Goal: Communication & Community: Answer question/provide support

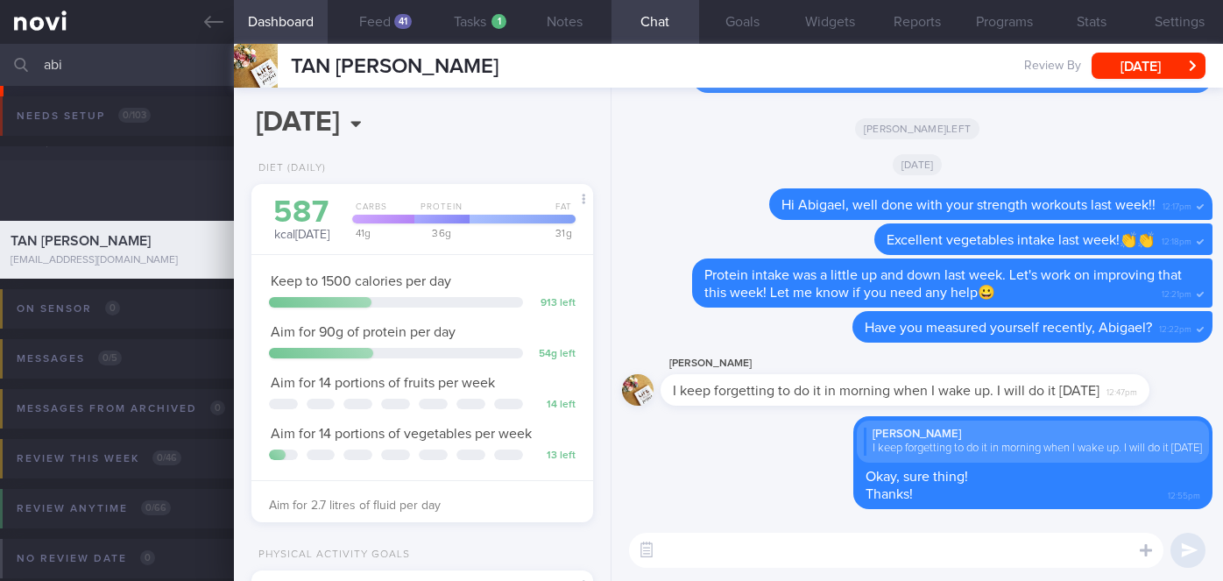
select select "9"
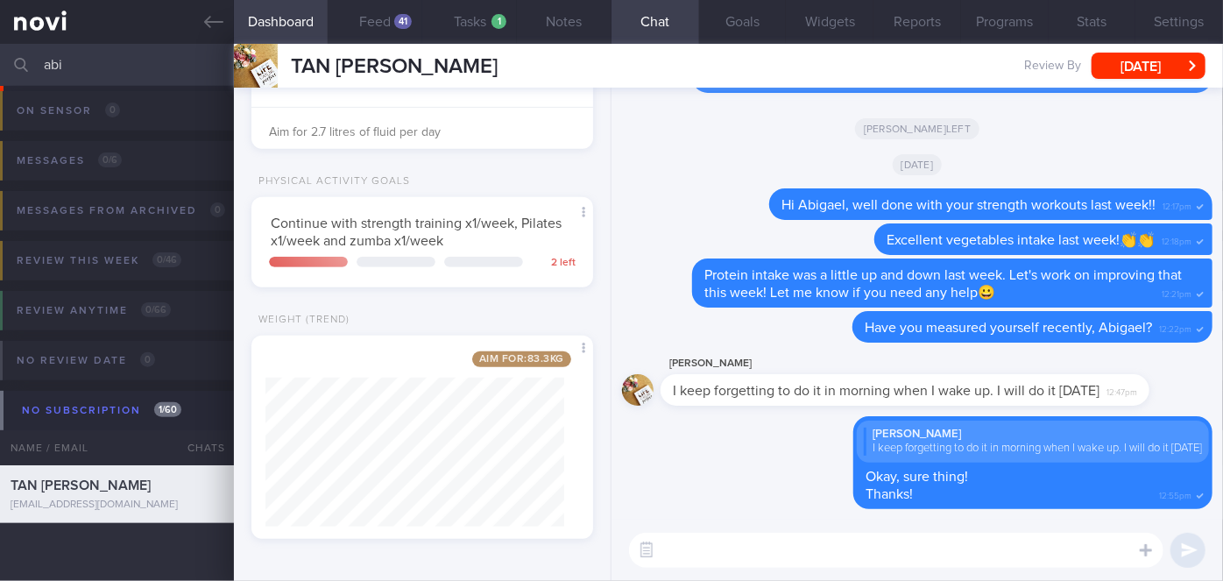
click at [91, 54] on input "abi" at bounding box center [611, 65] width 1223 height 42
type input "a"
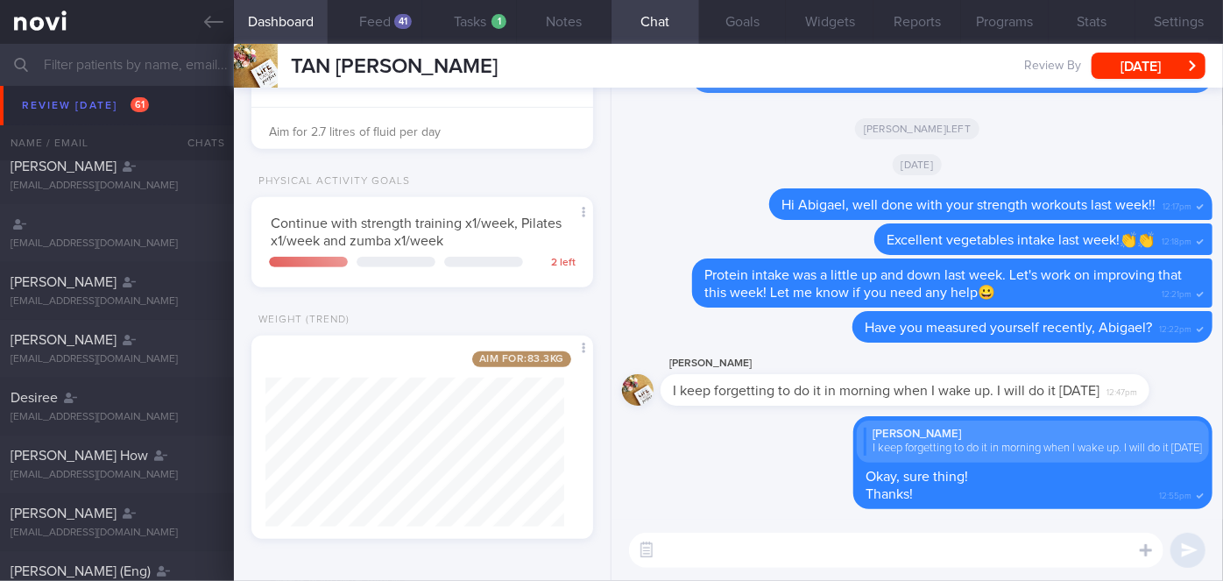
scroll to position [233, 0]
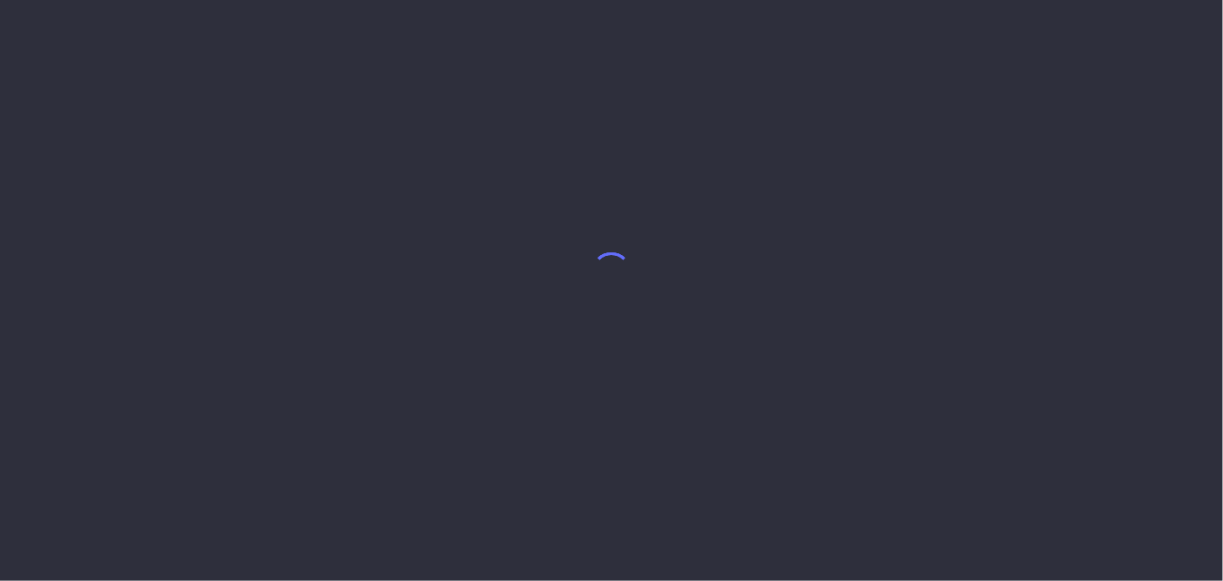
select select "9"
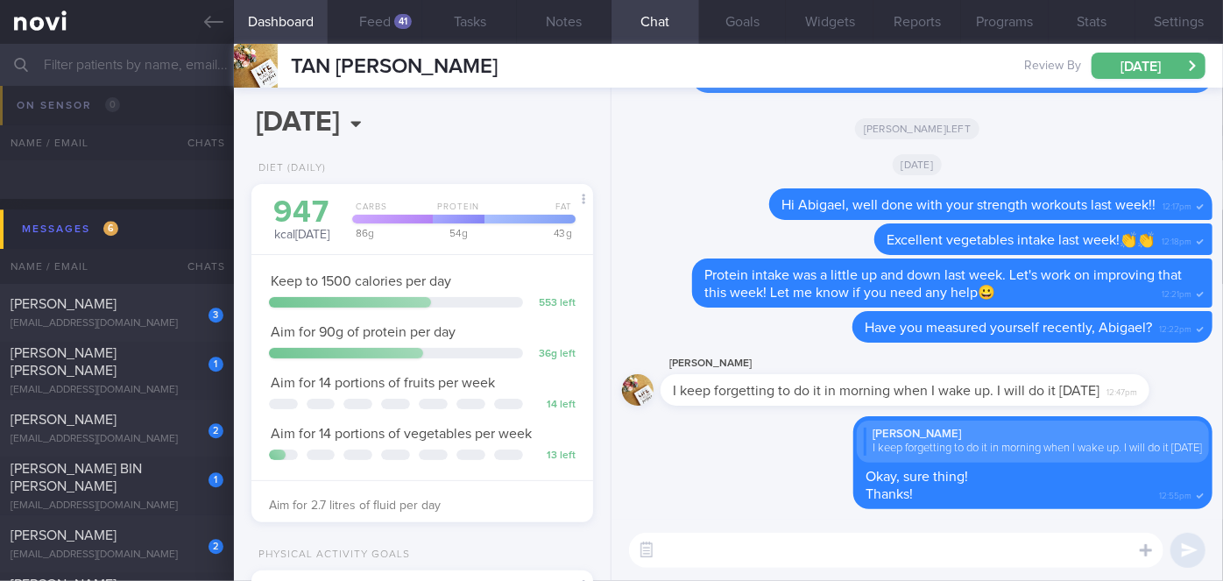
scroll to position [8918, 0]
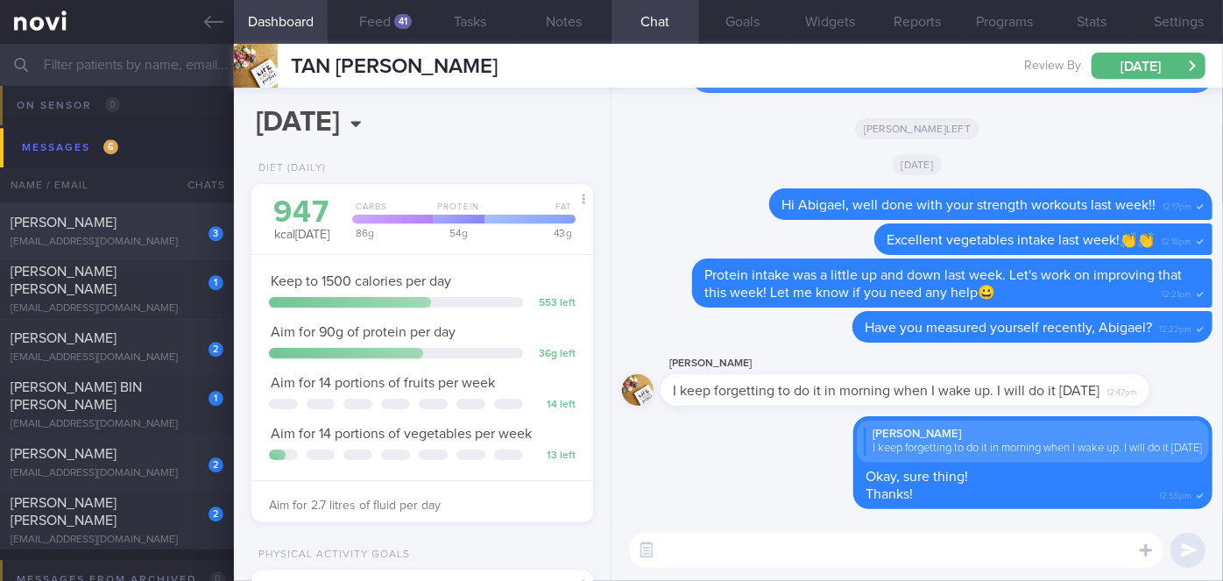
click at [145, 224] on div "[PERSON_NAME]" at bounding box center [115, 223] width 208 height 18
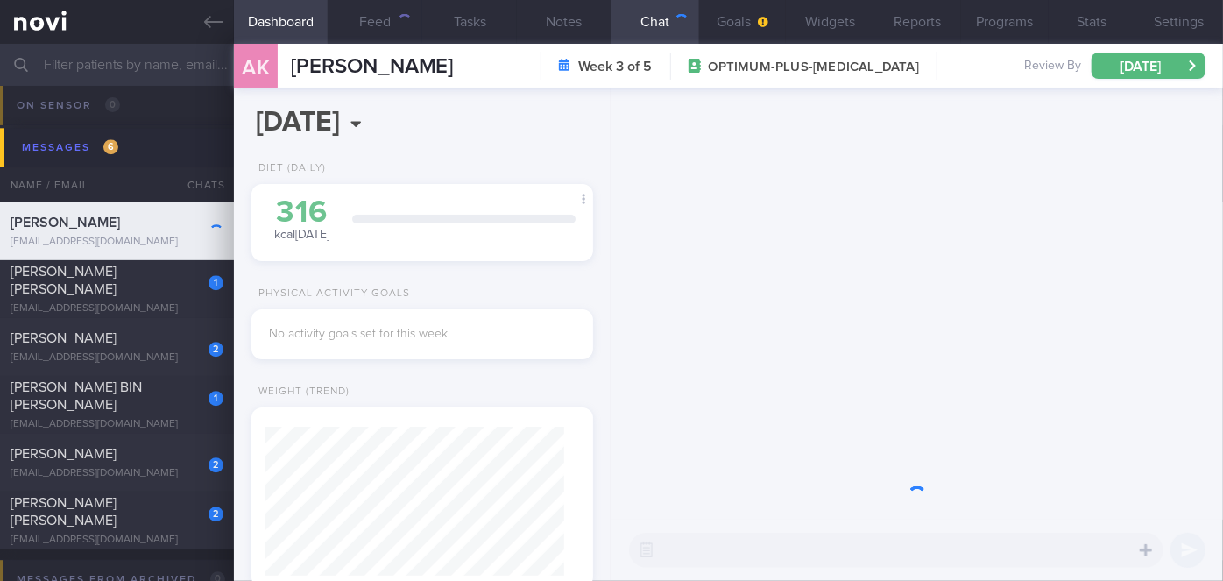
scroll to position [149, 299]
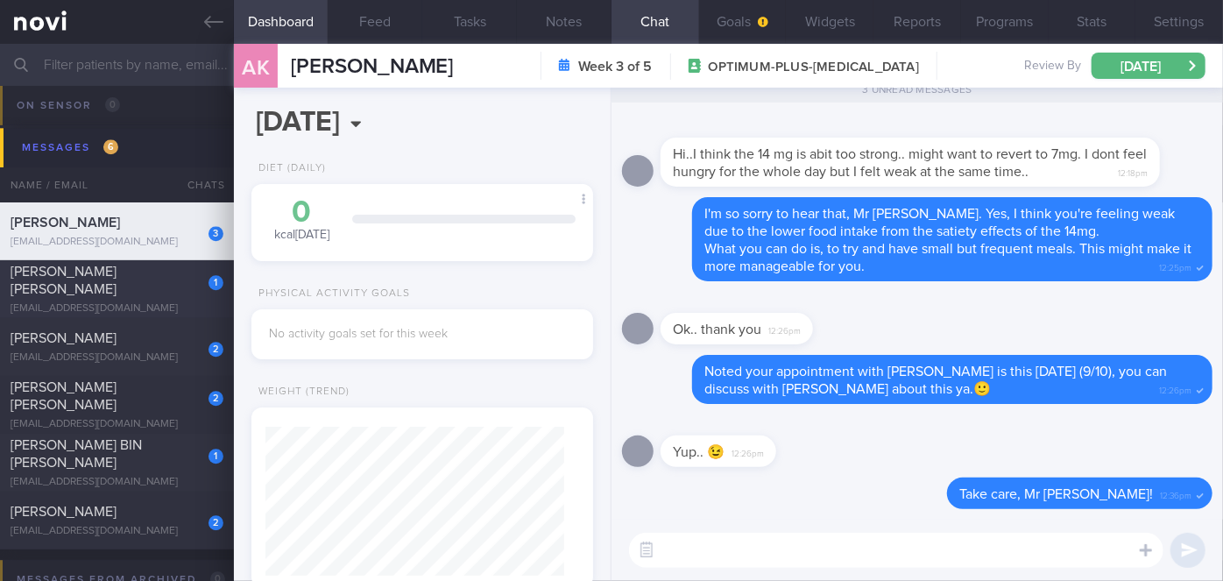
click at [117, 270] on span "[PERSON_NAME] [PERSON_NAME]" at bounding box center [64, 281] width 106 height 32
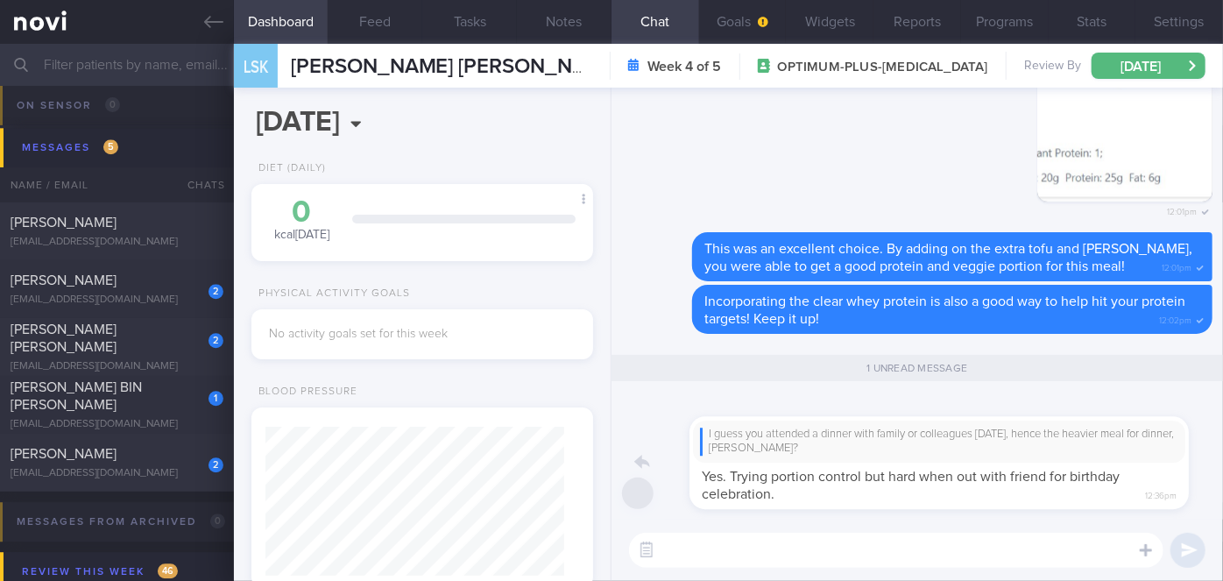
drag, startPoint x: 833, startPoint y: 498, endPoint x: 1002, endPoint y: 500, distance: 169.1
click at [1002, 500] on div "I guess you attended a dinner with family or colleagues [DATE], hence the heavi…" at bounding box center [936, 452] width 552 height 115
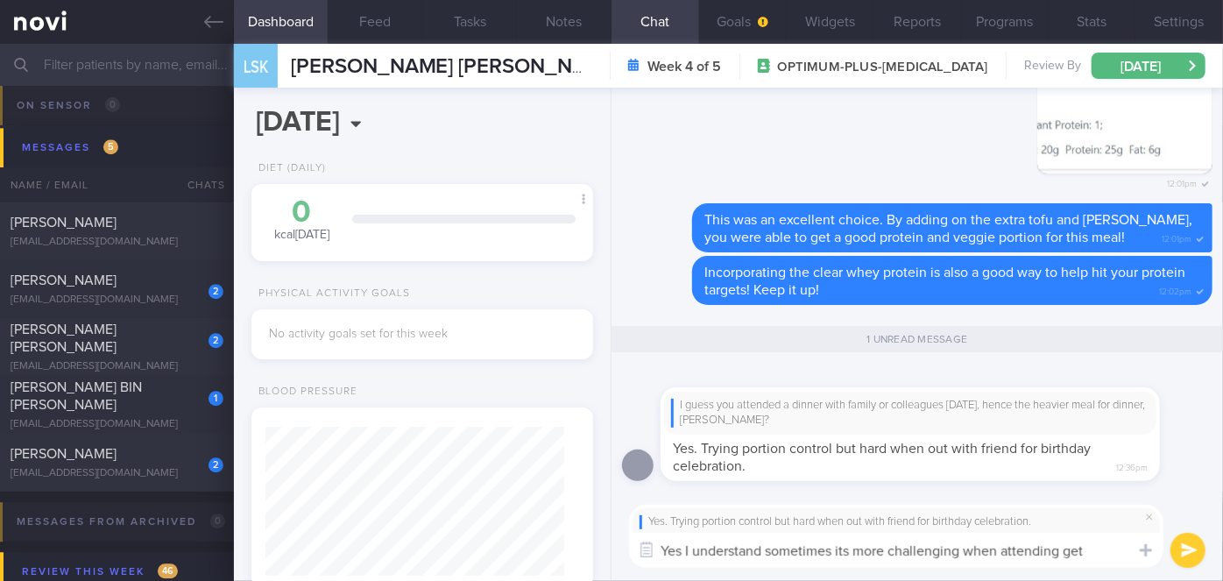
scroll to position [-4, 0]
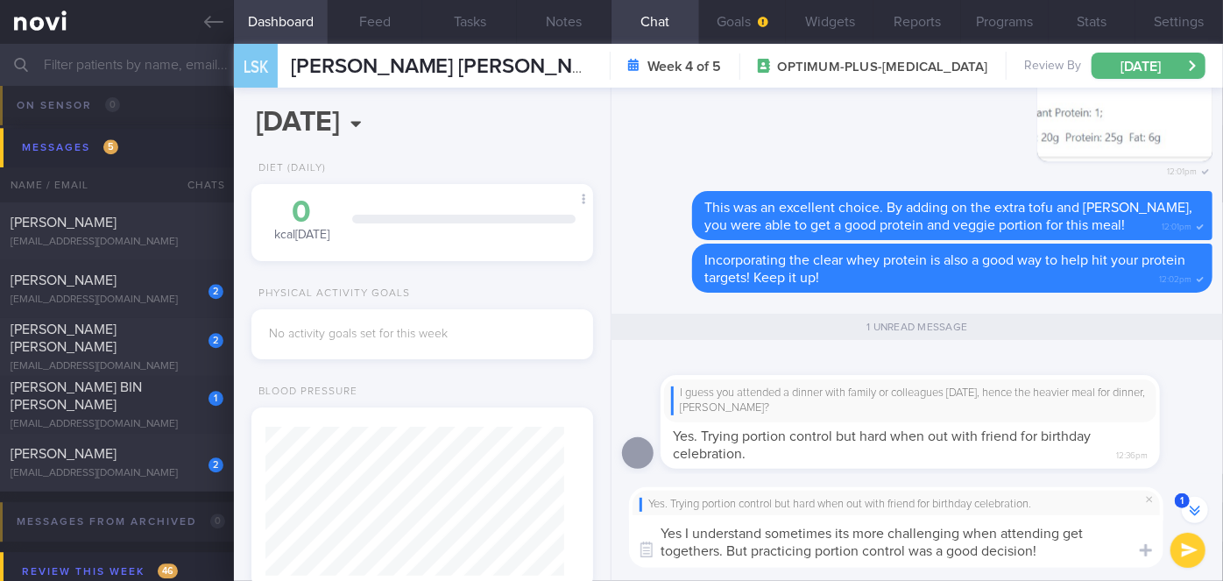
click at [1049, 555] on textarea "Yes I understand sometimes its more challenging when attending get togethers. B…" at bounding box center [896, 541] width 534 height 53
click at [680, 533] on textarea "Yes I understand sometimes its more challenging when attending get togethers. B…" at bounding box center [896, 541] width 534 height 53
type textarea "Yes, I understand sometimes its more challenging when attending get togethers. …"
drag, startPoint x: 1190, startPoint y: 556, endPoint x: 815, endPoint y: 362, distance: 422.3
click at [1190, 556] on button "submit" at bounding box center [1187, 550] width 35 height 35
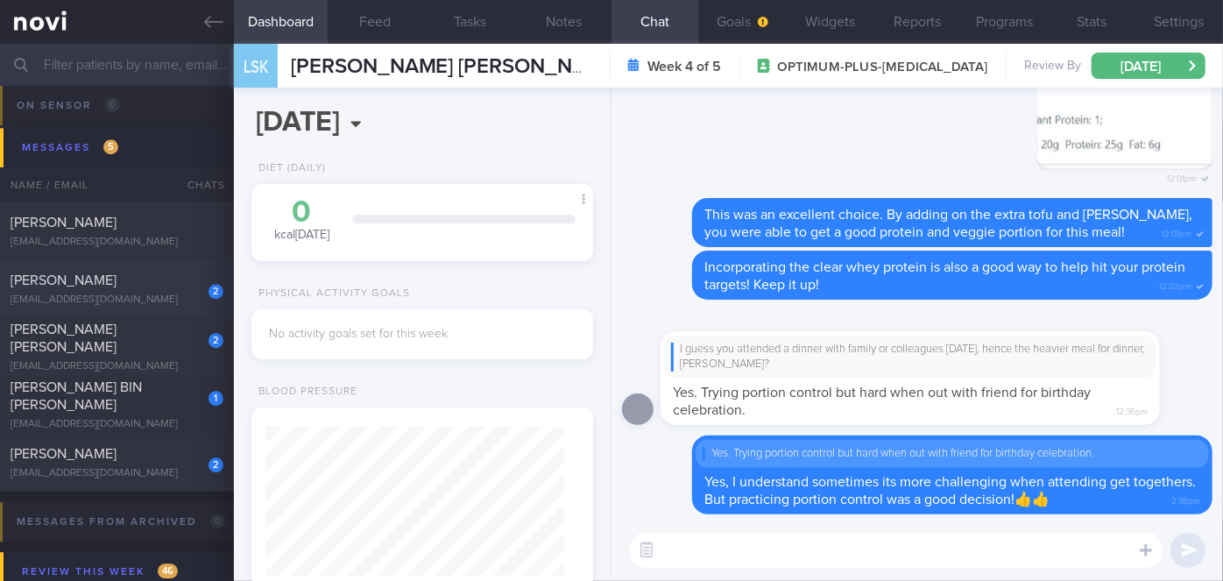
scroll to position [0, 0]
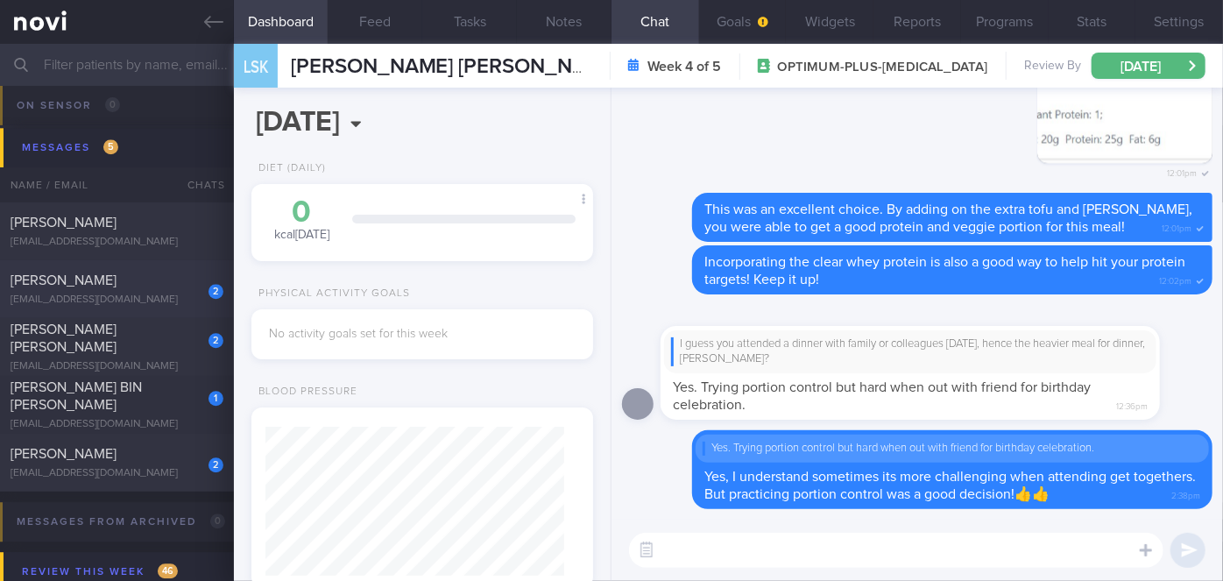
click at [117, 274] on span "[PERSON_NAME]" at bounding box center [64, 280] width 106 height 14
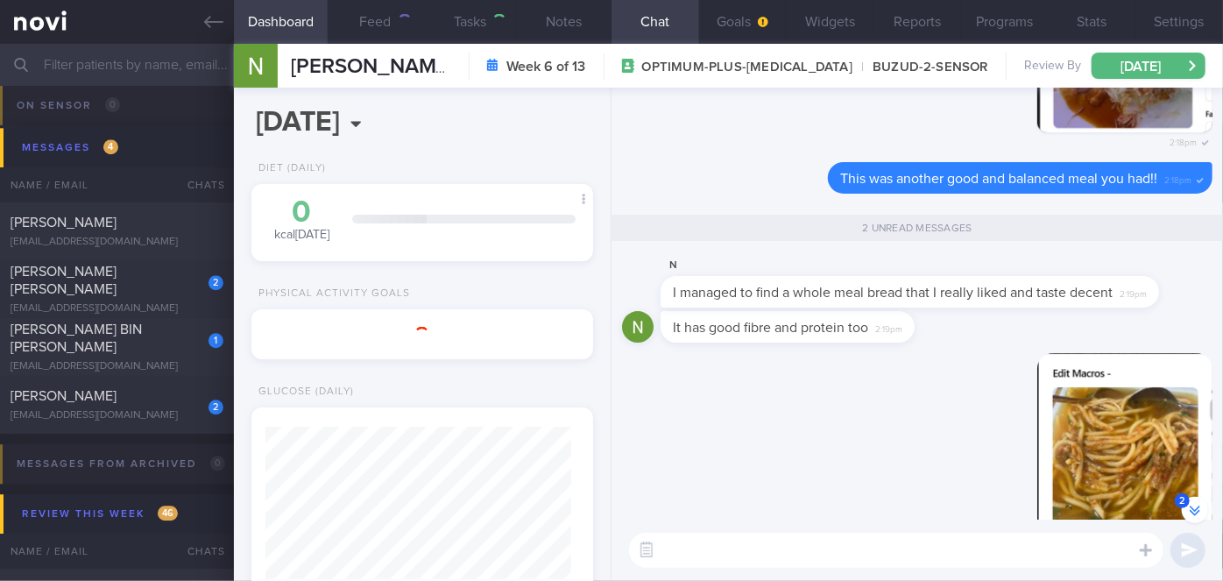
scroll to position [-399, 0]
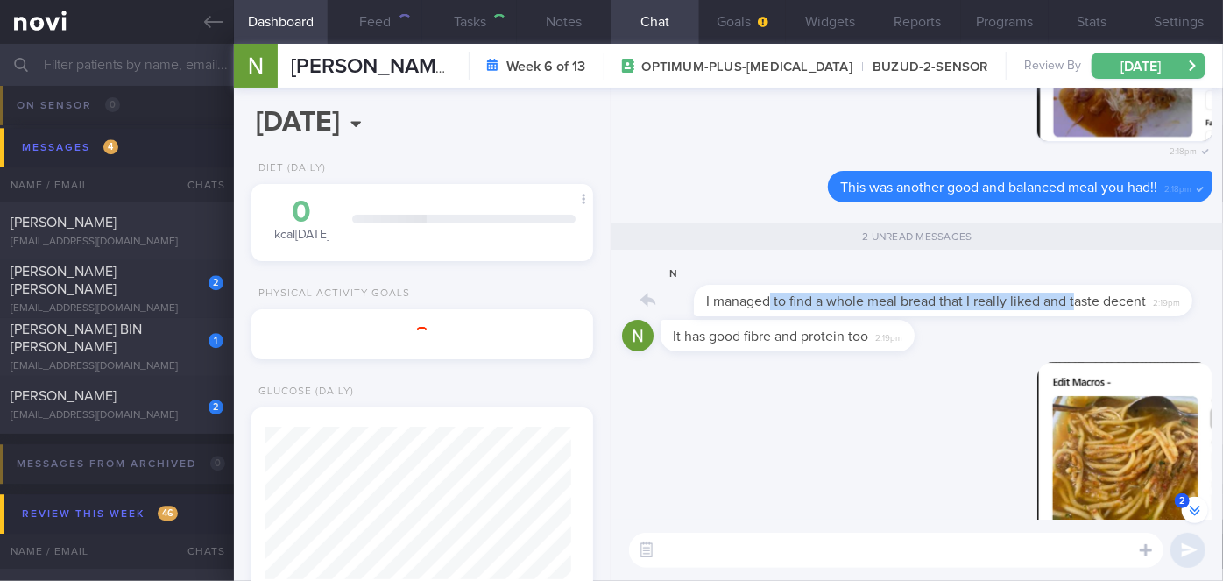
drag, startPoint x: 733, startPoint y: 304, endPoint x: 1046, endPoint y: 300, distance: 312.7
click at [1046, 300] on div "N I managed to find a whole meal bread that I really liked and taste decent 2:1…" at bounding box center [935, 290] width 551 height 53
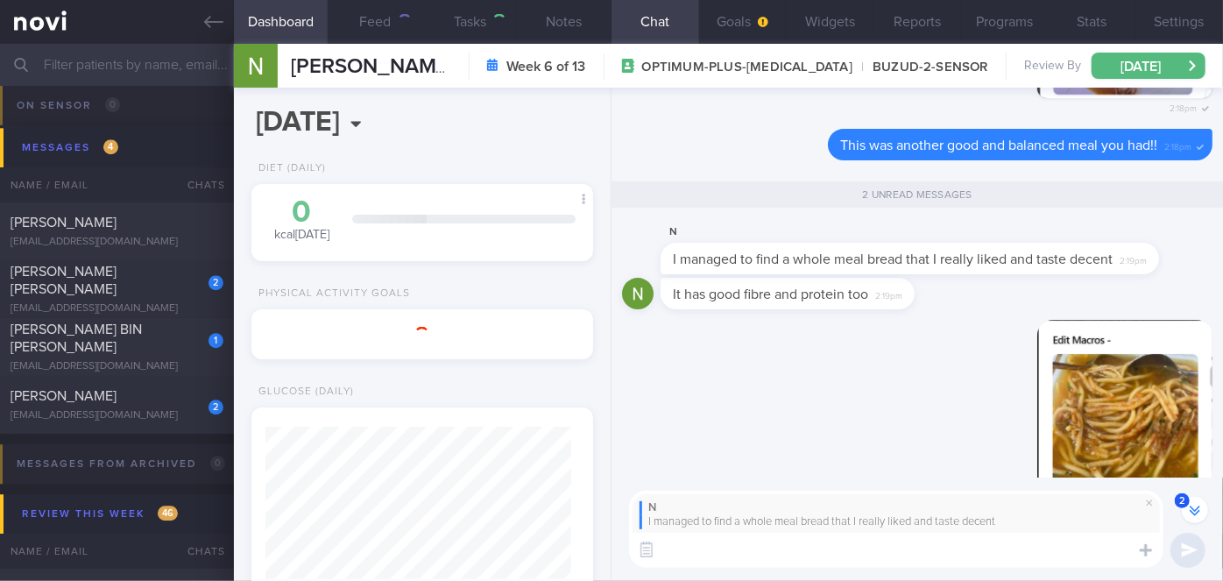
scroll to position [-441, 0]
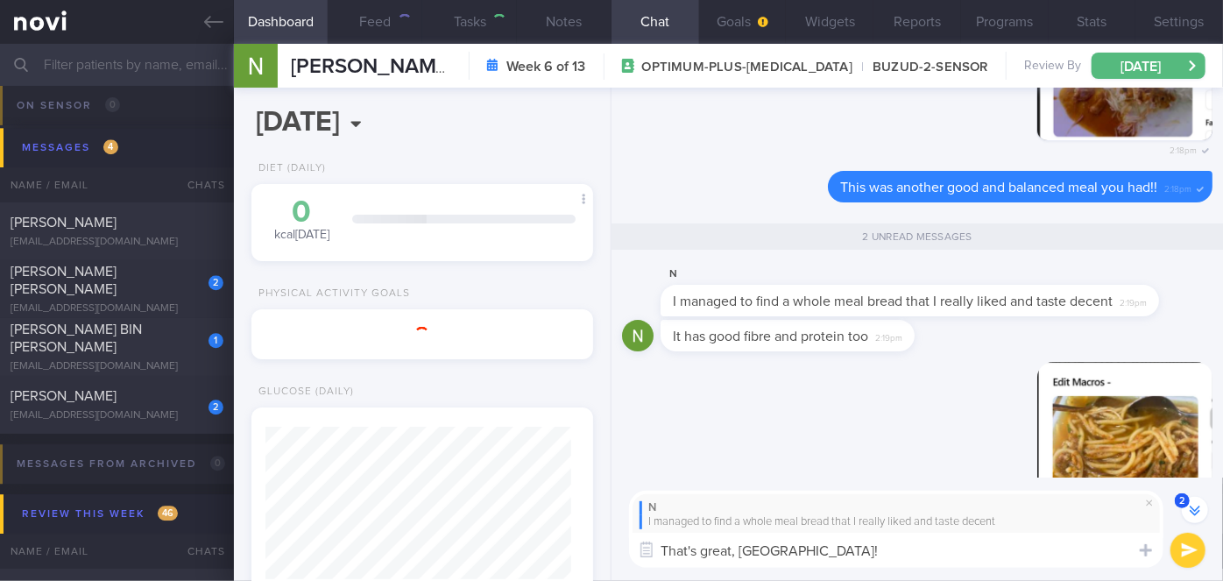
type textarea "That's great, [PERSON_NAME]!!"
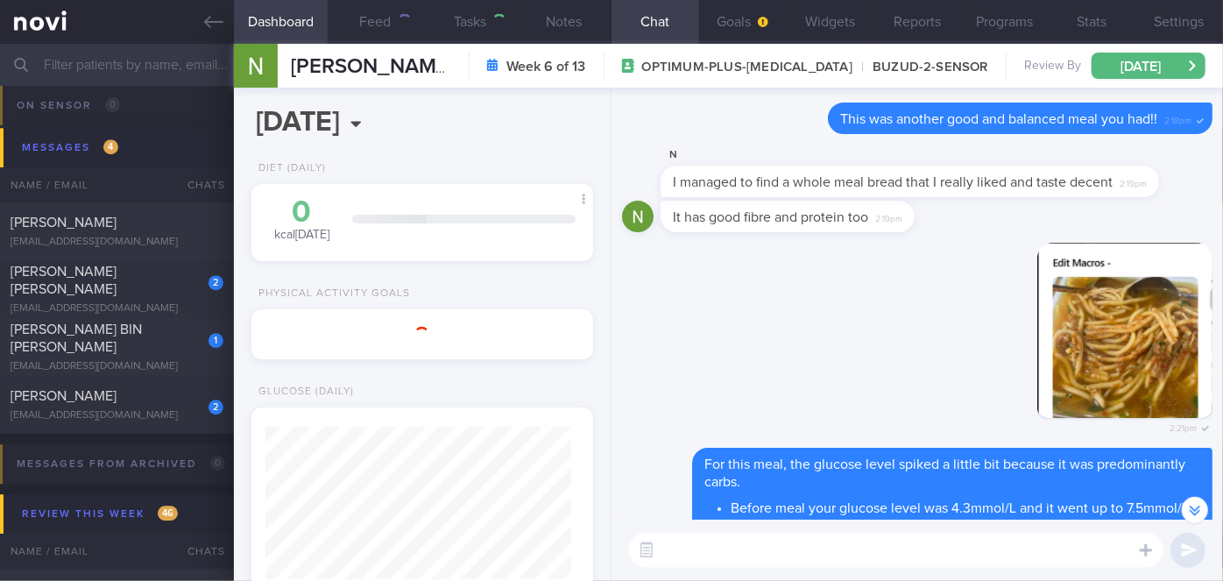
scroll to position [-398, 0]
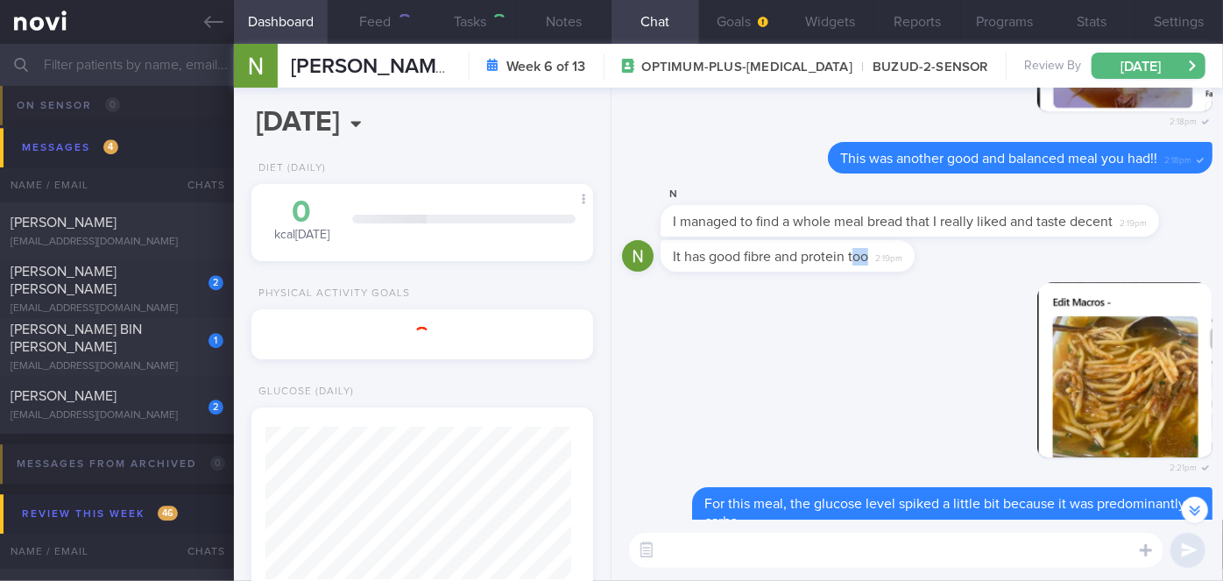
drag, startPoint x: 853, startPoint y: 267, endPoint x: 1077, endPoint y: 242, distance: 225.7
click at [1077, 242] on div "It has good fibre and protein too 2:19pm" at bounding box center [917, 261] width 590 height 42
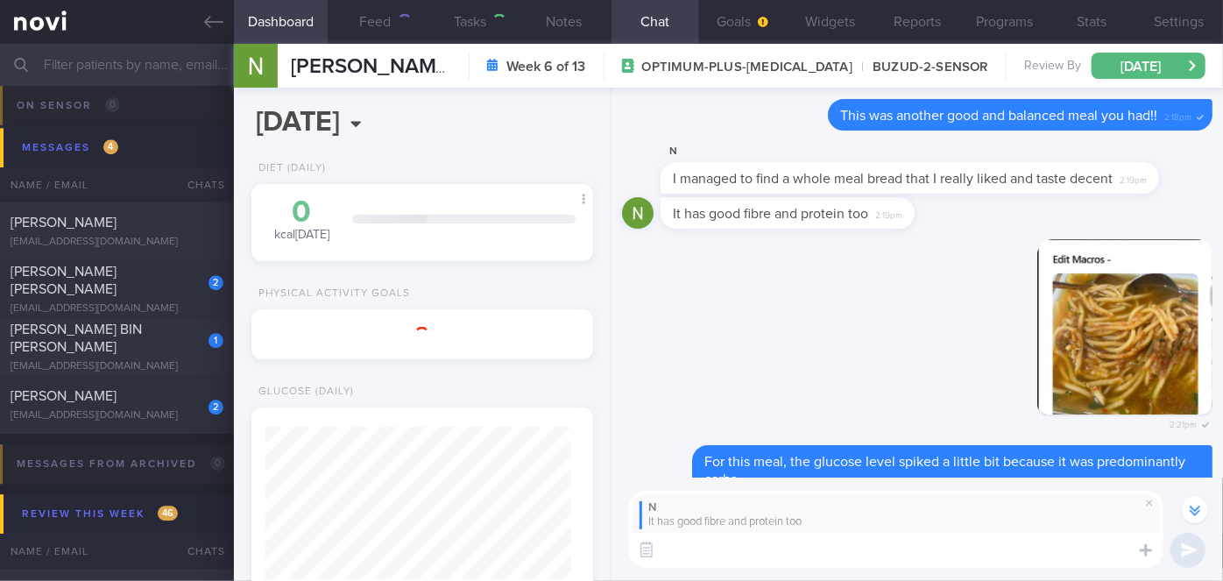
scroll to position [-440, 0]
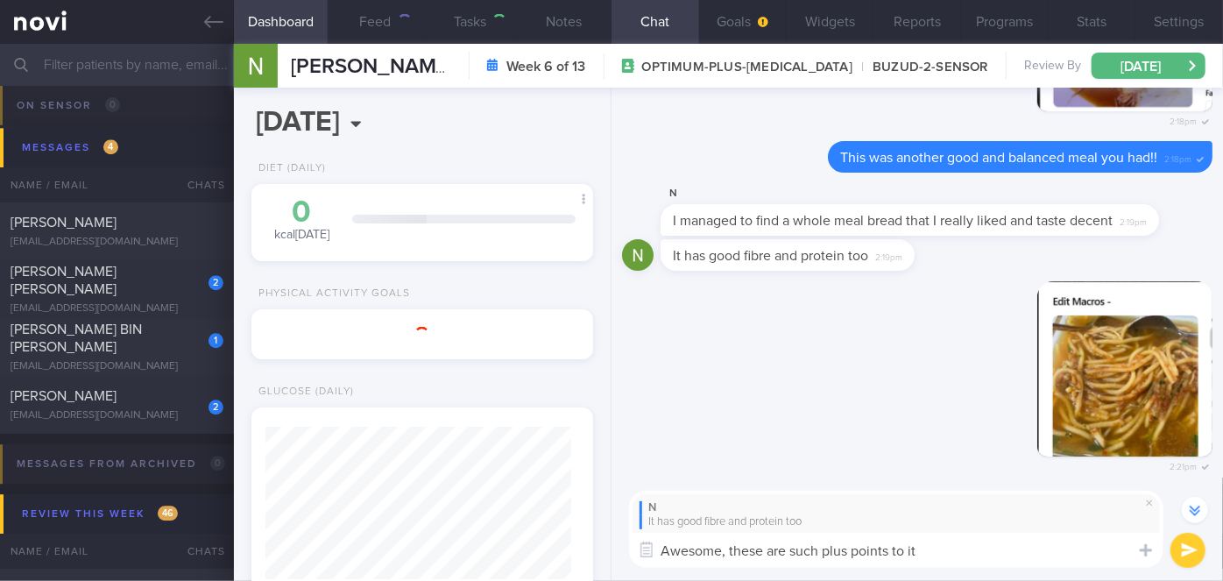
type textarea "Awesome, these are such plus points to it!"
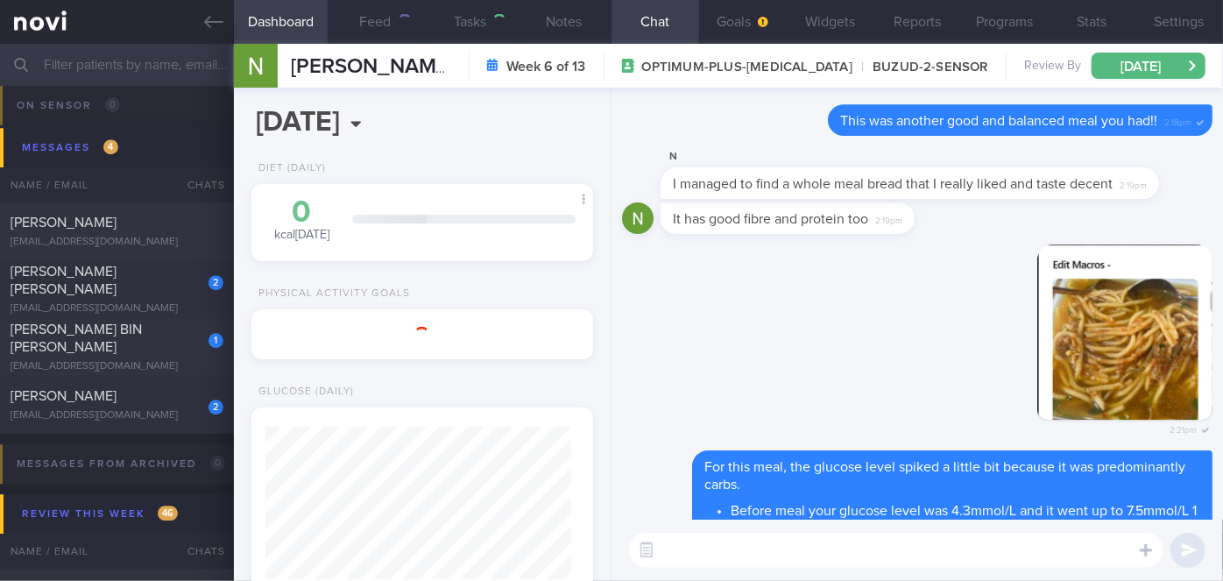
scroll to position [0, 0]
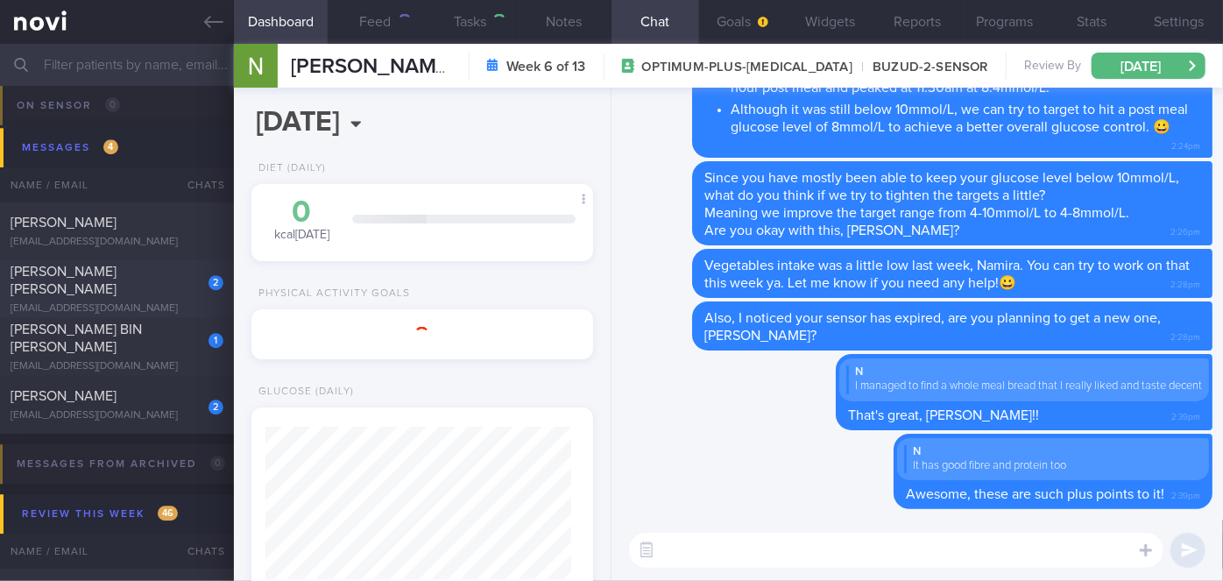
click at [140, 280] on div "[PERSON_NAME] [PERSON_NAME]" at bounding box center [115, 280] width 208 height 35
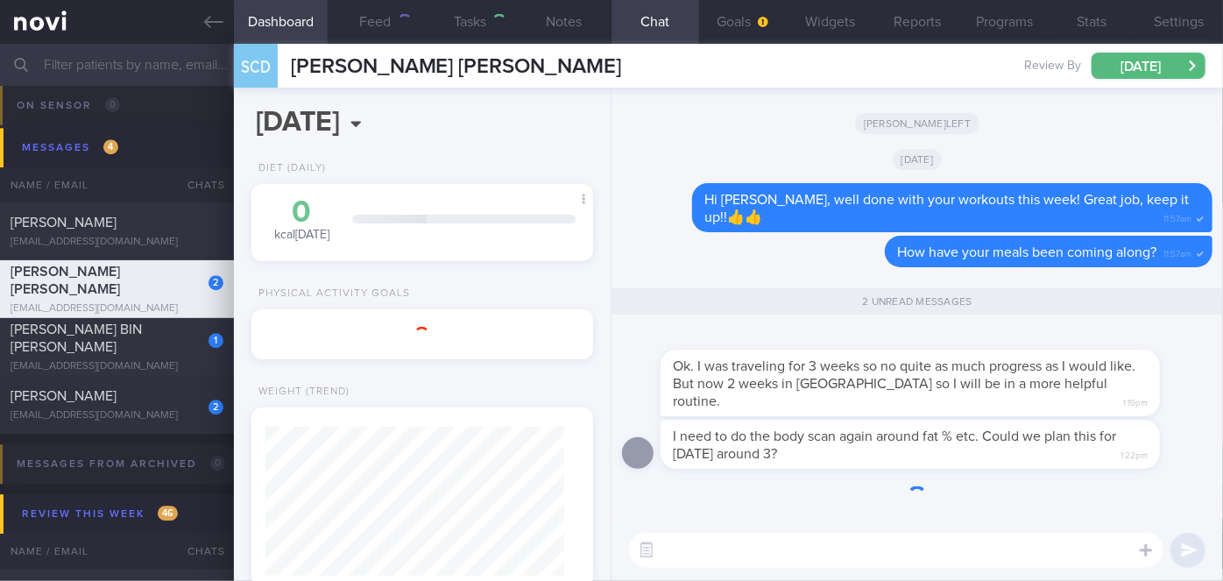
scroll to position [149, 299]
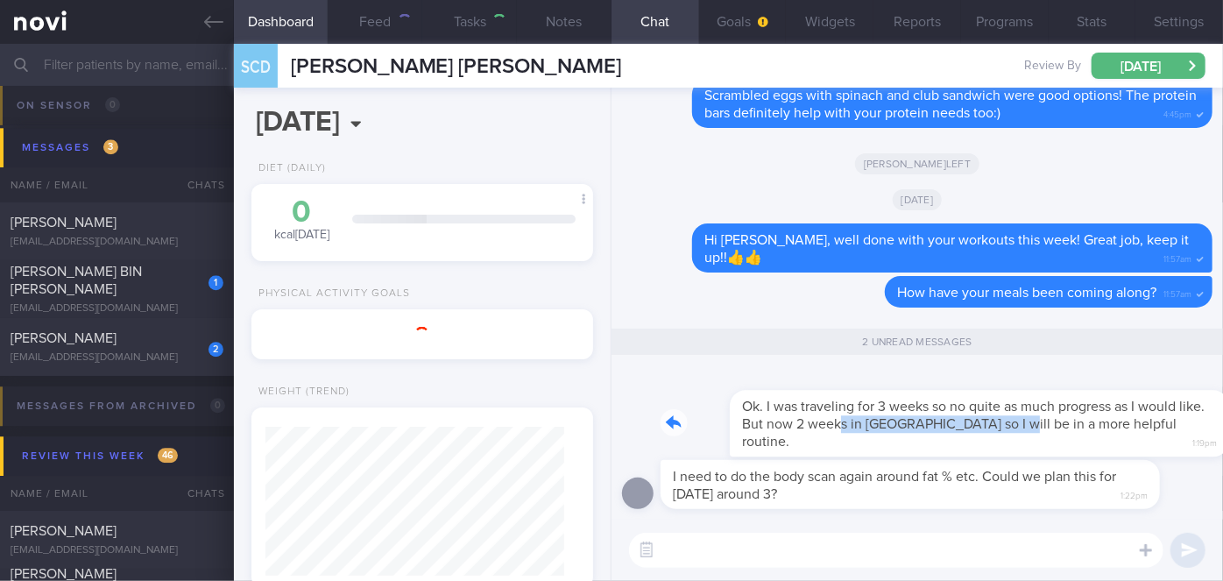
drag, startPoint x: 802, startPoint y: 448, endPoint x: 964, endPoint y: 433, distance: 162.8
click at [964, 433] on div "Ok. I was traveling for 3 weeks so no quite as much progress as I would like. B…" at bounding box center [936, 413] width 552 height 88
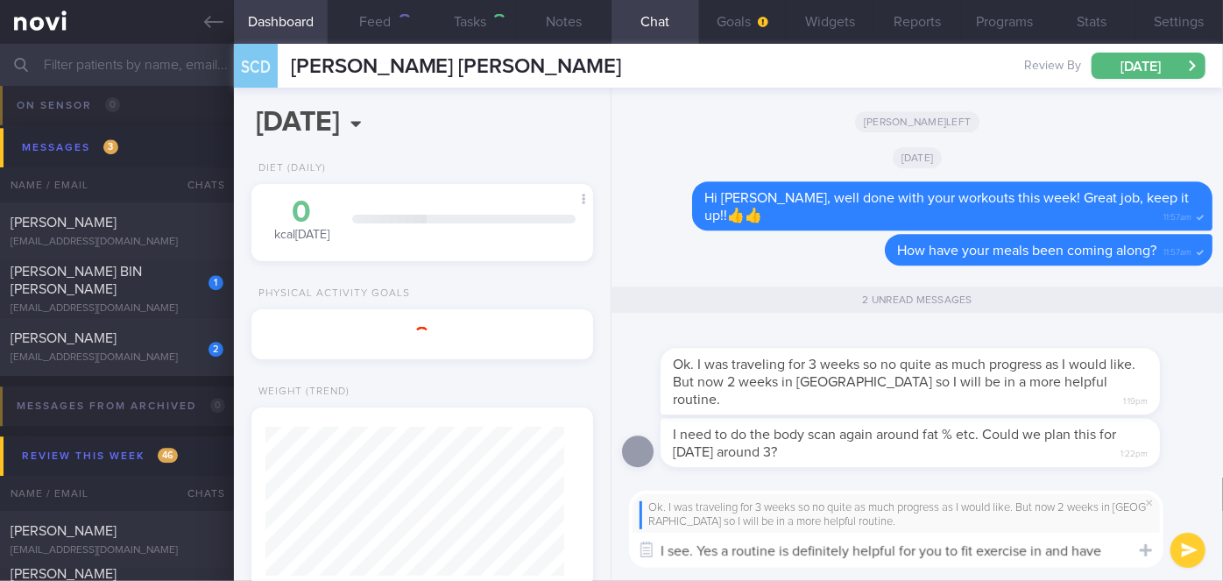
scroll to position [0, 0]
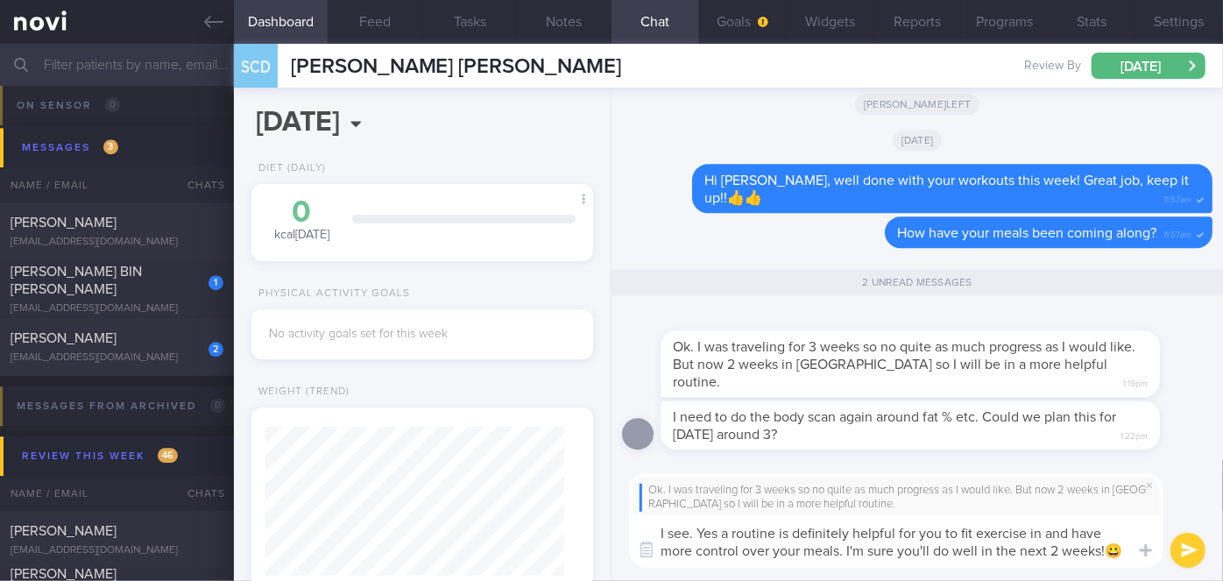
click at [717, 530] on textarea "I see. Yes a routine is definitely helpful for you to fit exercise in and have …" at bounding box center [896, 541] width 534 height 53
type textarea "I see. Yes, a routine is definitely helpful for you to fit exercise in and have…"
click at [1179, 547] on button "submit" at bounding box center [1187, 550] width 35 height 35
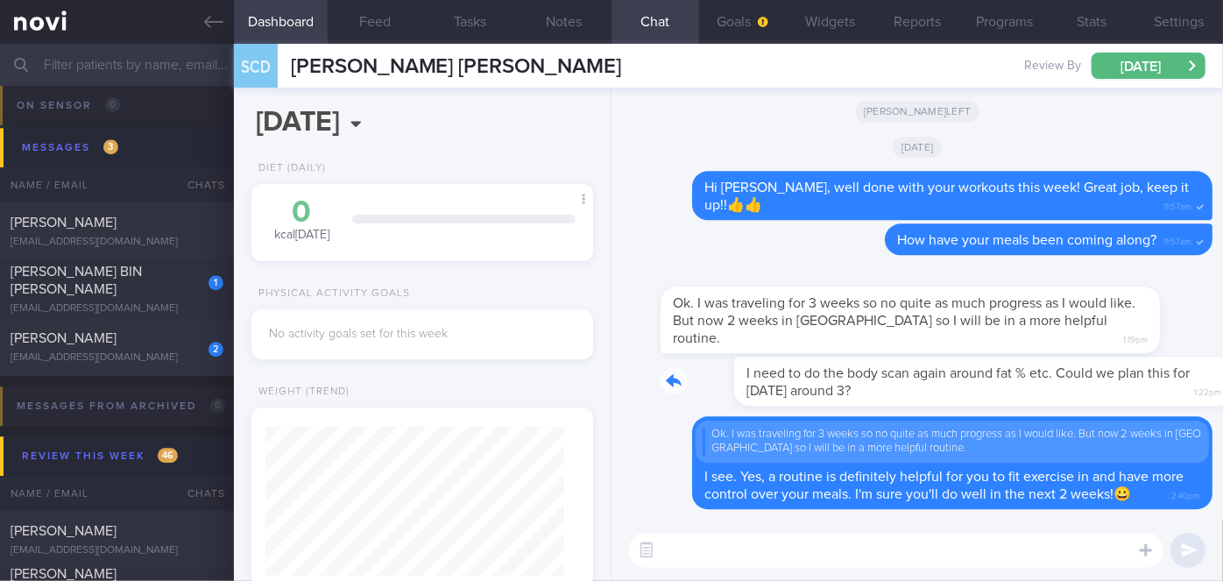
drag, startPoint x: 911, startPoint y: 399, endPoint x: 1068, endPoint y: 398, distance: 156.8
click at [1068, 398] on div "I need to do the body scan again around fat % etc. Could we plan this for [DATE…" at bounding box center [936, 381] width 552 height 49
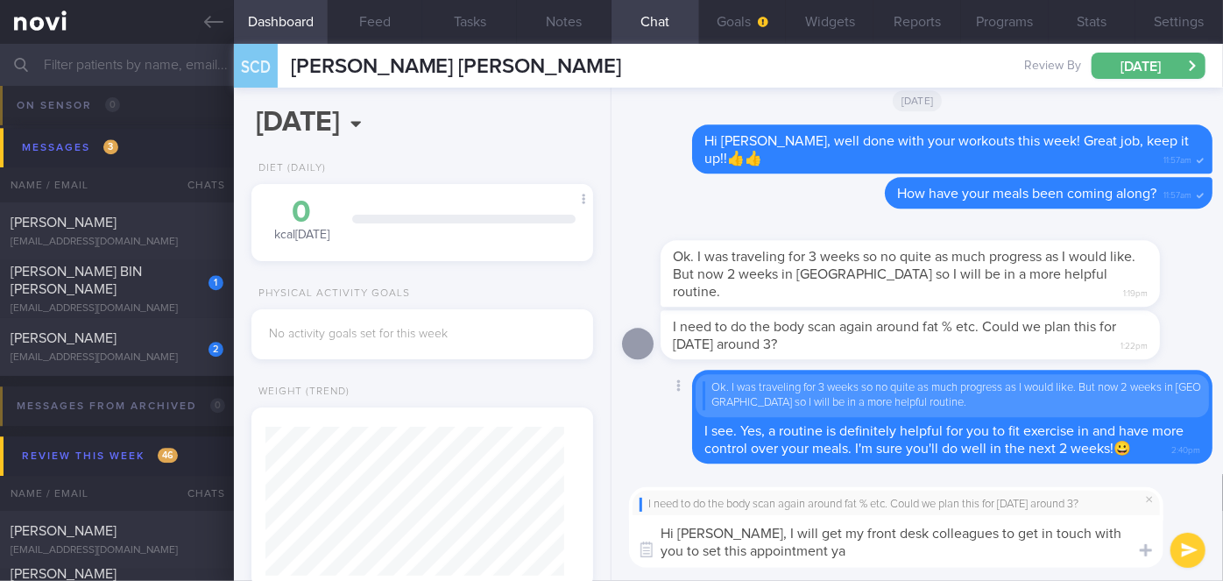
type textarea "Hi [PERSON_NAME], I will get my front desk colleagues to get in touch with you …"
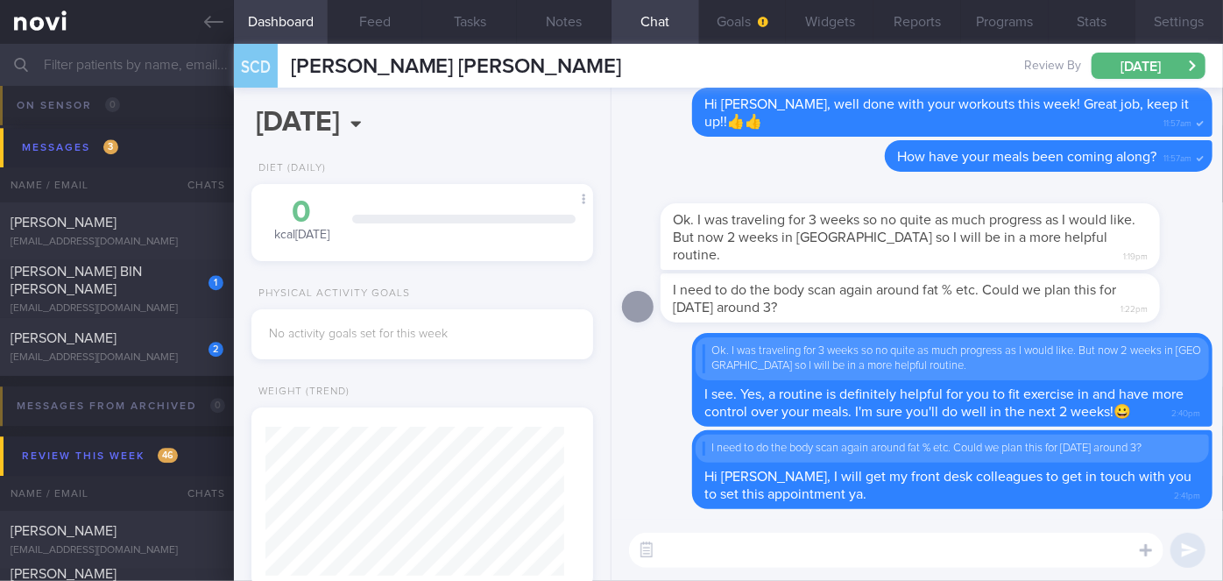
click at [1165, 27] on button "Settings" at bounding box center [1179, 22] width 88 height 44
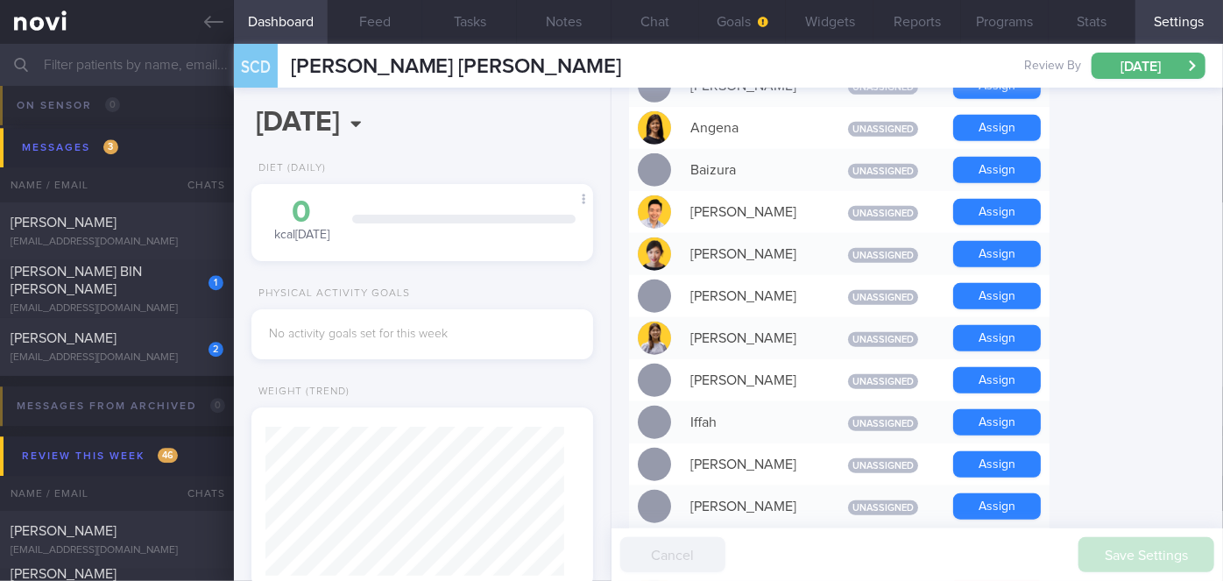
scroll to position [637, 0]
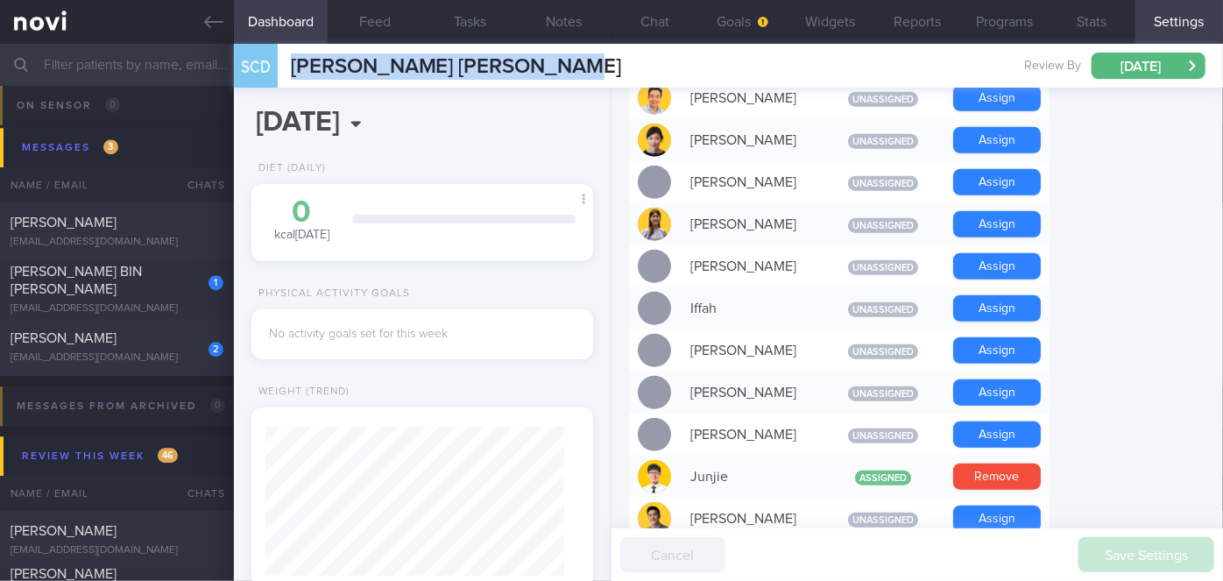
drag, startPoint x: 291, startPoint y: 62, endPoint x: 610, endPoint y: 60, distance: 318.9
click at [610, 60] on div "SCD [PERSON_NAME] [PERSON_NAME] [PERSON_NAME] [EMAIL_ADDRESS][DOMAIN_NAME] Revi…" at bounding box center [728, 66] width 989 height 44
copy span "[PERSON_NAME] [PERSON_NAME]"
click at [174, 276] on div "[PERSON_NAME] BIN [PERSON_NAME]" at bounding box center [115, 280] width 208 height 35
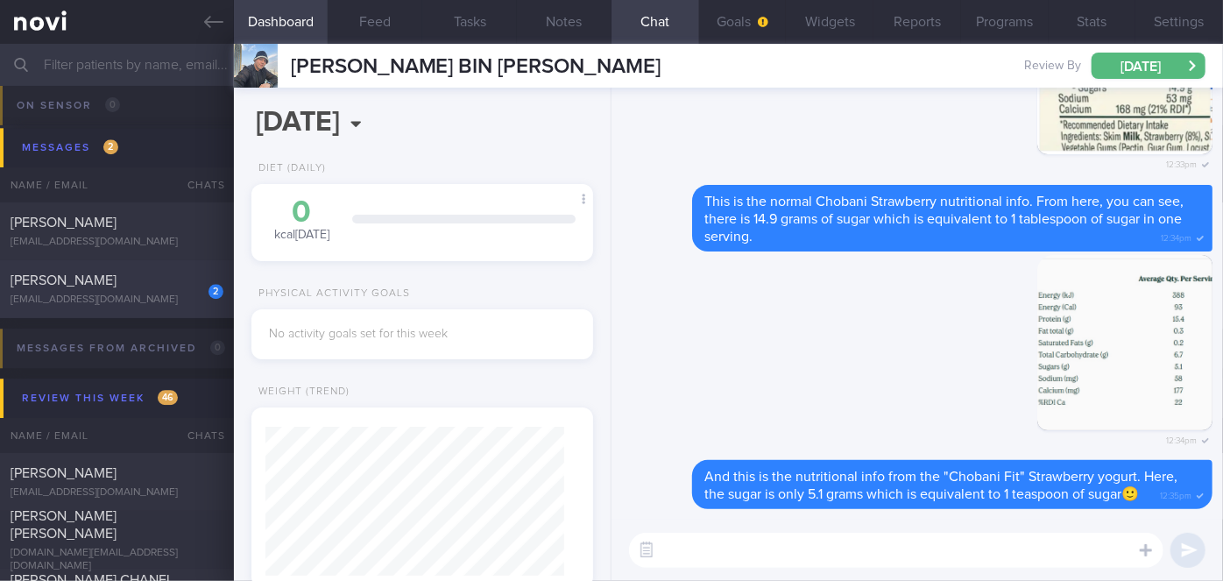
click at [117, 275] on span "[PERSON_NAME]" at bounding box center [64, 280] width 106 height 14
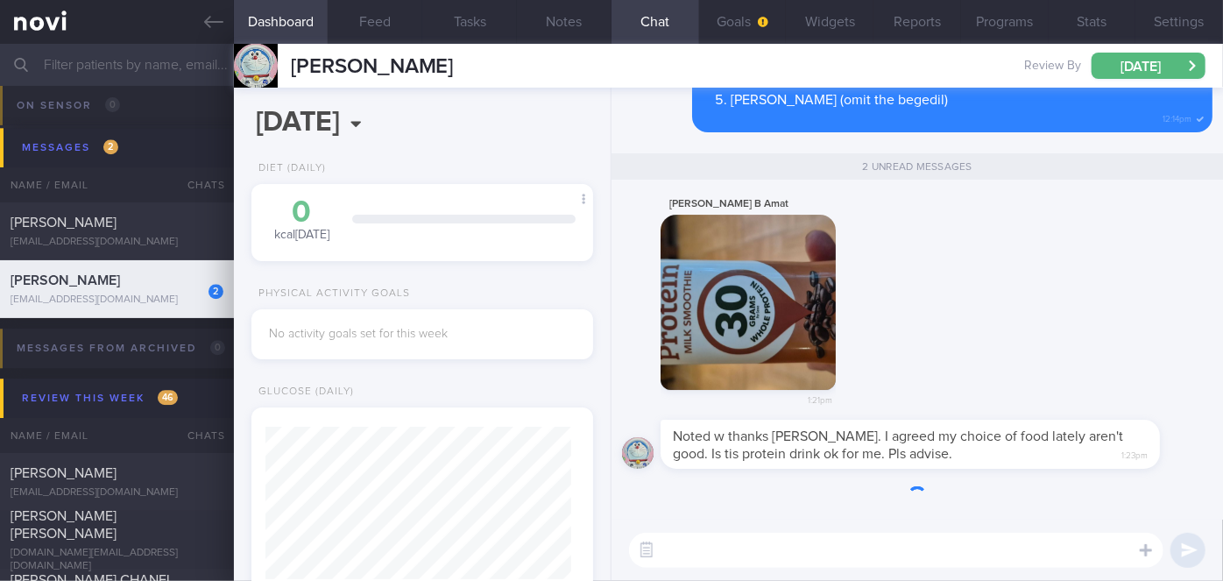
scroll to position [152, 306]
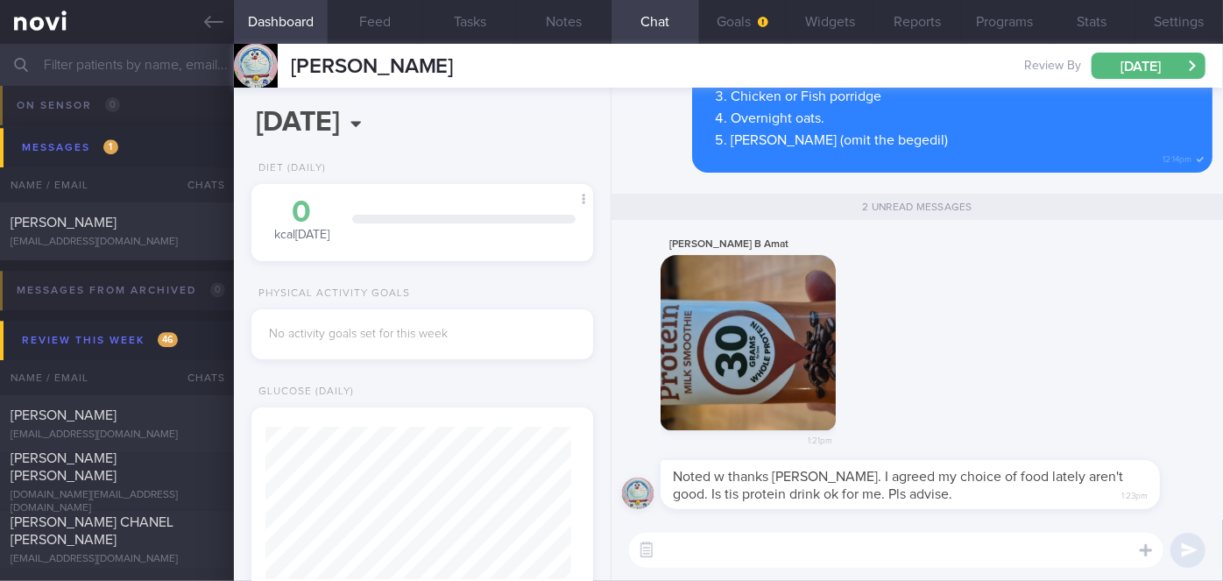
click at [768, 326] on button "button" at bounding box center [747, 342] width 175 height 175
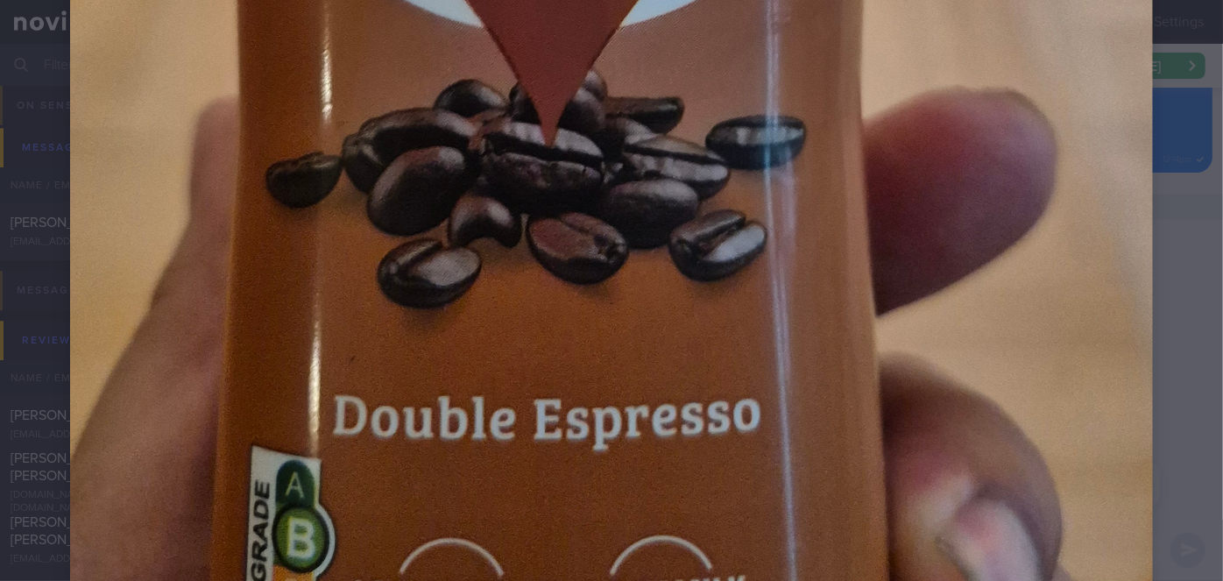
scroll to position [1752, 0]
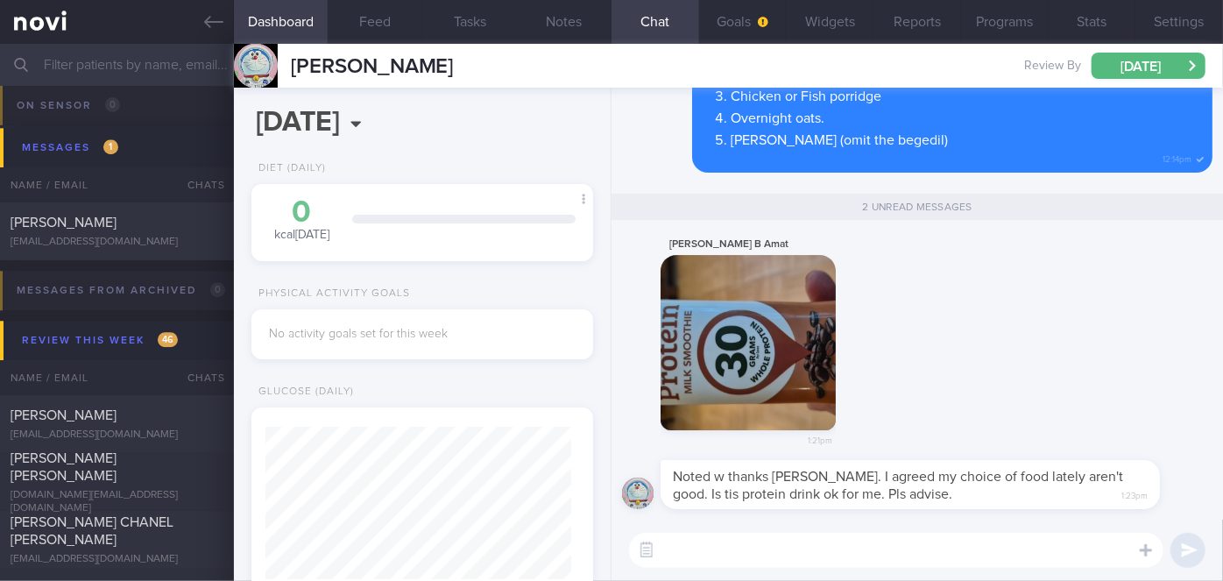
click at [888, 552] on textarea at bounding box center [896, 550] width 534 height 35
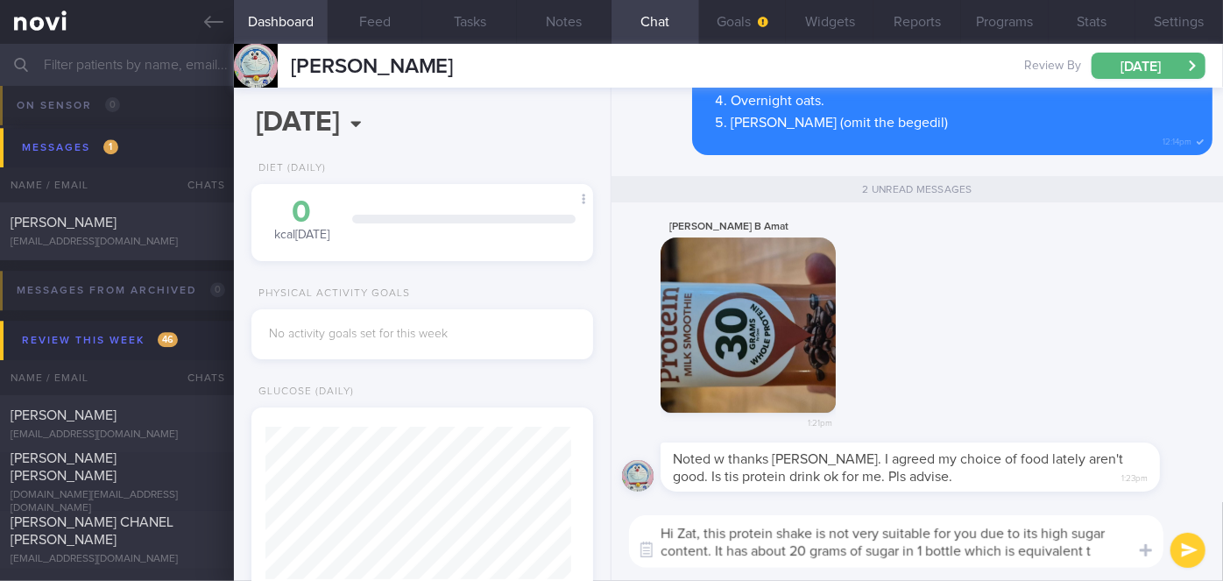
scroll to position [0, 0]
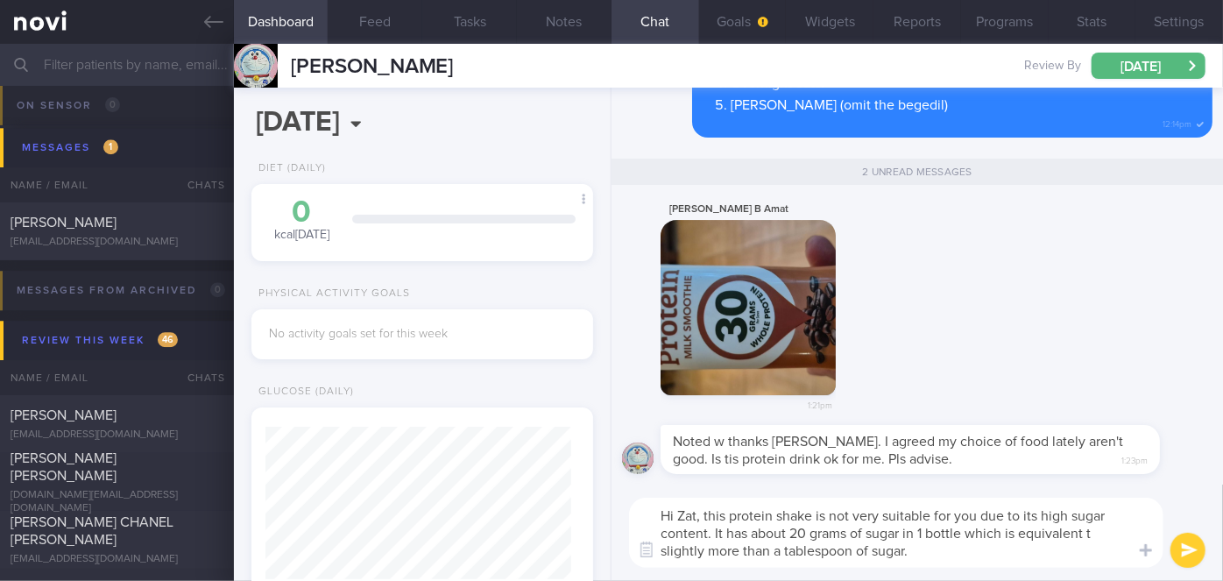
click at [1091, 528] on textarea "Hi Zat, this protein shake is not very suitable for you due to its high sugar c…" at bounding box center [896, 533] width 534 height 70
click at [916, 553] on textarea "Hi Zat, this protein shake is not very suitable for you due to its high sugar c…" at bounding box center [896, 533] width 534 height 70
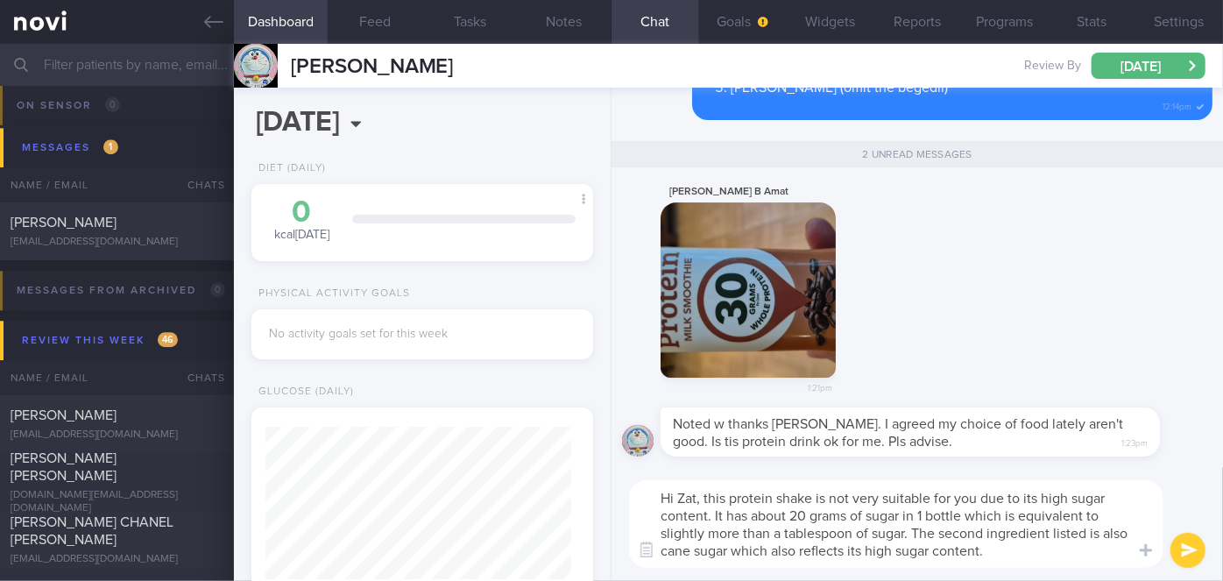
type textarea "Hi Zat, this protein shake is not very suitable for you due to its high sugar c…"
click at [1193, 554] on button "submit" at bounding box center [1187, 550] width 35 height 35
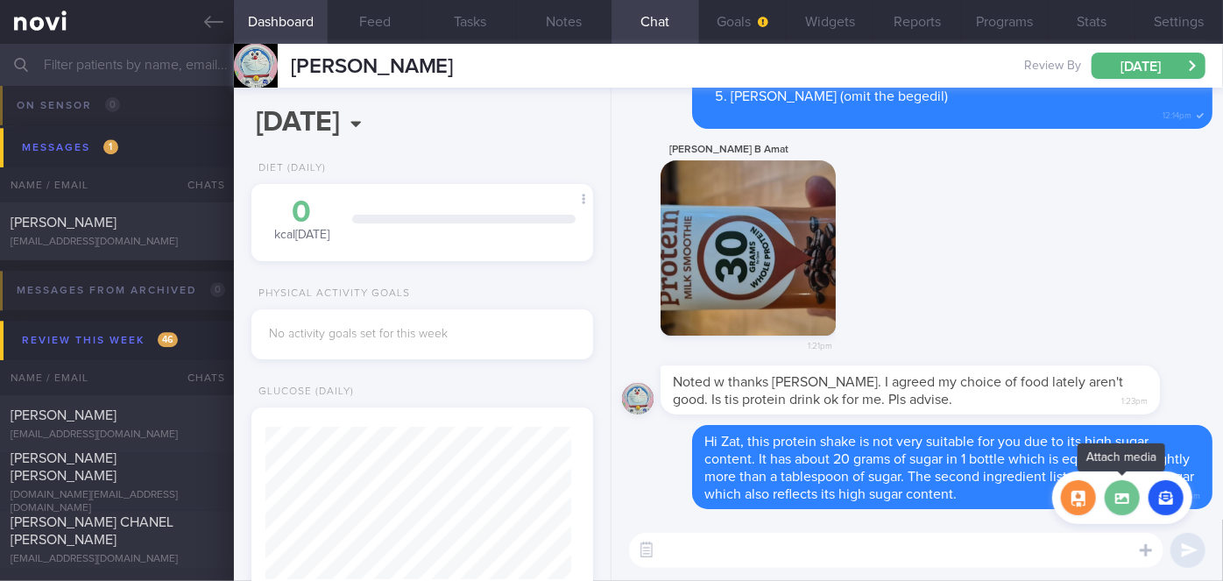
click at [1123, 507] on label at bounding box center [1122, 497] width 35 height 35
click at [0, 0] on input "file" at bounding box center [0, 0] width 0 height 0
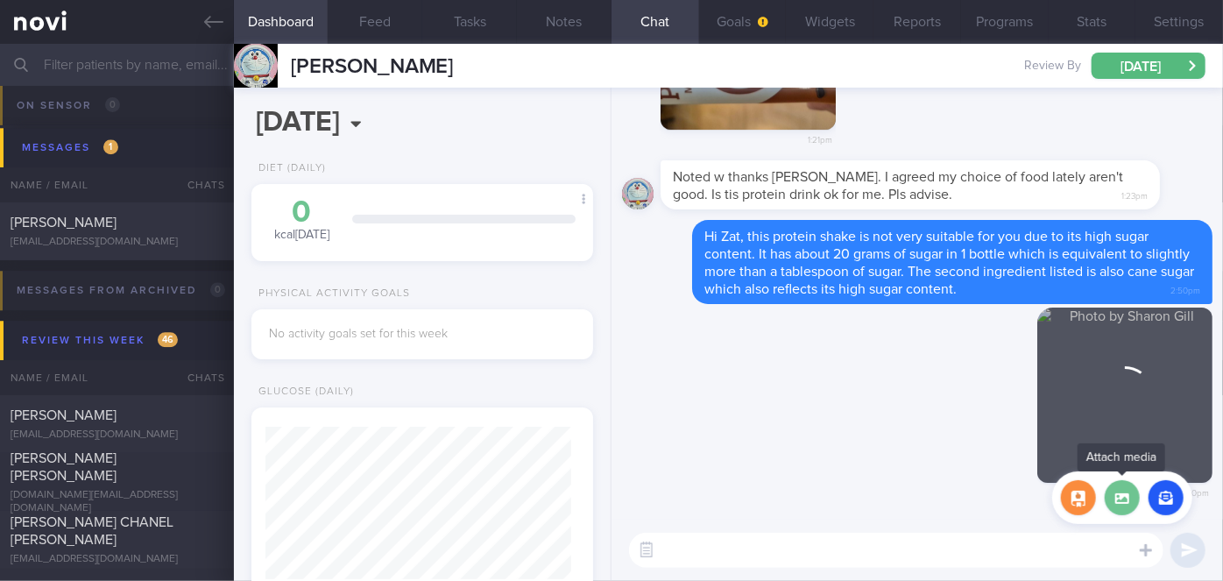
click at [1116, 498] on label at bounding box center [1122, 497] width 35 height 35
click at [0, 0] on input "file" at bounding box center [0, 0] width 0 height 0
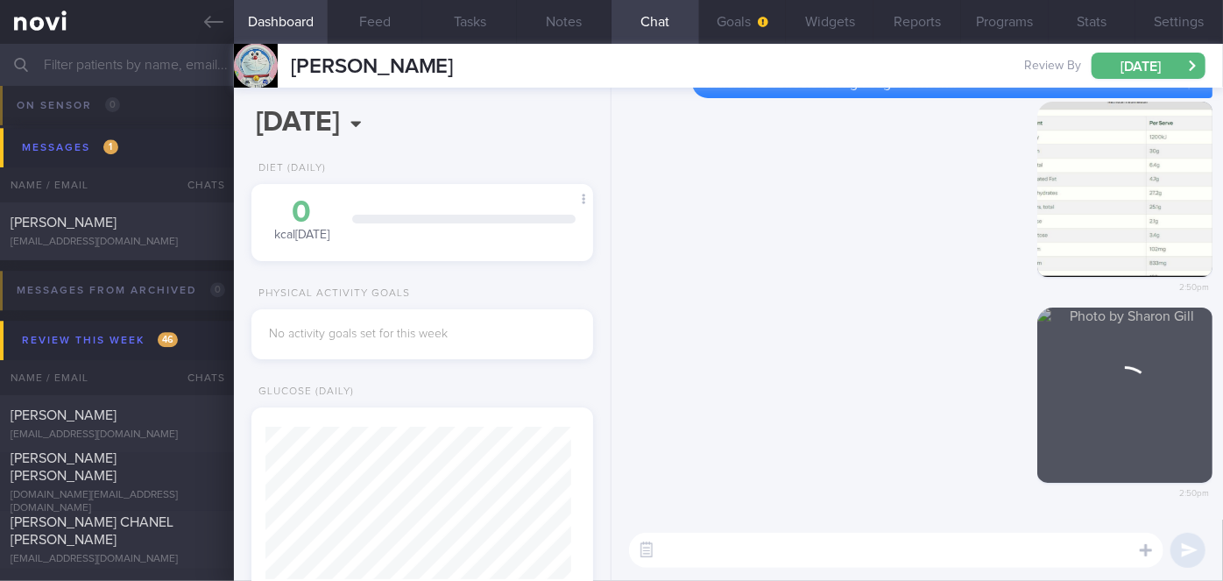
click at [801, 538] on textarea at bounding box center [896, 550] width 534 height 35
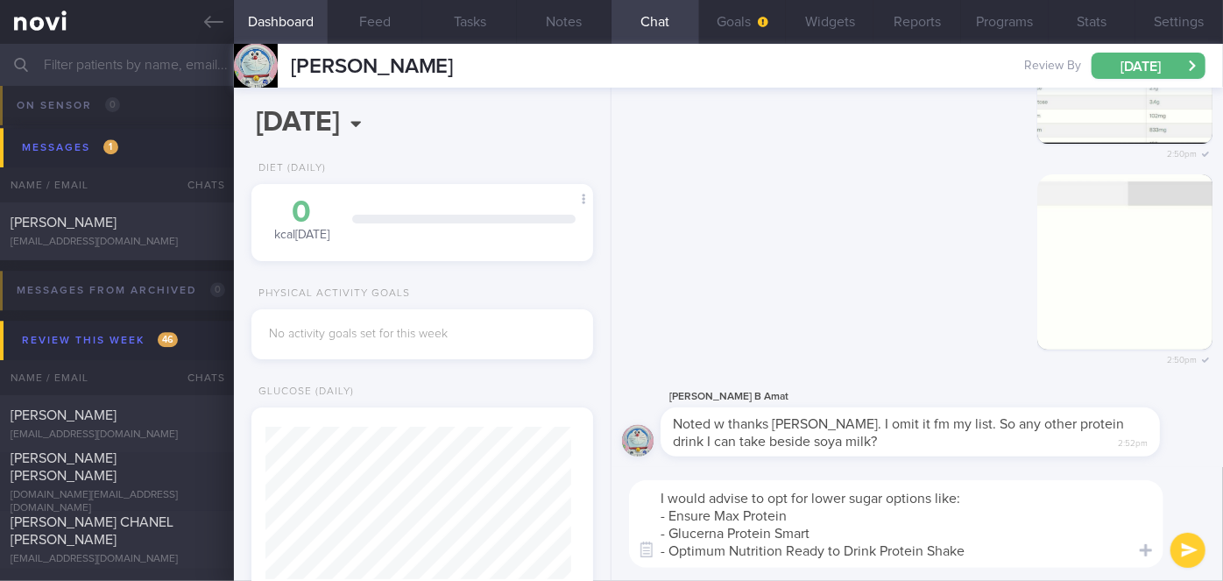
click at [825, 514] on textarea "I would advise to opt for lower sugar options like: - Ensure Max Protein - Gluc…" at bounding box center [896, 524] width 534 height 88
click at [667, 514] on textarea "I would advise to opt for lower sugar options like: - Ensure Max Protein] - Glu…" at bounding box center [896, 524] width 534 height 88
click at [822, 517] on textarea "I would advise to opt for lower sugar options like: - [Ensure Max Protein] - Gl…" at bounding box center [896, 524] width 534 height 88
paste textarea "[URL][DOMAIN_NAME]"
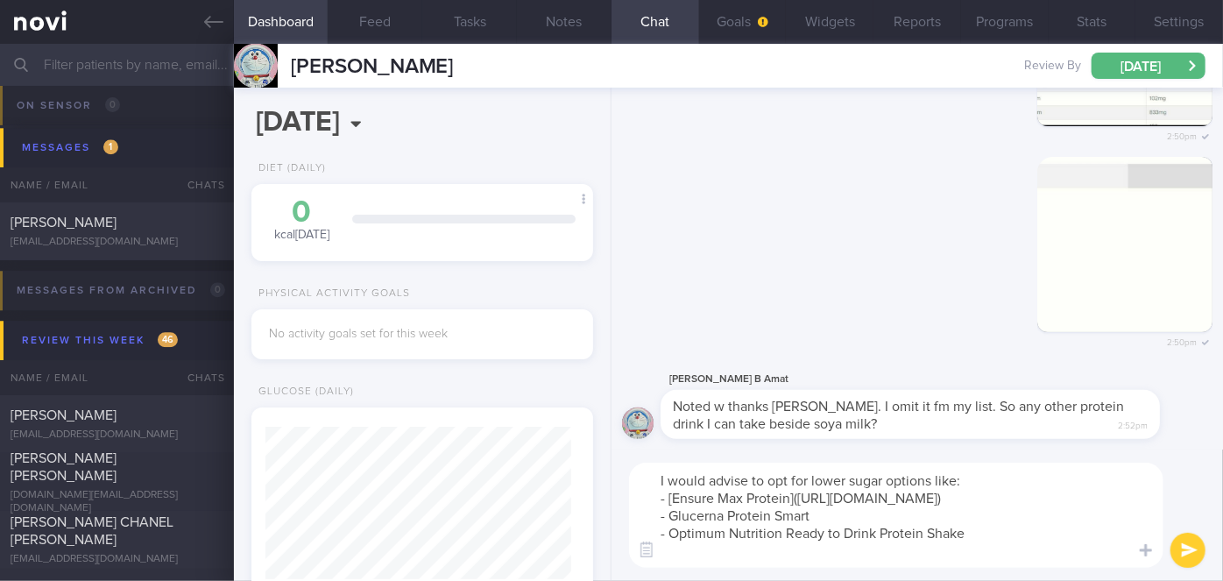
click at [831, 528] on textarea "I would advise to opt for lower sugar options like: - [Ensure Max Protein]([URL…" at bounding box center [896, 514] width 534 height 105
click at [672, 531] on textarea "I would advise to opt for lower sugar options like: - [Ensure Max Protein]([URL…" at bounding box center [896, 514] width 534 height 105
click at [843, 535] on textarea "I would advise to opt for lower sugar options like: - [Ensure Max Protein]([URL…" at bounding box center [896, 514] width 534 height 105
paste textarea "[URL][DOMAIN_NAME]"
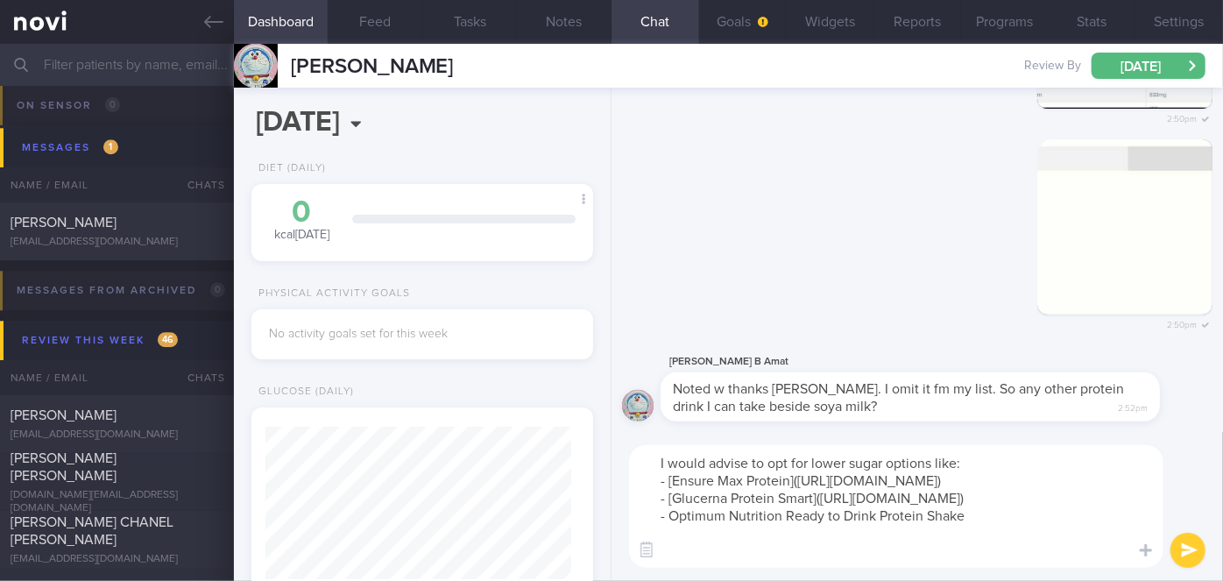
click at [983, 551] on textarea "I would advise to opt for lower sugar options like: - [Ensure Max Protein]([URL…" at bounding box center [896, 506] width 534 height 123
click at [670, 548] on textarea "I would advise to opt for lower sugar options like: - [Ensure Max Protein]([URL…" at bounding box center [896, 506] width 534 height 123
click at [978, 549] on textarea "I would advise to opt for lower sugar options like: - [Ensure Max Protein]([URL…" at bounding box center [896, 506] width 534 height 123
click at [988, 550] on textarea "I would advise to opt for lower sugar options like: - [Ensure Max Protein]([URL…" at bounding box center [896, 506] width 534 height 123
paste textarea "[URL][DOMAIN_NAME]"
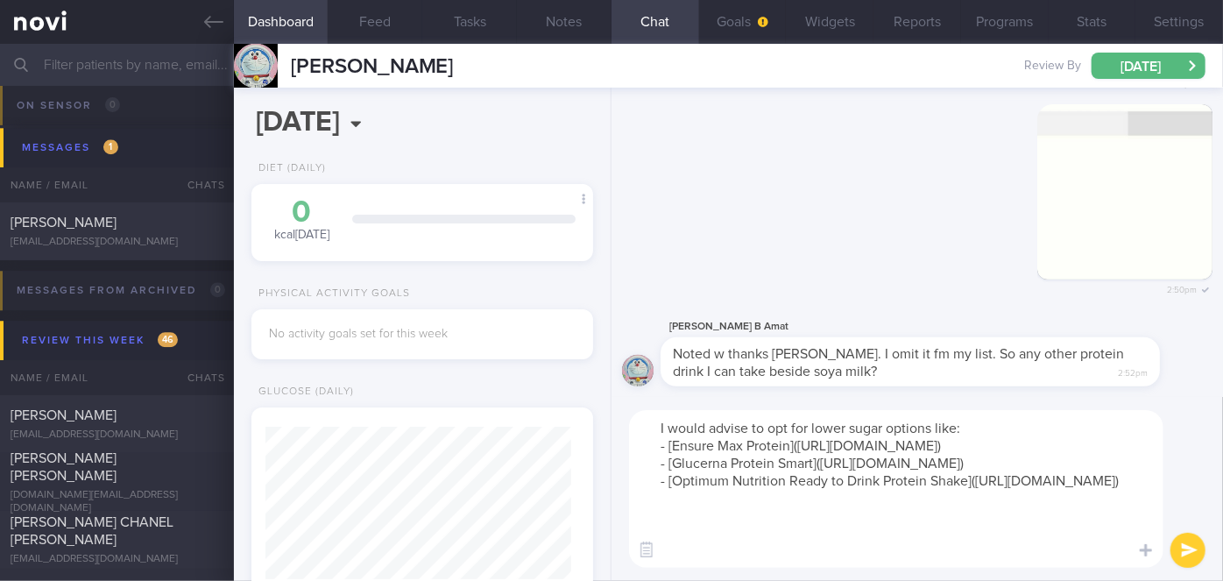
type textarea "I would advise to opt for lower sugar options like: - [Ensure Max Protein]([URL…"
click at [1185, 553] on button "submit" at bounding box center [1187, 550] width 35 height 35
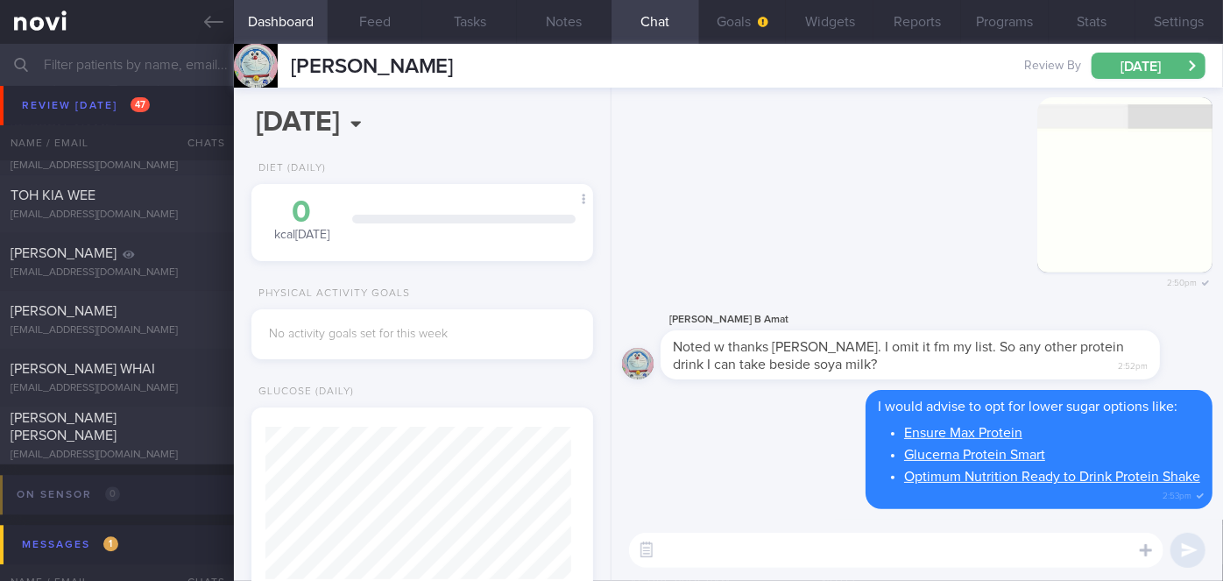
scroll to position [8600, 0]
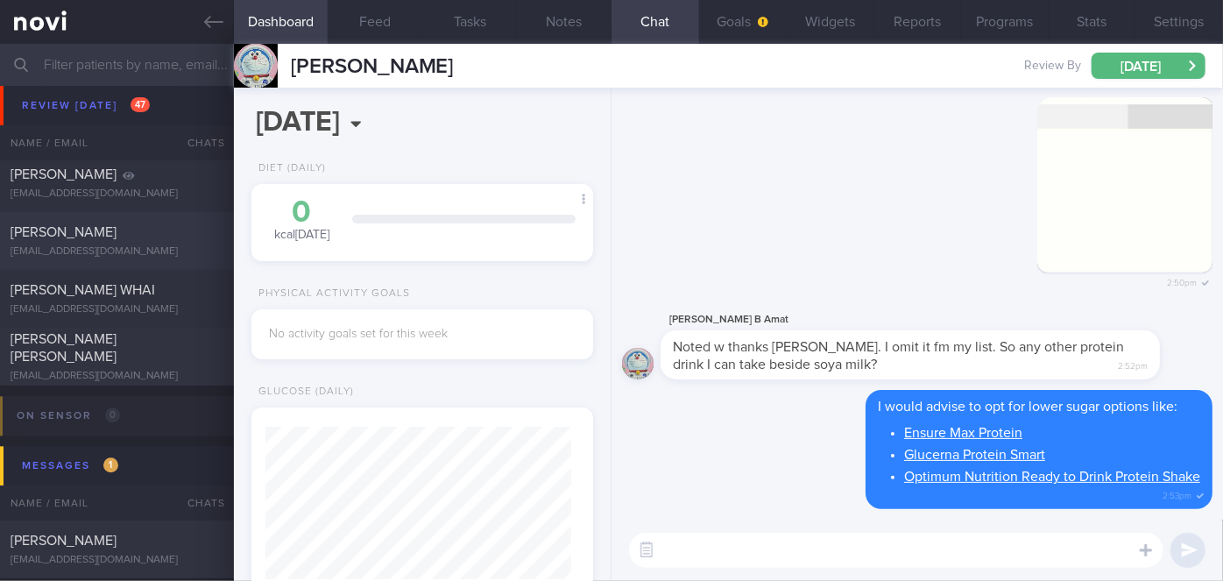
click at [109, 231] on span "[PERSON_NAME]" at bounding box center [64, 232] width 106 height 14
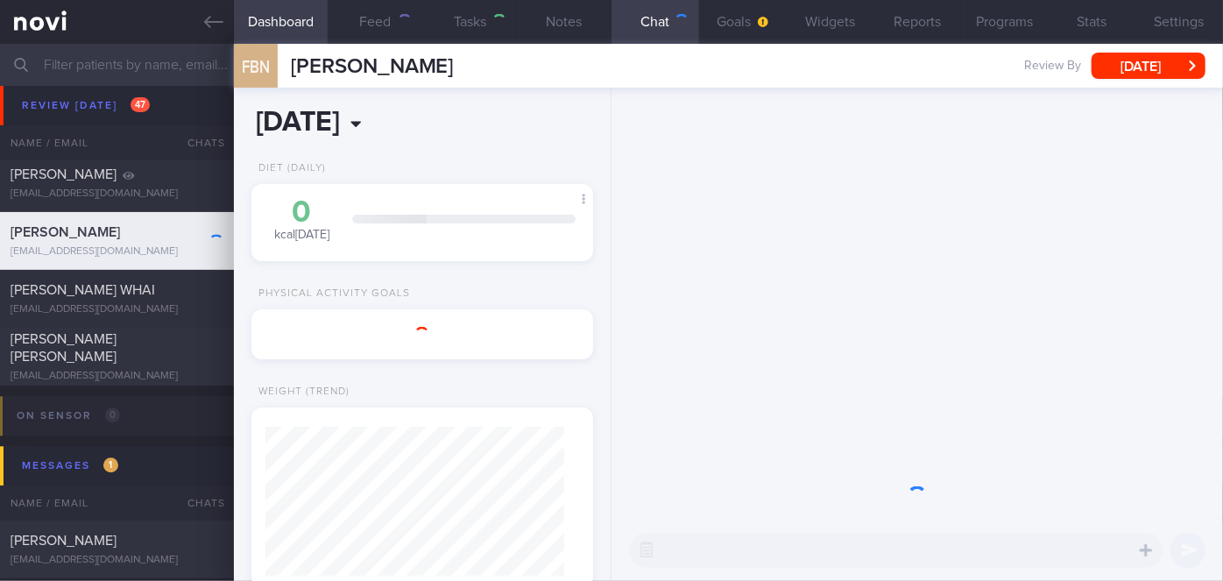
scroll to position [149, 299]
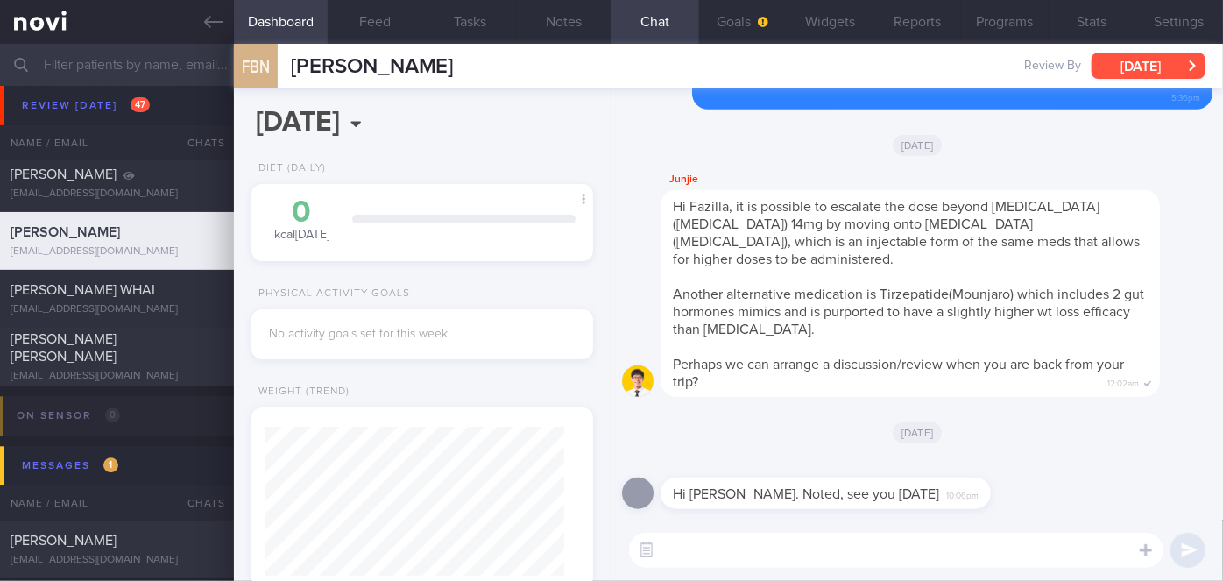
click at [1148, 62] on button "[DATE]" at bounding box center [1148, 66] width 114 height 26
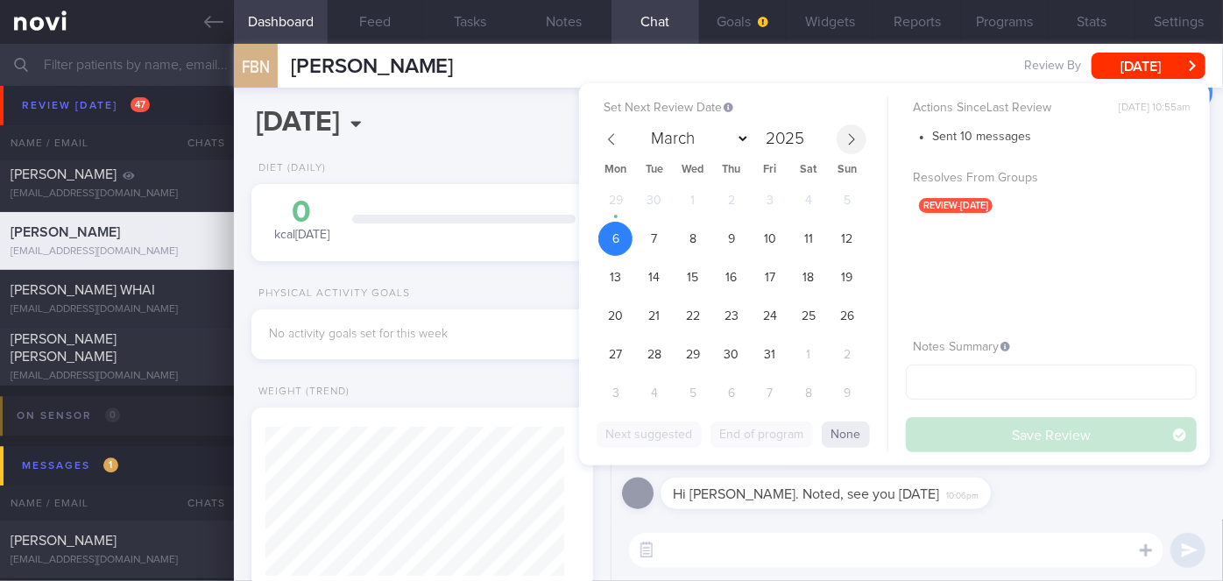
click at [846, 136] on icon at bounding box center [851, 139] width 12 height 12
click at [614, 136] on icon at bounding box center [611, 139] width 12 height 12
select select "9"
click at [767, 343] on span "31" at bounding box center [769, 354] width 34 height 34
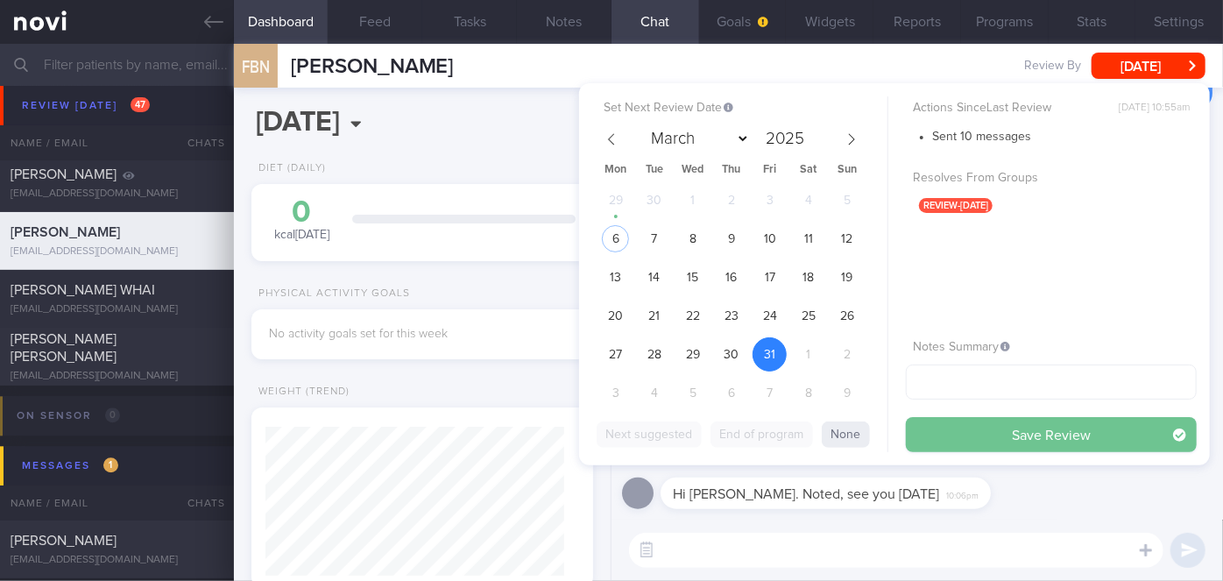
click at [969, 437] on button "Save Review" at bounding box center [1051, 434] width 291 height 35
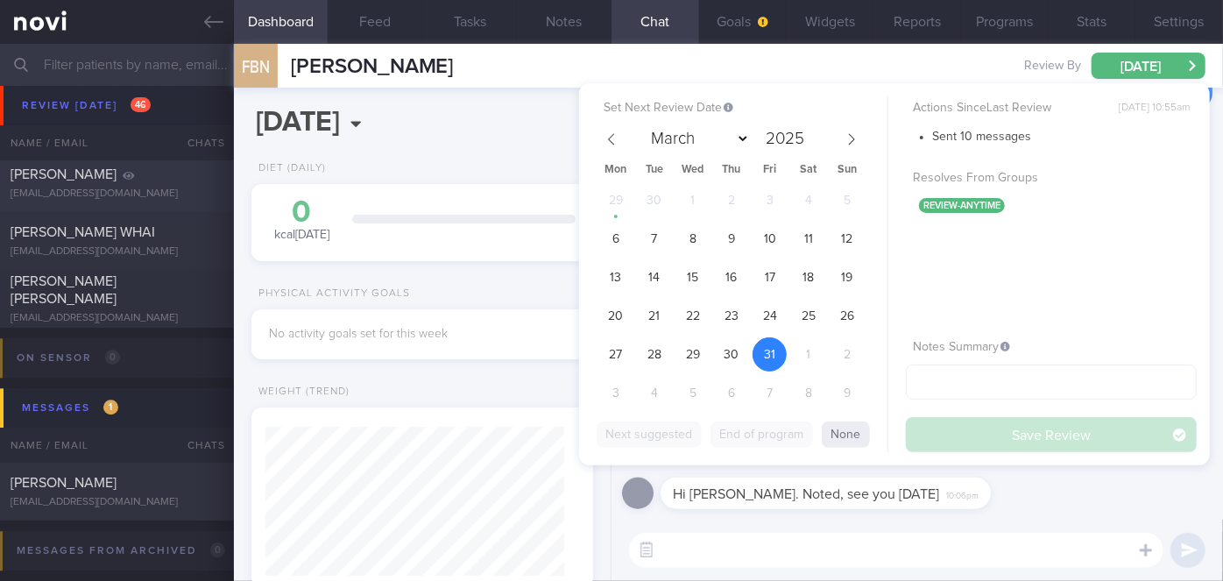
click at [138, 177] on div "[PERSON_NAME]" at bounding box center [115, 175] width 208 height 18
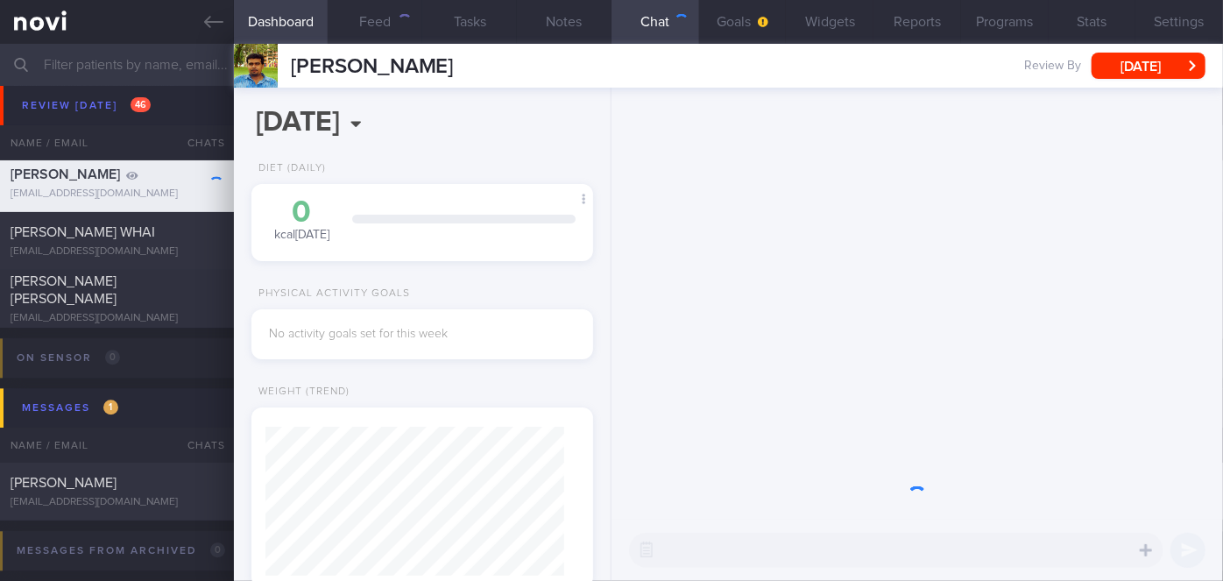
scroll to position [149, 299]
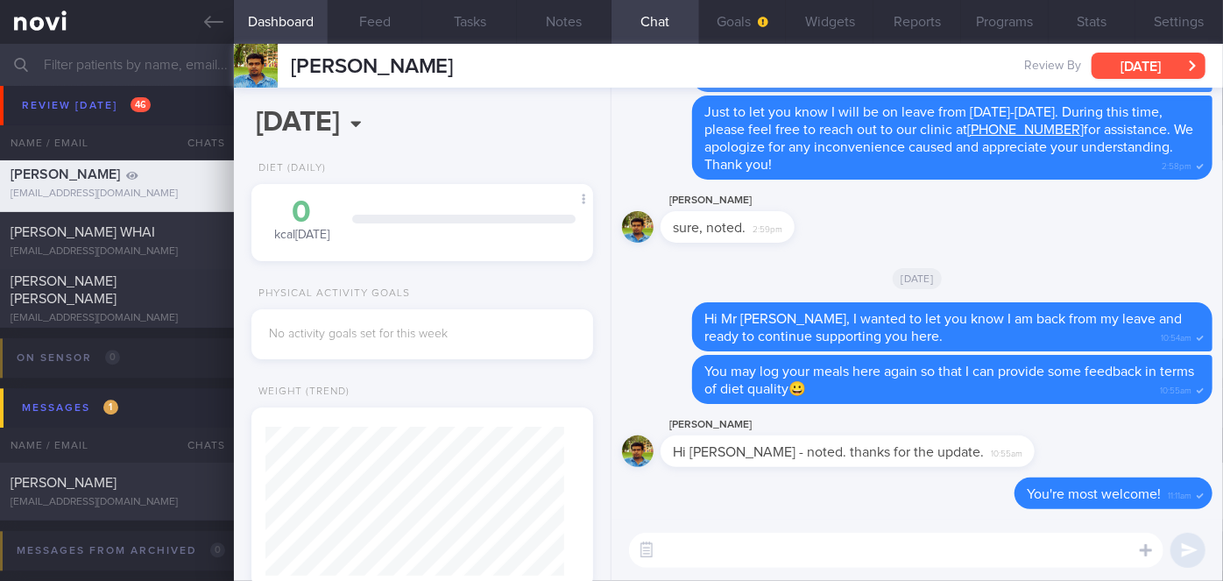
click at [1166, 60] on button "[DATE]" at bounding box center [1148, 66] width 114 height 26
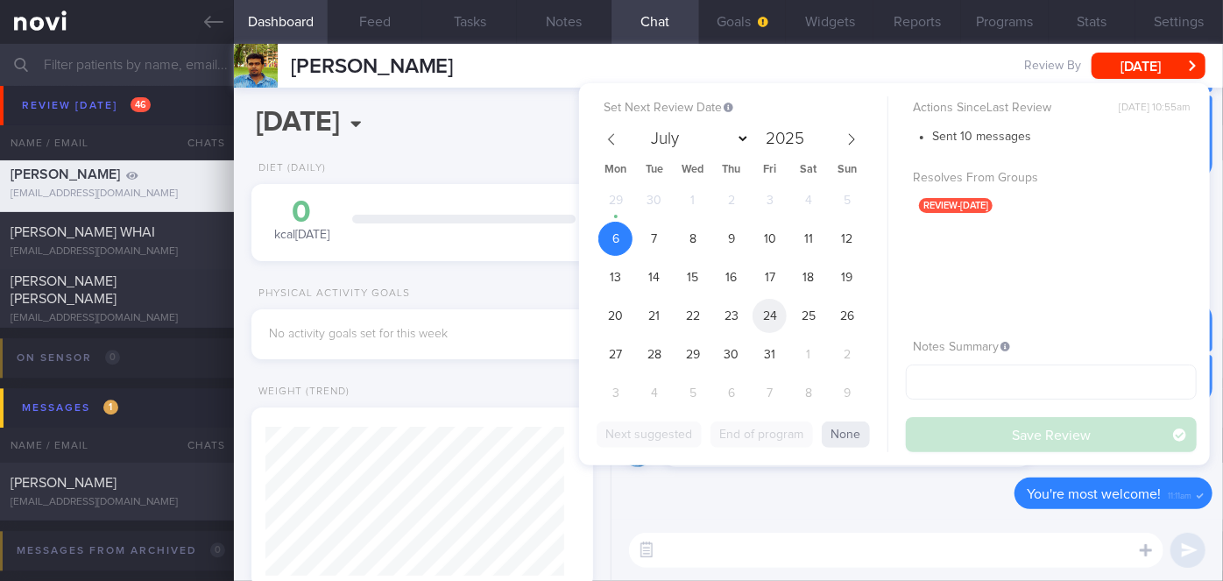
click at [767, 309] on span "24" at bounding box center [769, 316] width 34 height 34
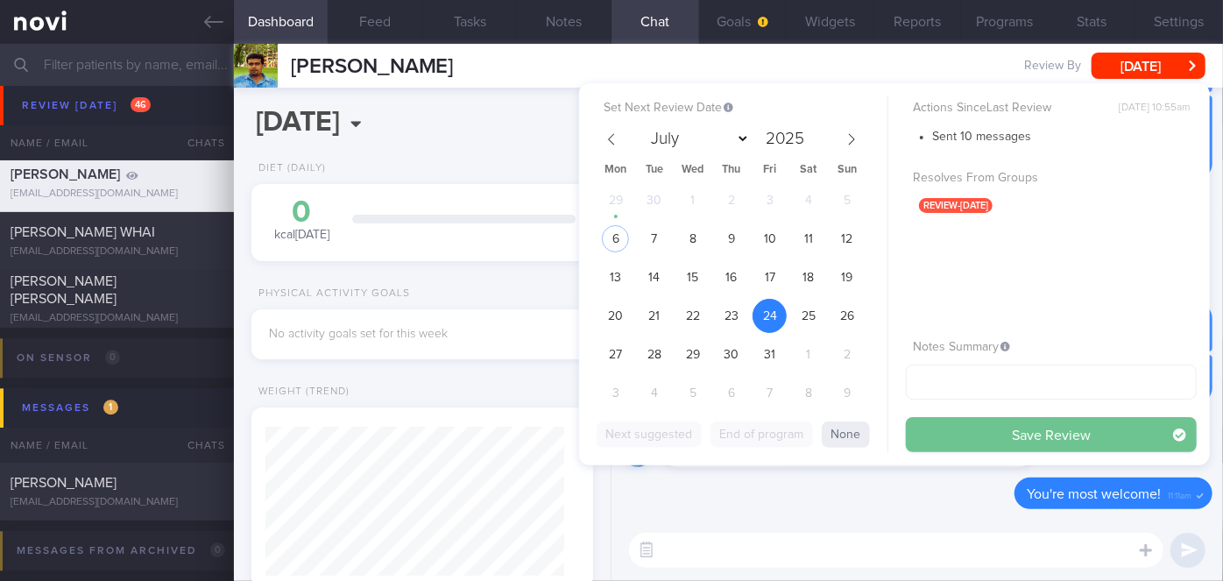
click at [966, 431] on button "Save Review" at bounding box center [1051, 434] width 291 height 35
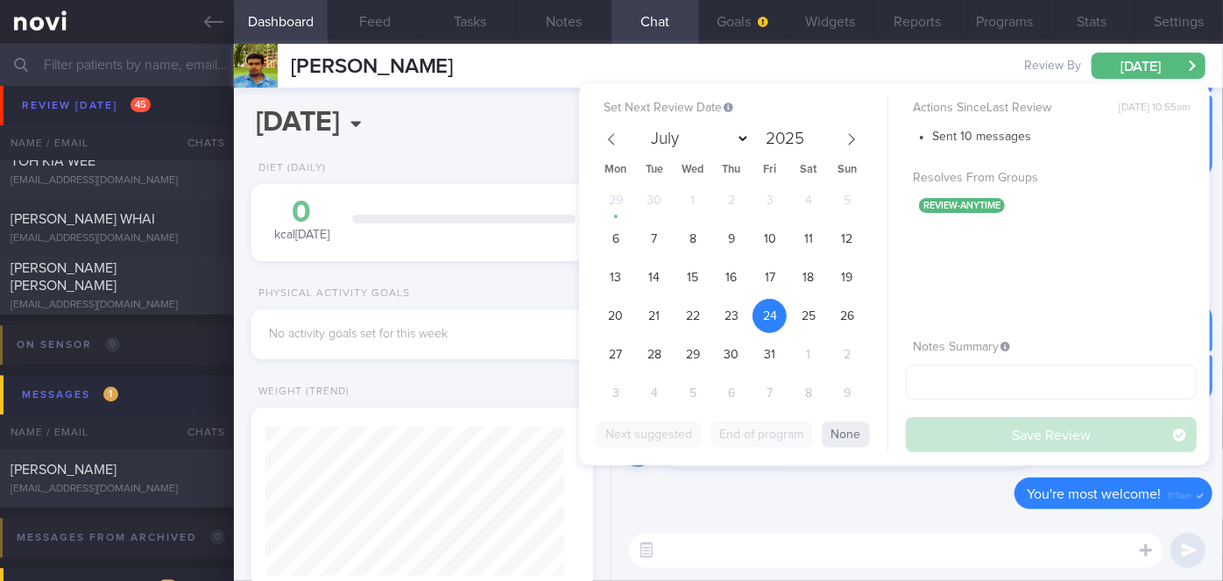
scroll to position [8441, 0]
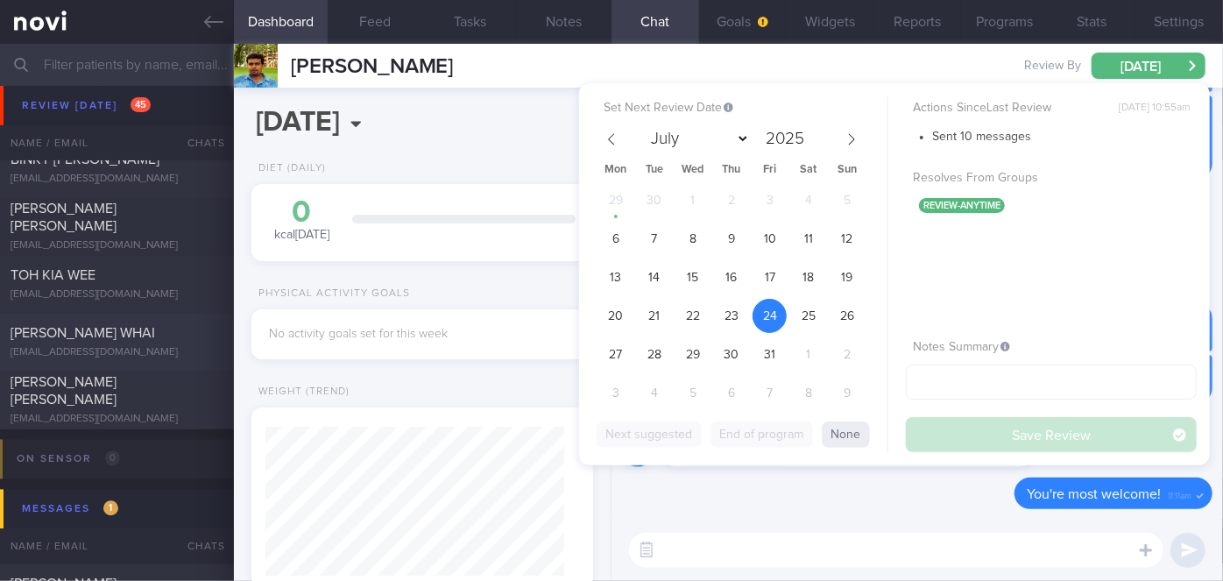
click at [137, 328] on div "[PERSON_NAME] WHAI" at bounding box center [115, 334] width 208 height 18
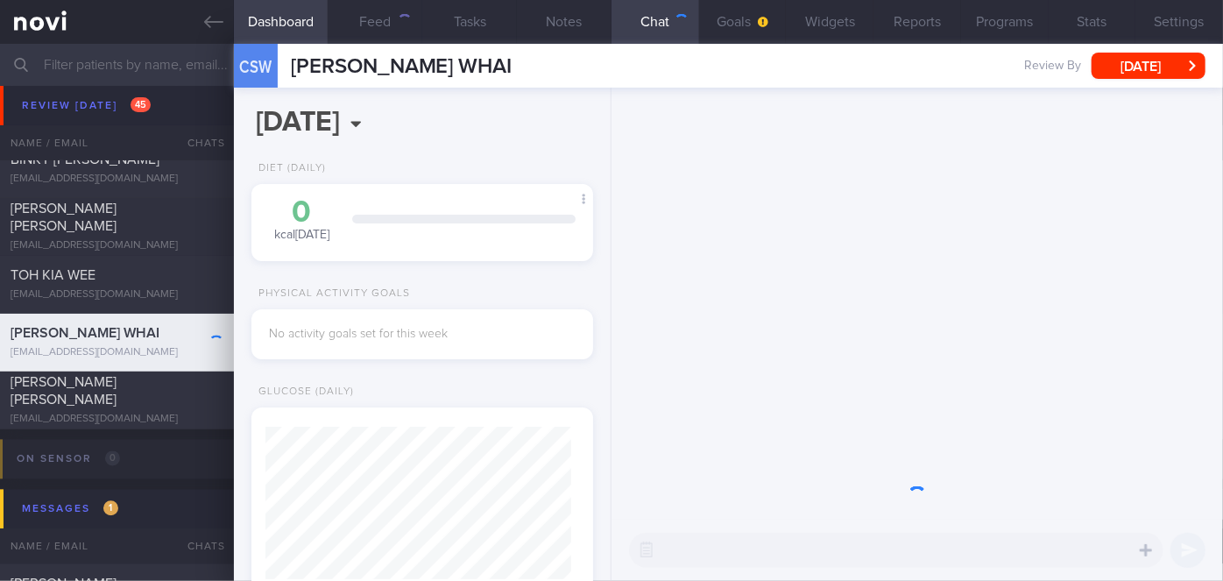
scroll to position [152, 306]
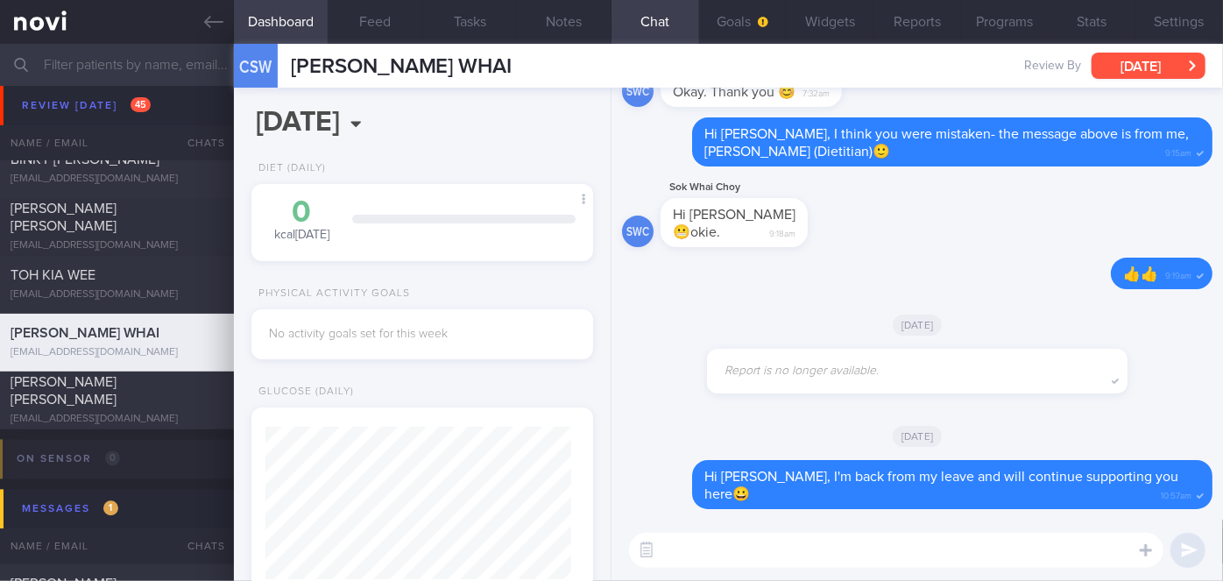
click at [1149, 65] on button "[DATE]" at bounding box center [1148, 66] width 114 height 26
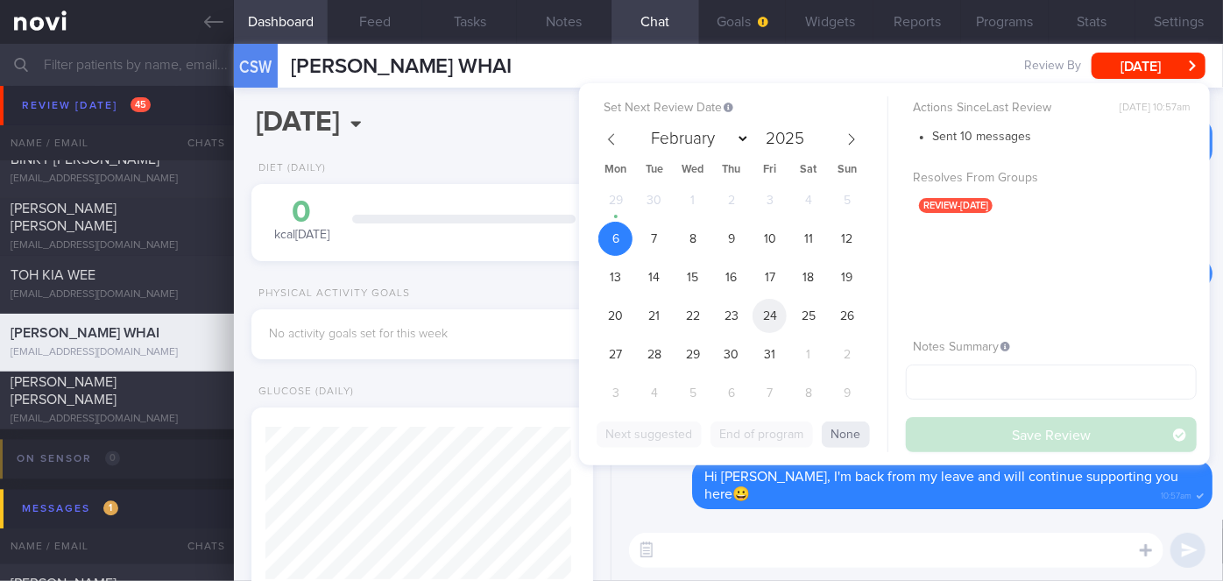
click at [768, 311] on span "24" at bounding box center [769, 316] width 34 height 34
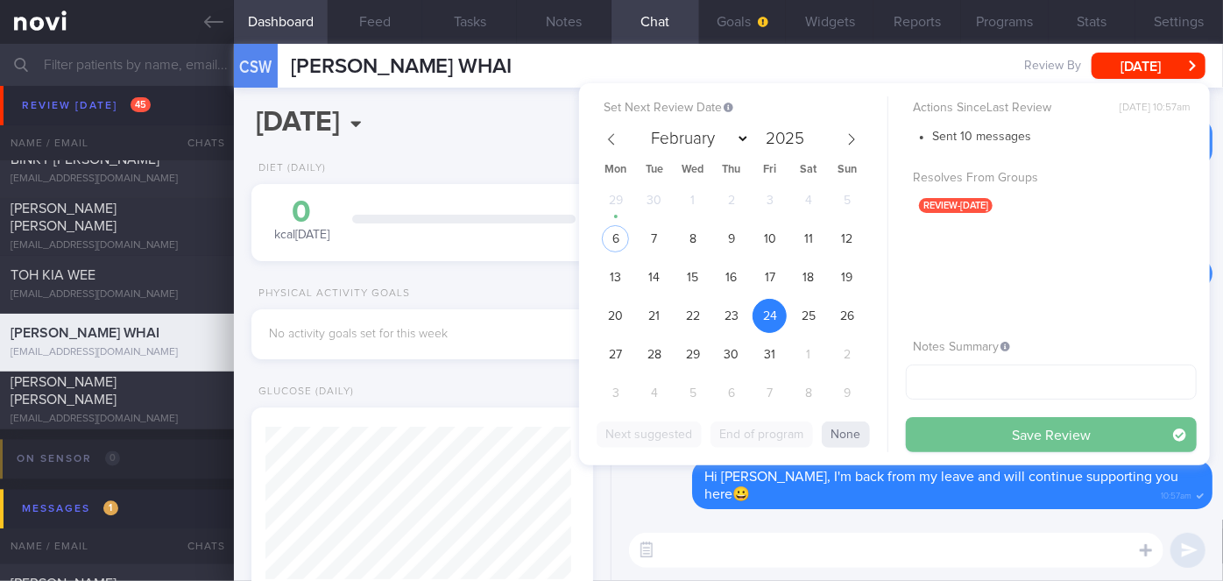
click at [957, 423] on button "Save Review" at bounding box center [1051, 434] width 291 height 35
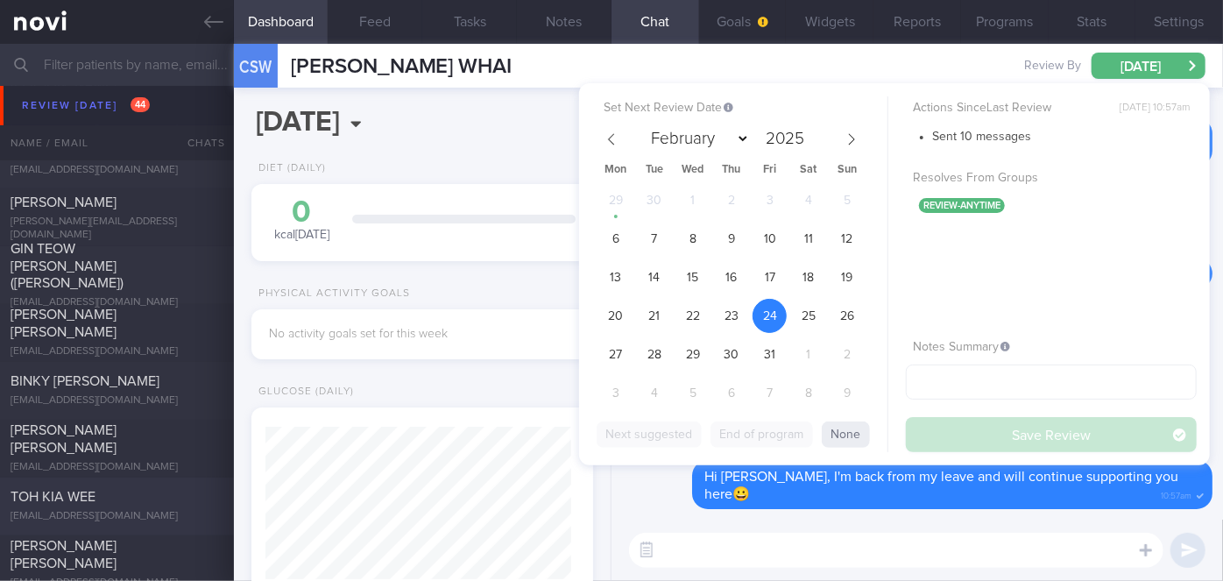
scroll to position [8201, 0]
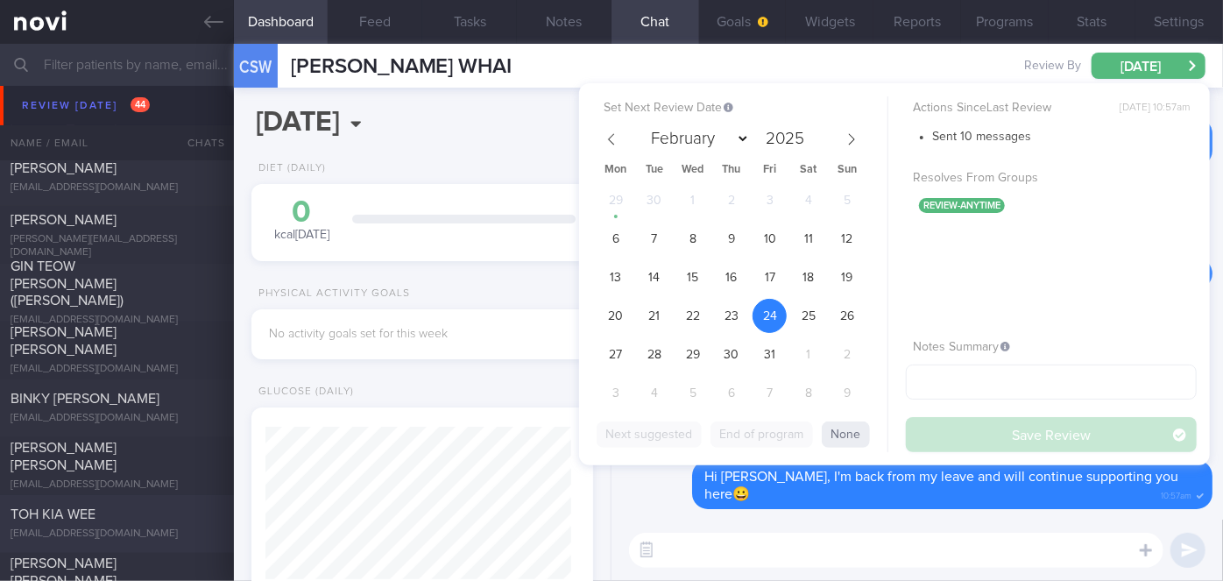
click at [161, 278] on div "GIN TEOW [PERSON_NAME] ([PERSON_NAME])" at bounding box center [115, 284] width 208 height 53
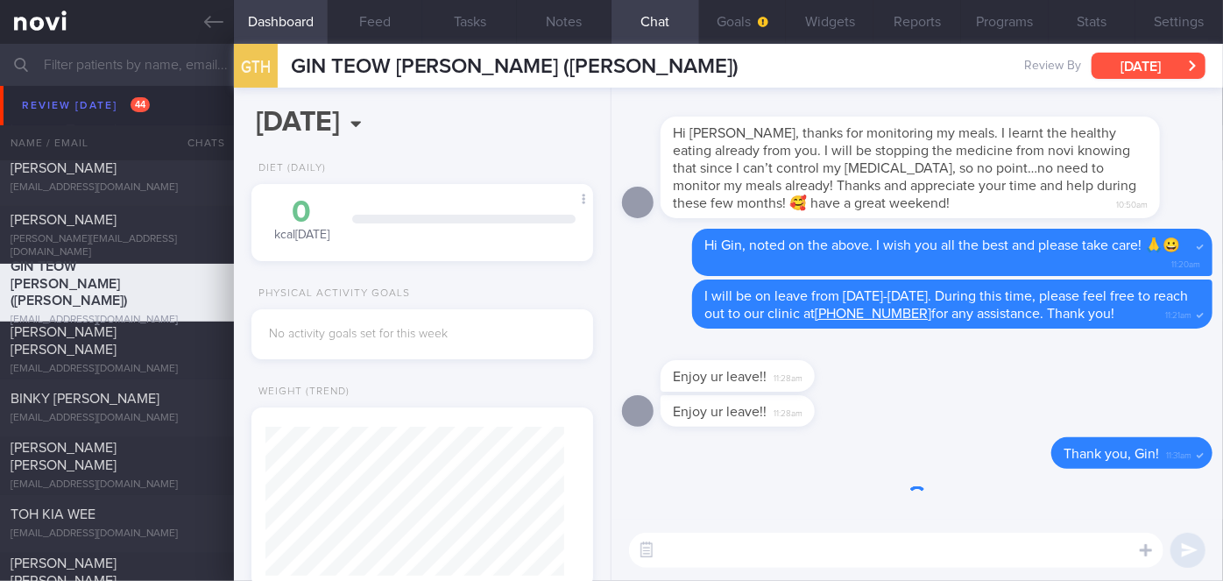
scroll to position [149, 299]
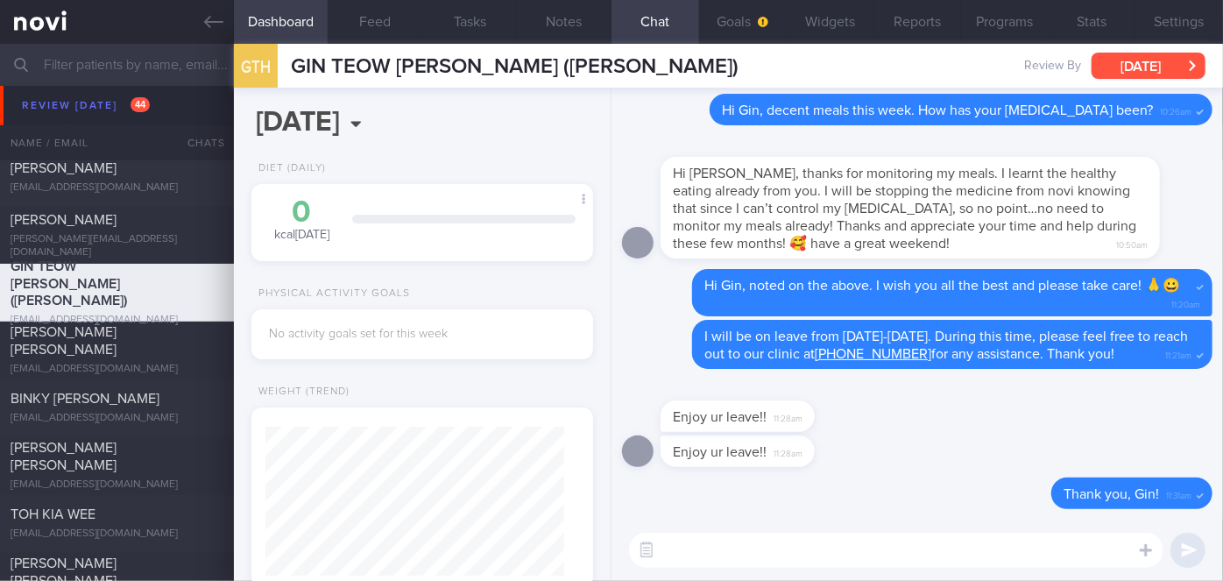
click at [1159, 63] on button "[DATE]" at bounding box center [1148, 66] width 114 height 26
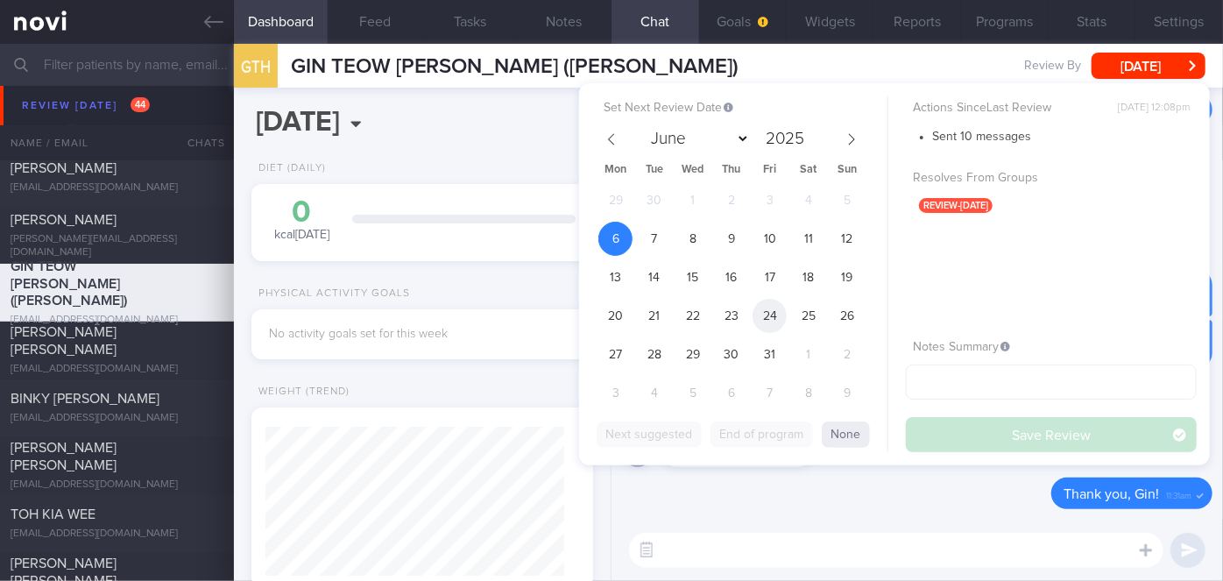
click at [766, 321] on span "24" at bounding box center [769, 316] width 34 height 34
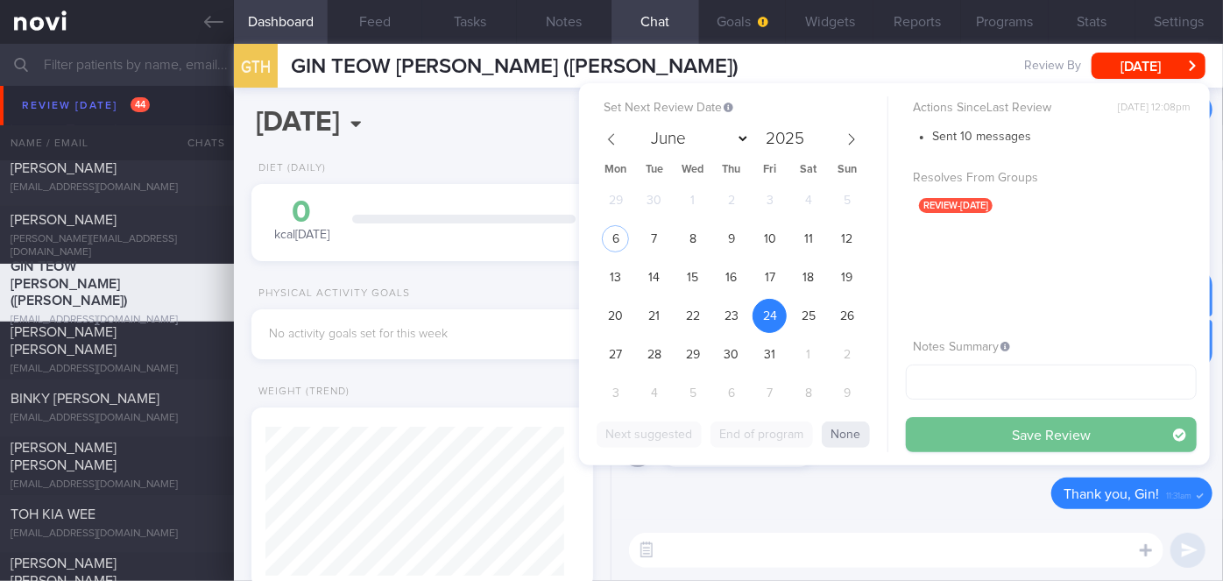
click at [1003, 426] on button "Save Review" at bounding box center [1051, 434] width 291 height 35
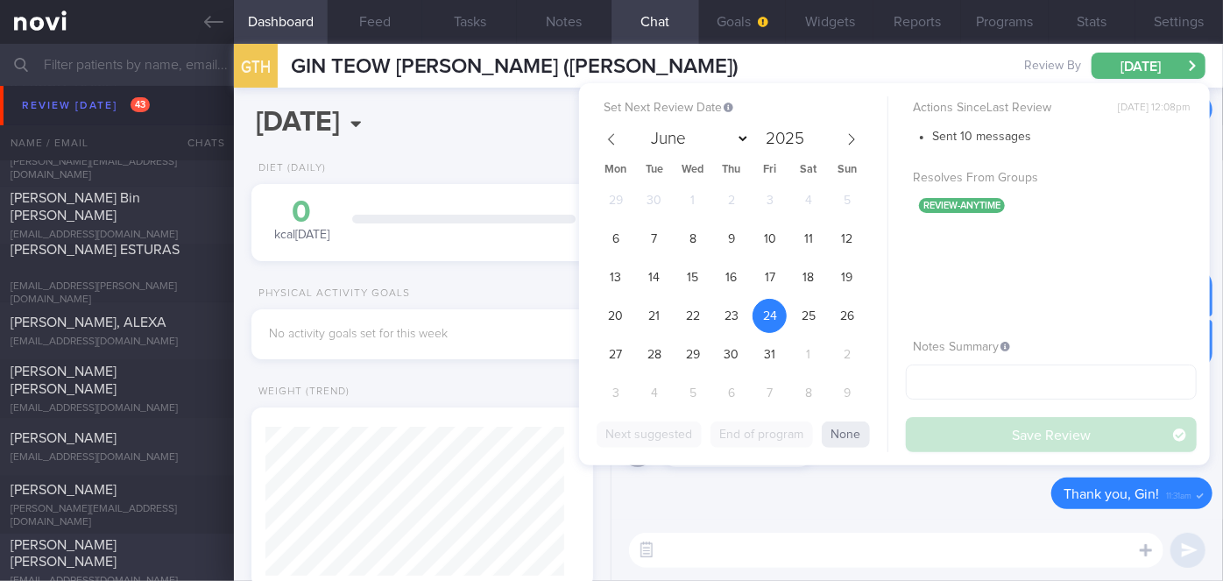
scroll to position [7905, 0]
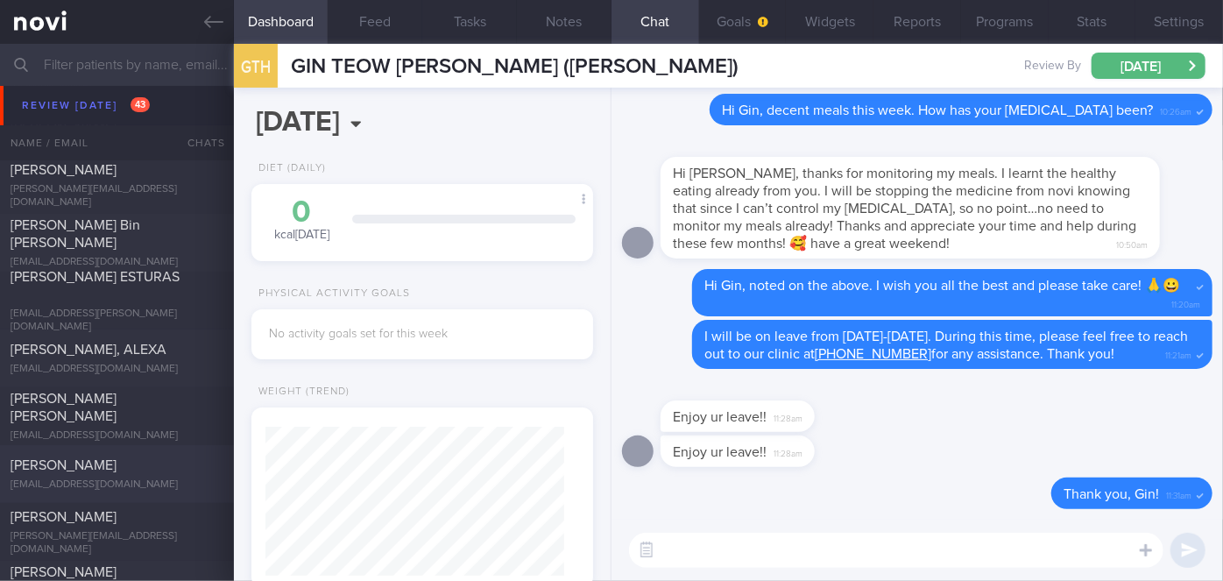
click at [161, 472] on div "[PERSON_NAME]" at bounding box center [115, 465] width 208 height 18
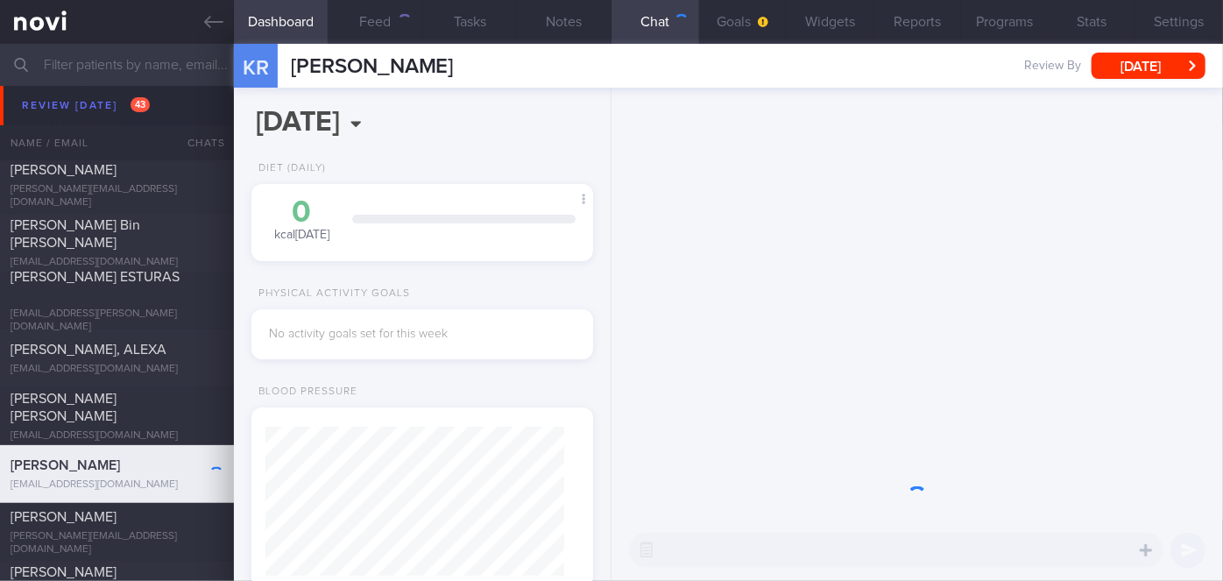
scroll to position [149, 299]
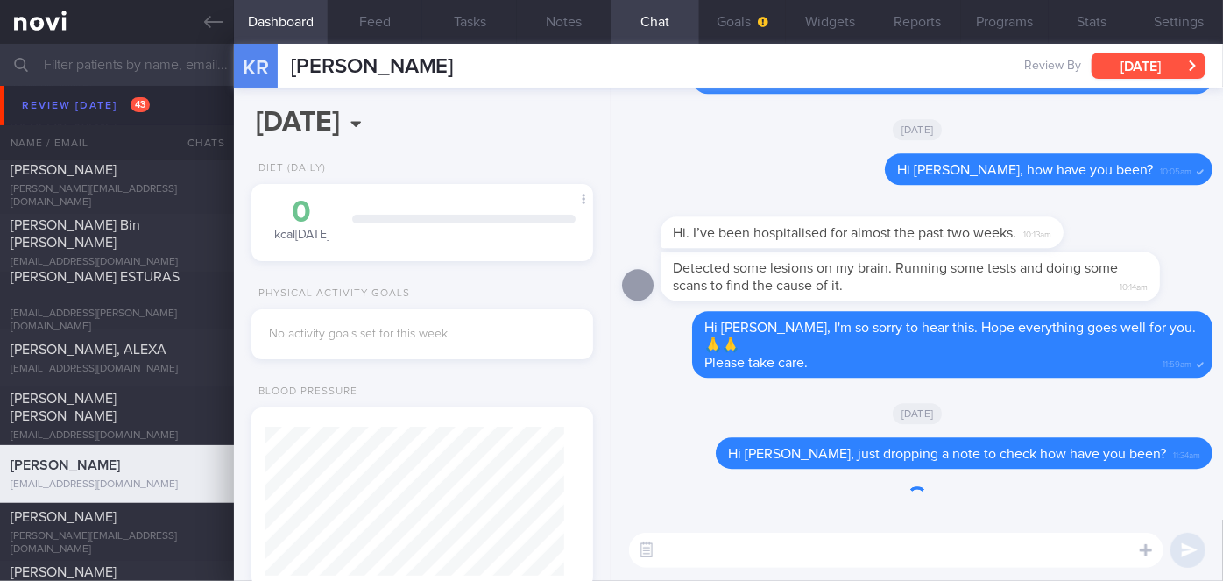
click at [1130, 63] on button "[DATE]" at bounding box center [1148, 66] width 114 height 26
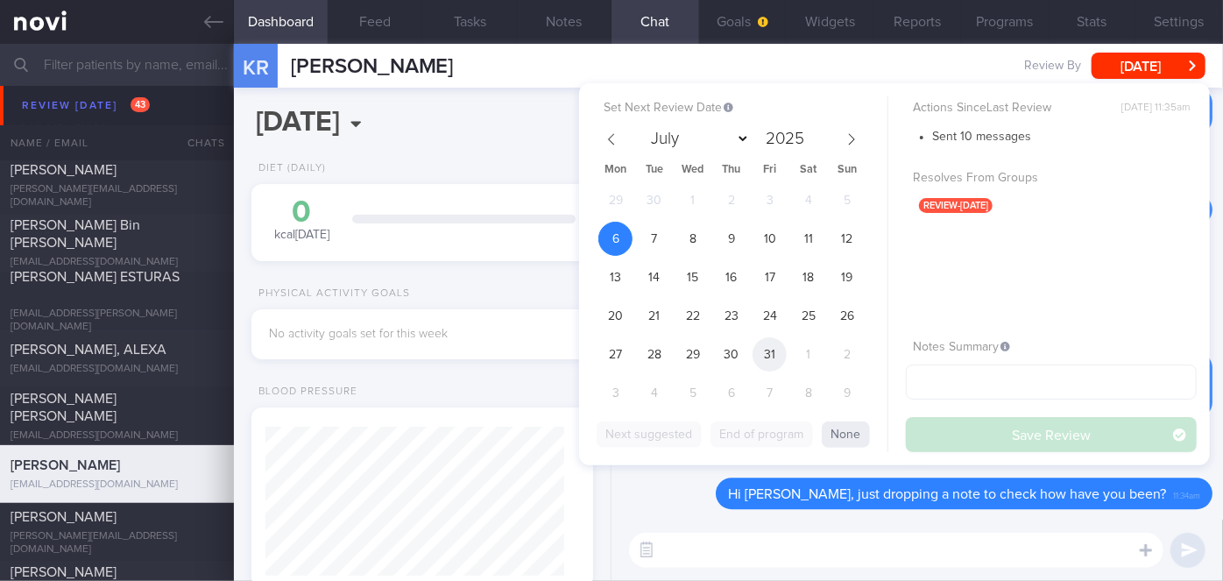
click at [766, 343] on span "31" at bounding box center [769, 354] width 34 height 34
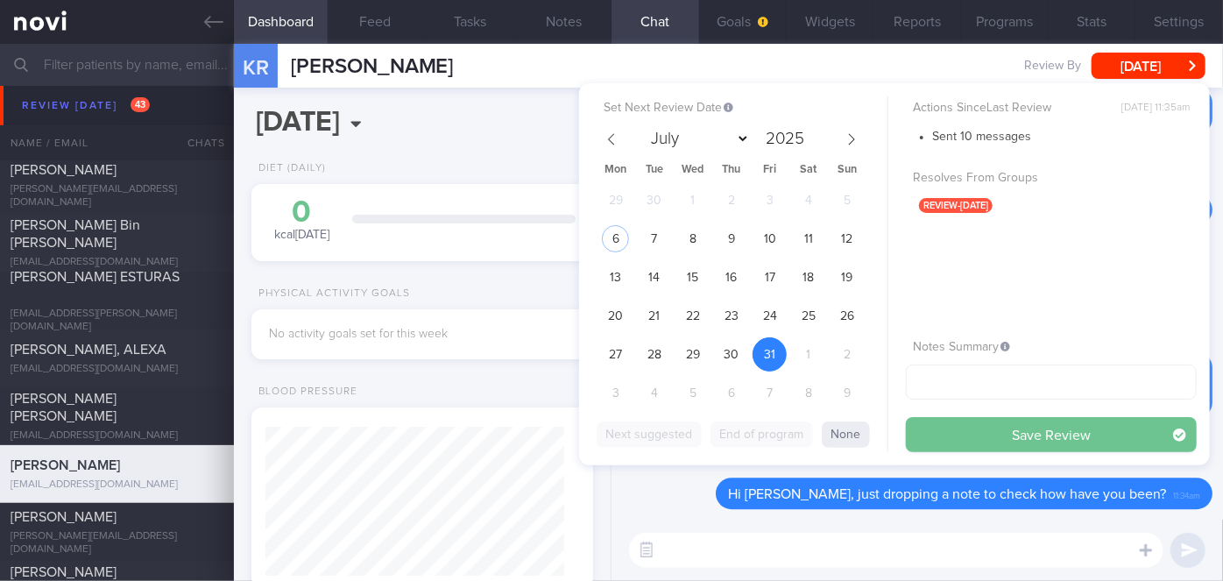
click at [945, 434] on button "Save Review" at bounding box center [1051, 434] width 291 height 35
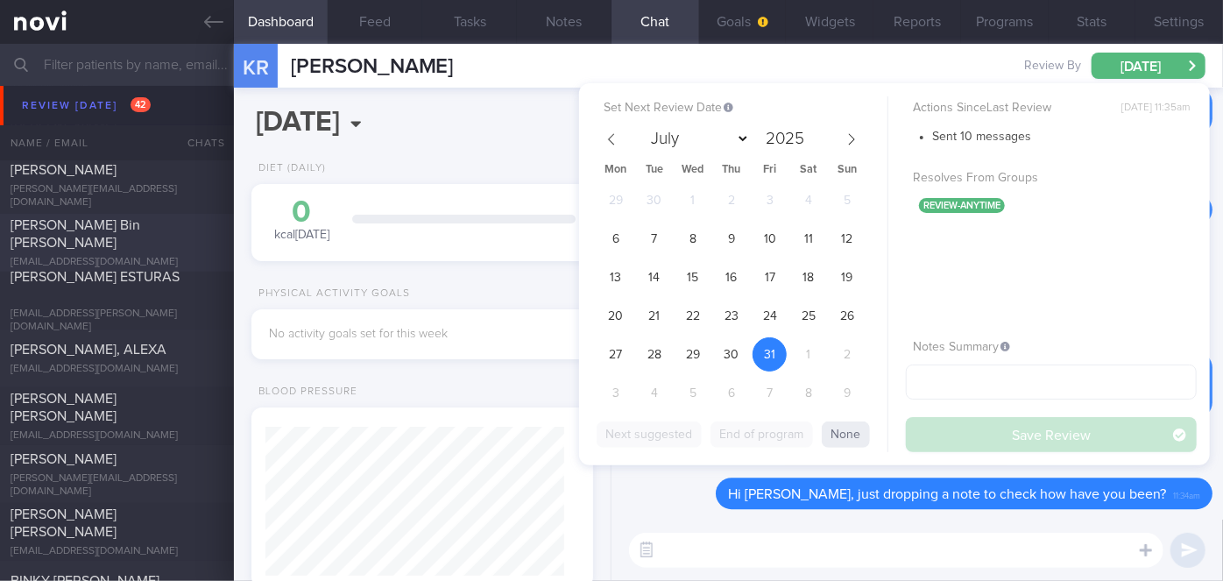
click at [140, 227] on span "[PERSON_NAME] Bin [PERSON_NAME]" at bounding box center [76, 234] width 130 height 32
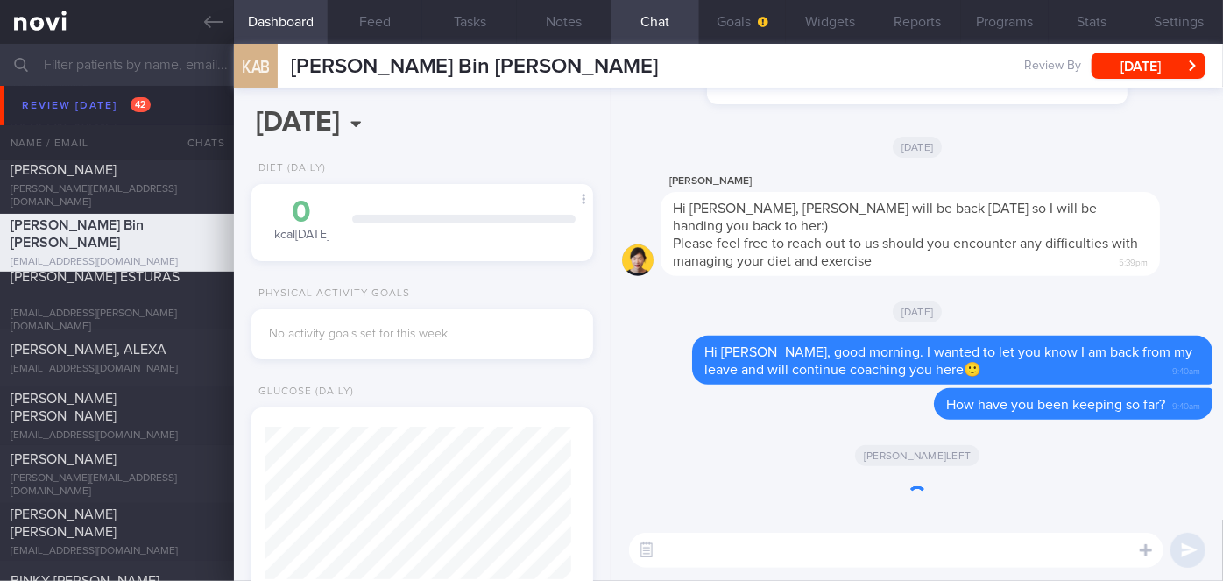
scroll to position [152, 306]
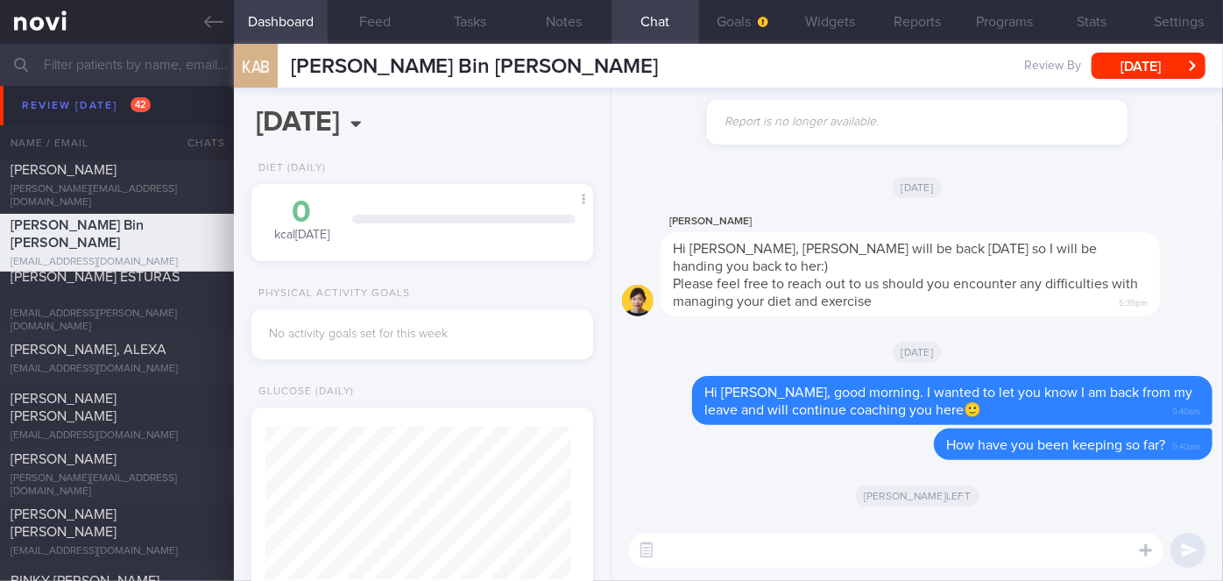
click at [799, 553] on textarea at bounding box center [896, 550] width 534 height 35
click at [1190, 12] on button "Settings" at bounding box center [1179, 22] width 88 height 44
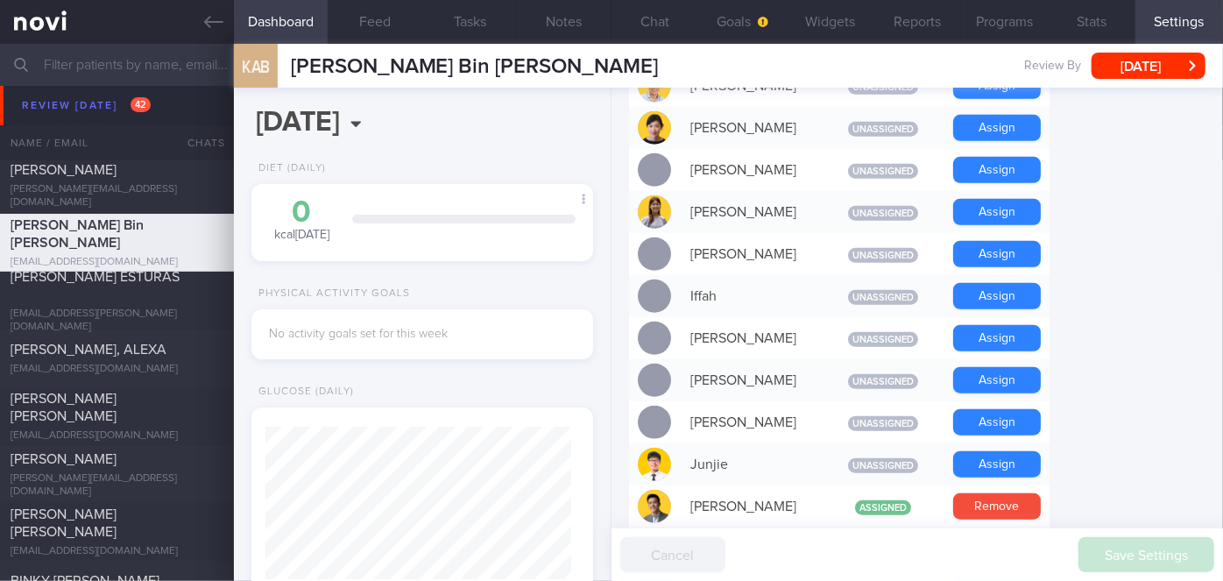
scroll to position [876, 0]
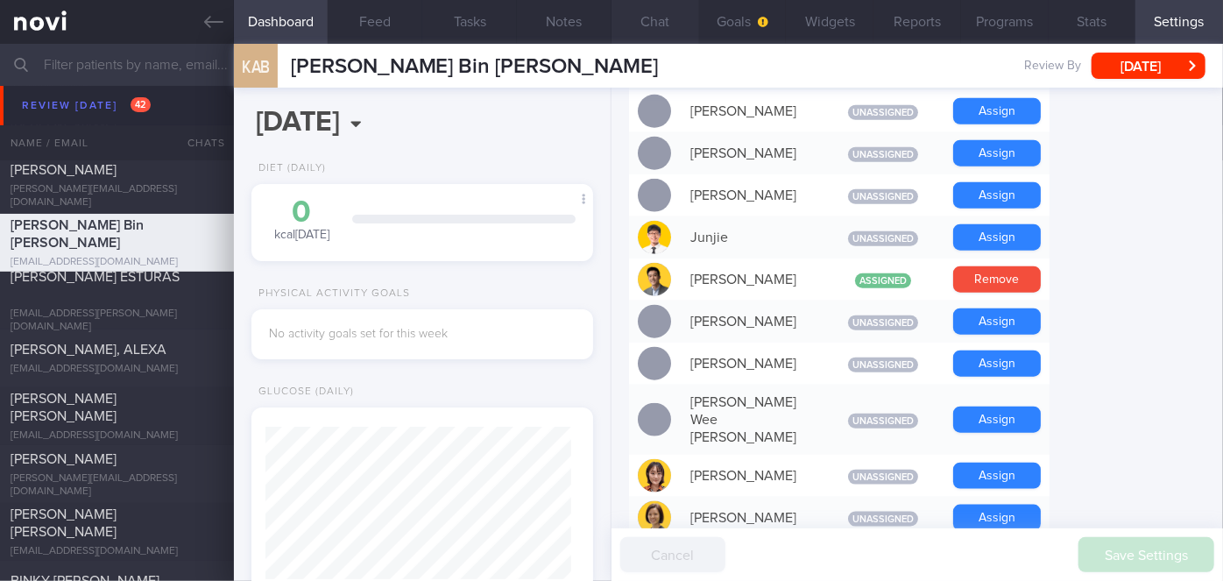
click at [631, 19] on button "Chat" at bounding box center [655, 22] width 88 height 44
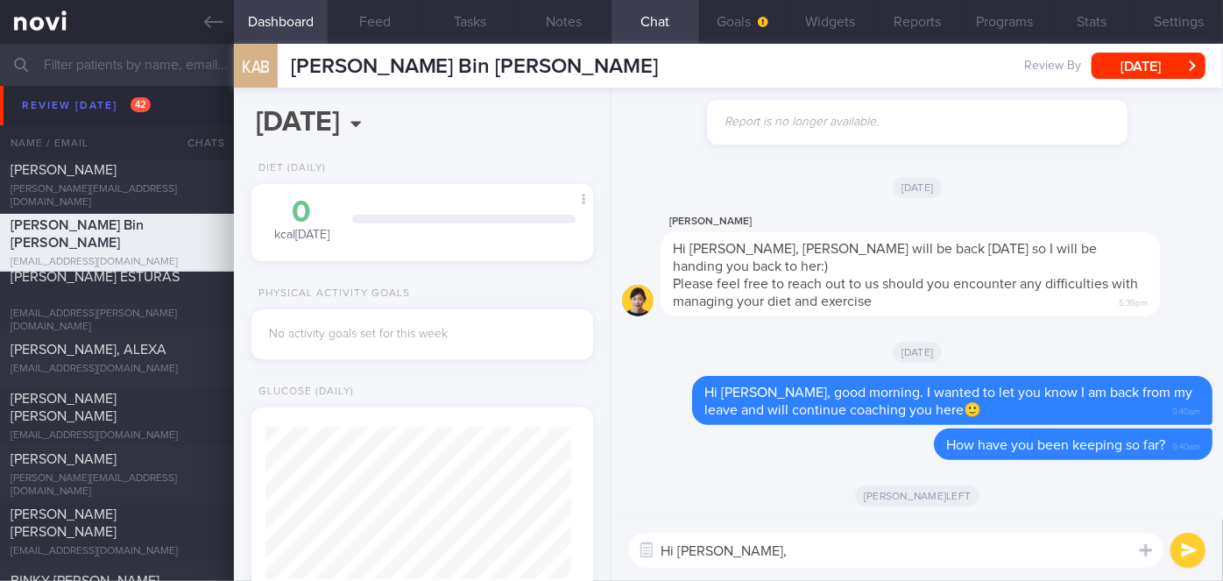
click at [757, 540] on textarea "Hi [PERSON_NAME]," at bounding box center [896, 550] width 534 height 35
type textarea "Hi [PERSON_NAME], how have you been?"
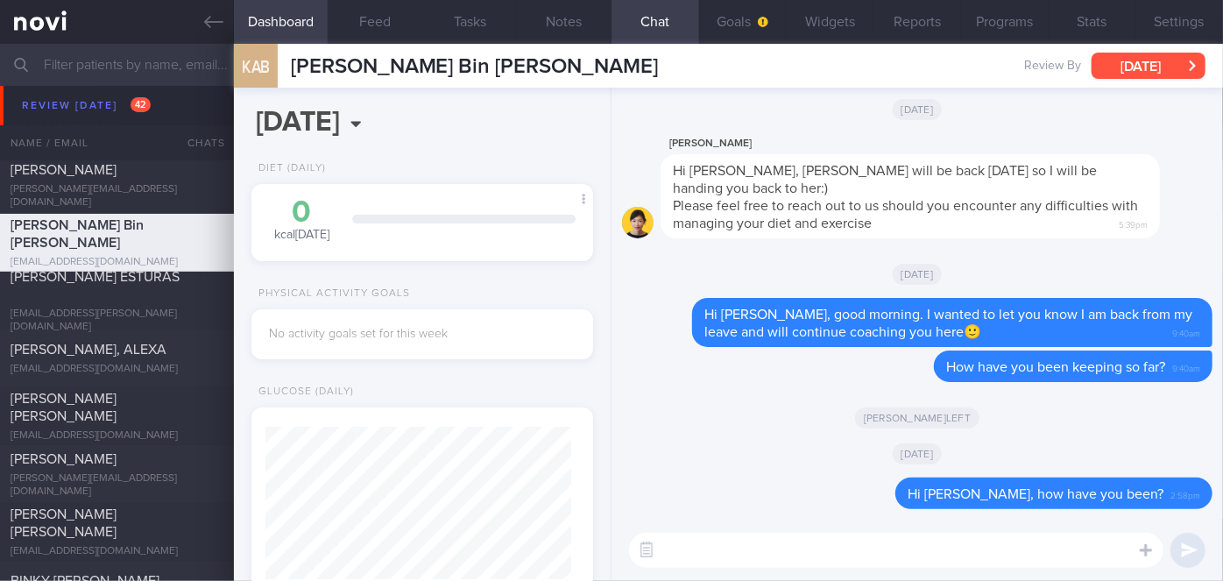
click at [1151, 61] on button "[DATE]" at bounding box center [1148, 66] width 114 height 26
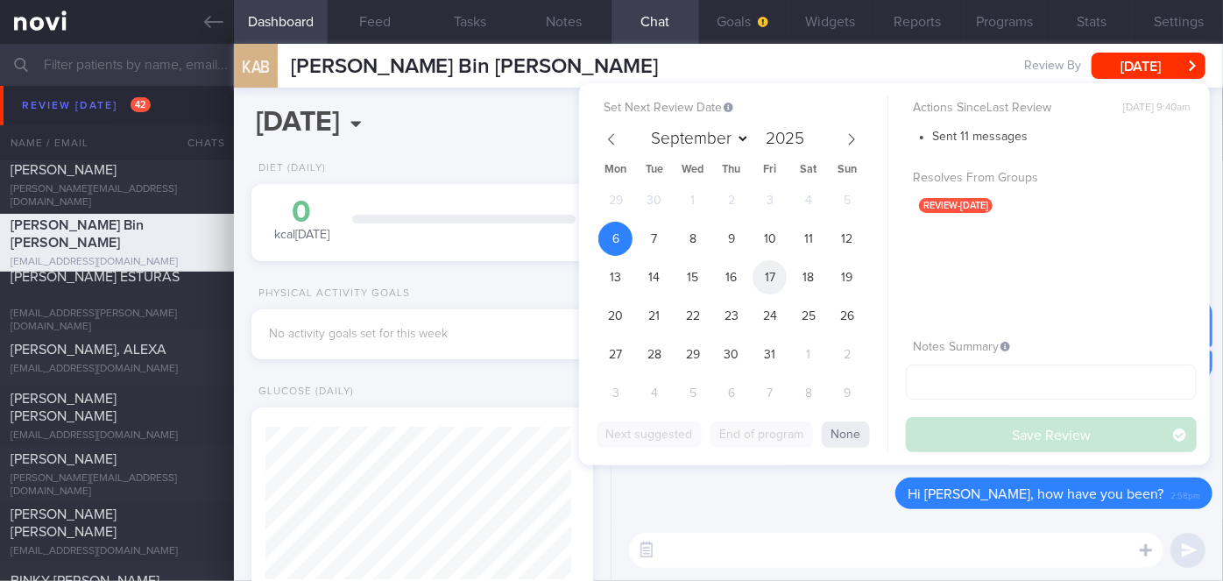
click at [778, 272] on span "17" at bounding box center [769, 277] width 34 height 34
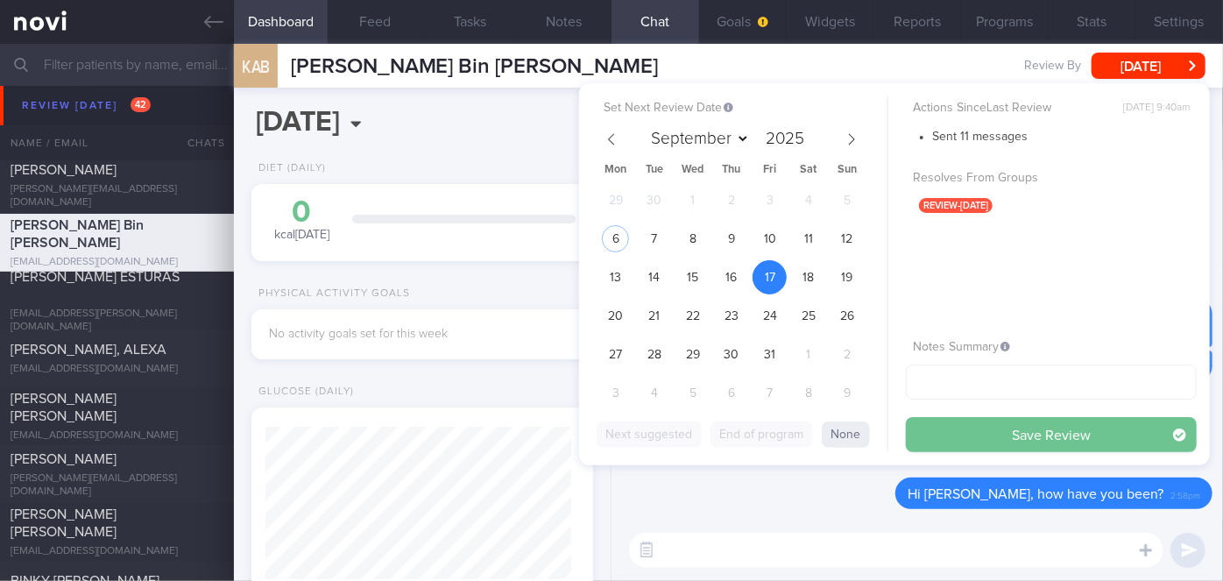
click at [994, 433] on button "Save Review" at bounding box center [1051, 434] width 291 height 35
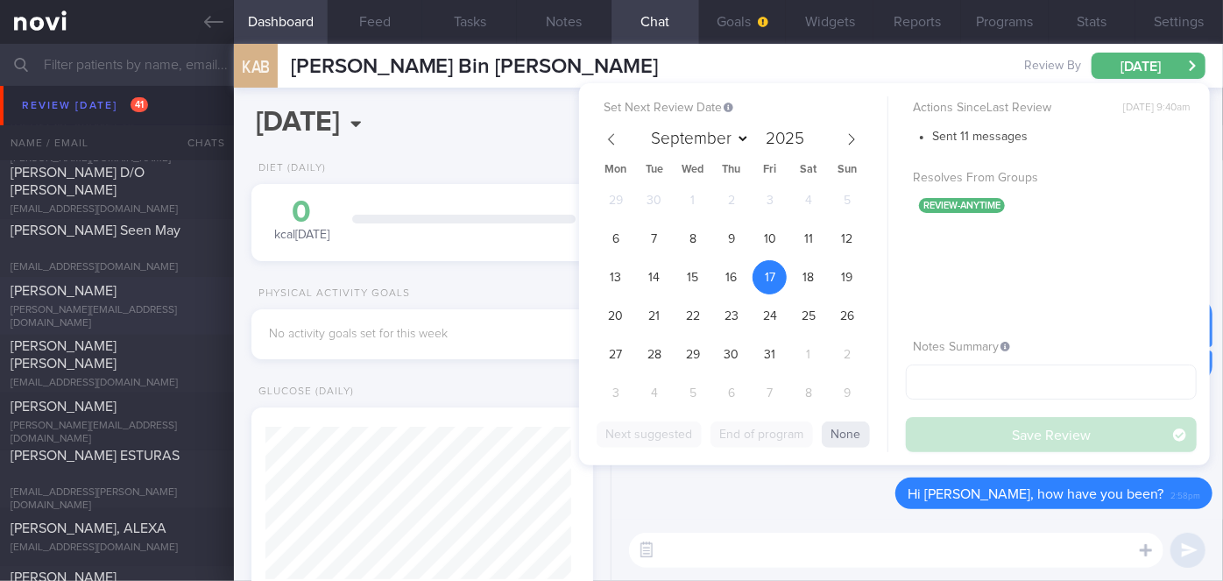
scroll to position [7652, 0]
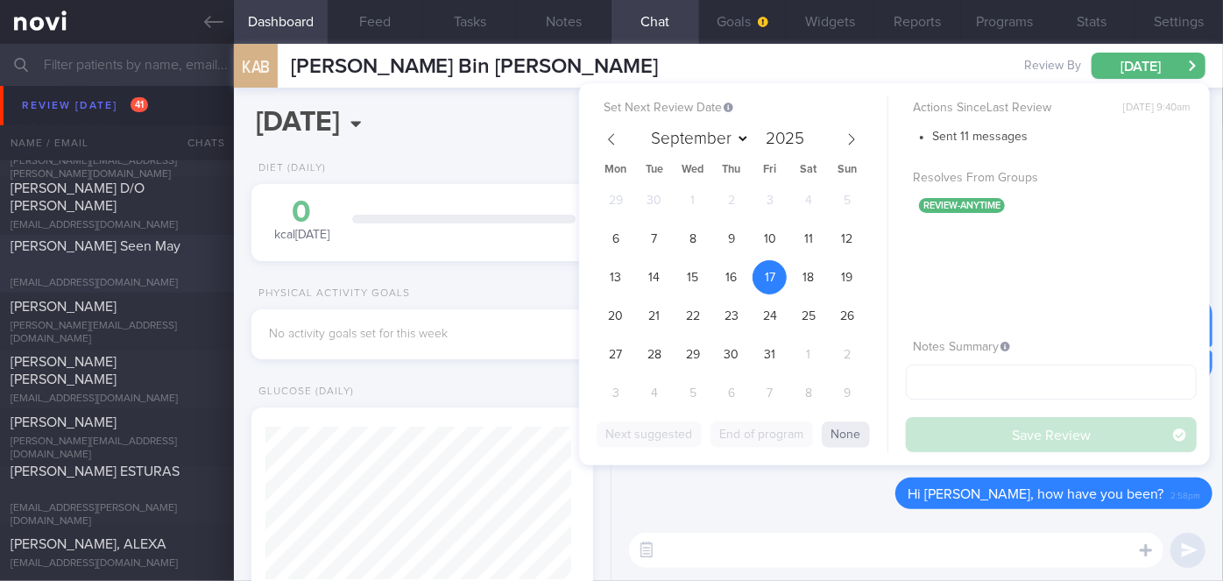
click at [133, 251] on span "[PERSON_NAME] Seen May" at bounding box center [96, 246] width 170 height 14
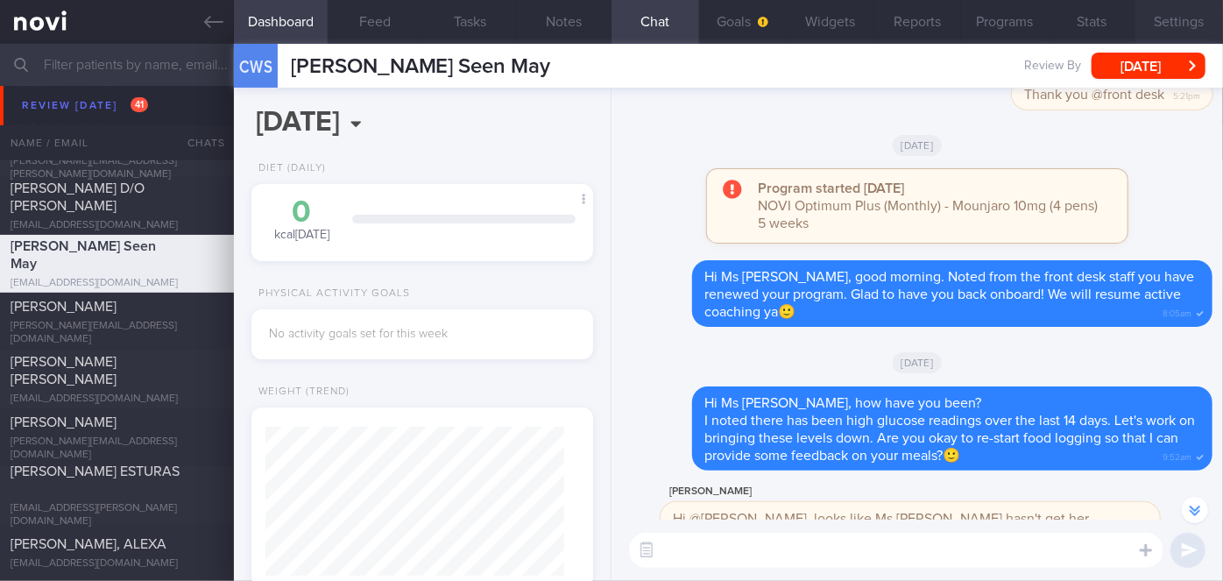
scroll to position [-398, 0]
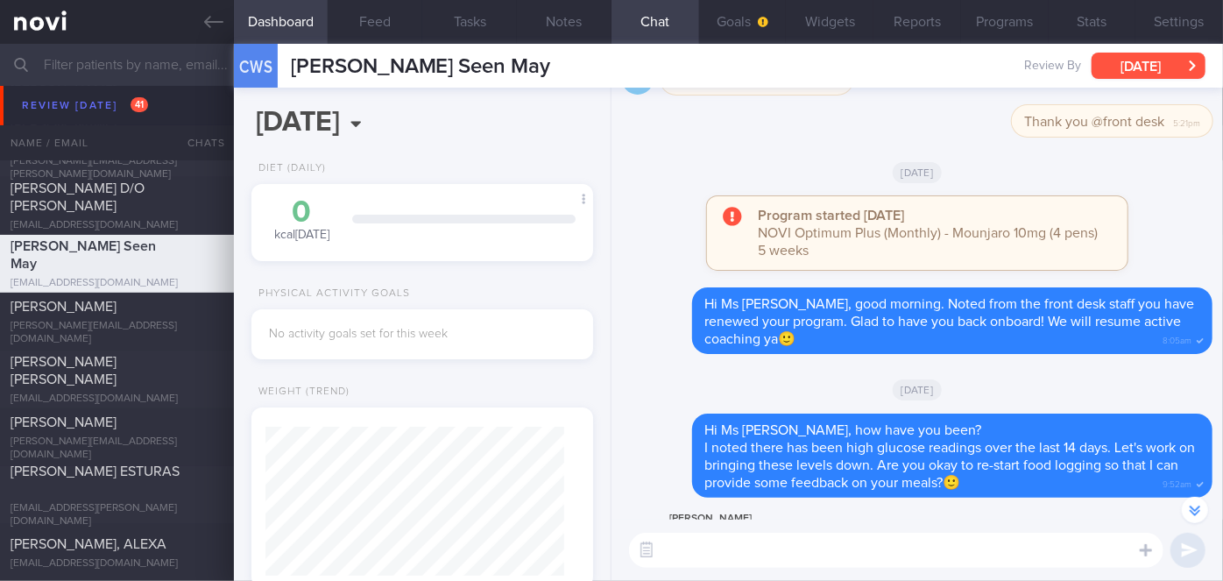
click at [1170, 67] on button "[DATE]" at bounding box center [1148, 66] width 114 height 26
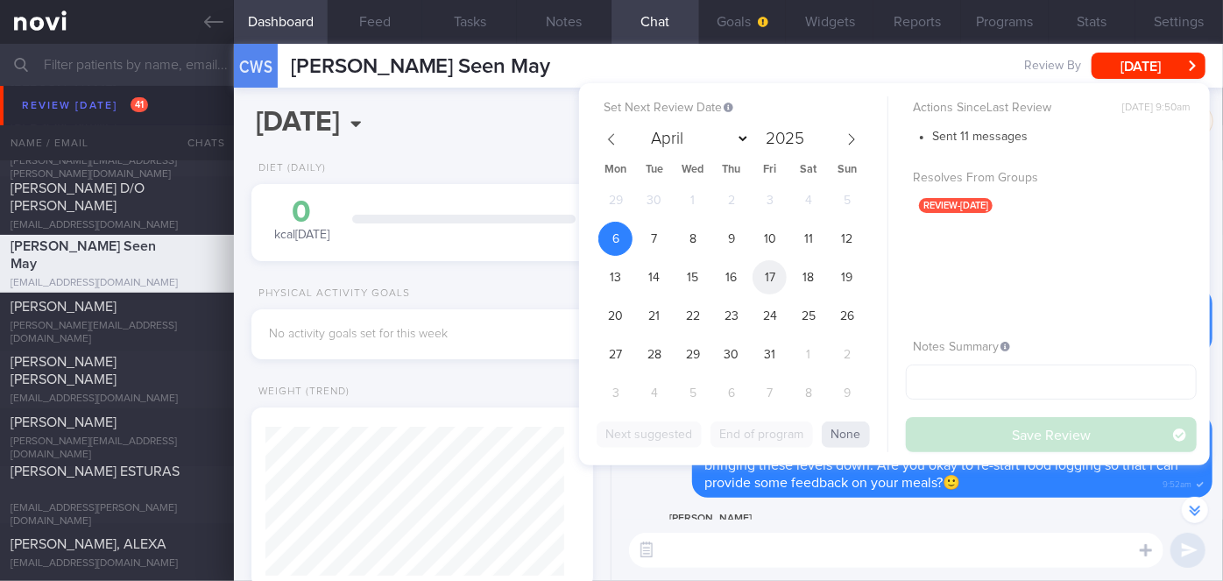
click at [773, 275] on span "17" at bounding box center [769, 277] width 34 height 34
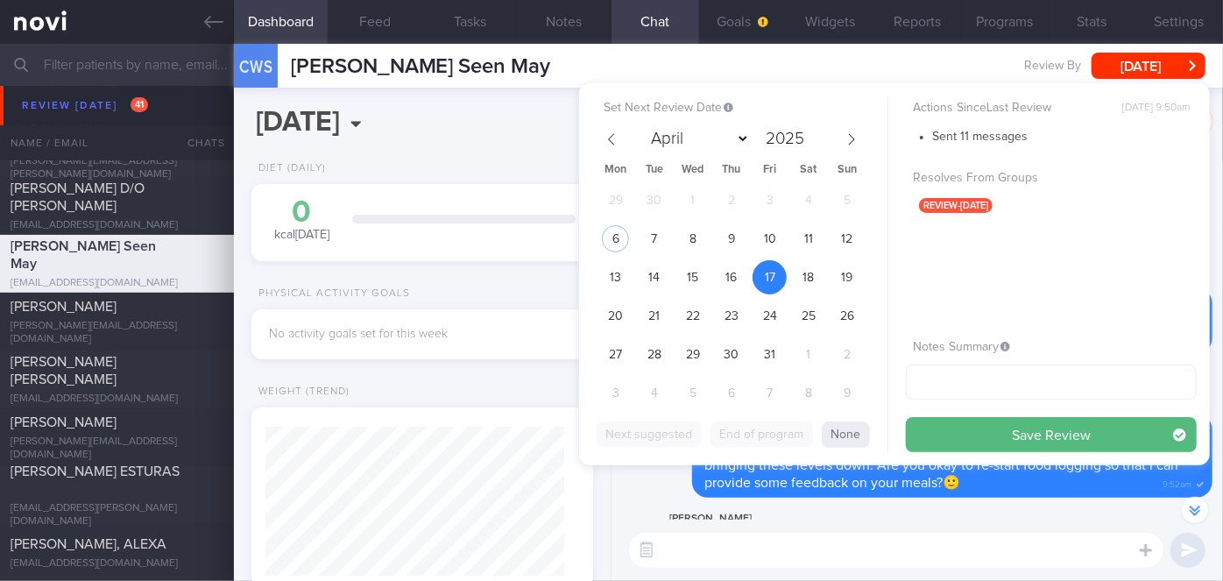
click at [987, 436] on button "Save Review" at bounding box center [1051, 434] width 291 height 35
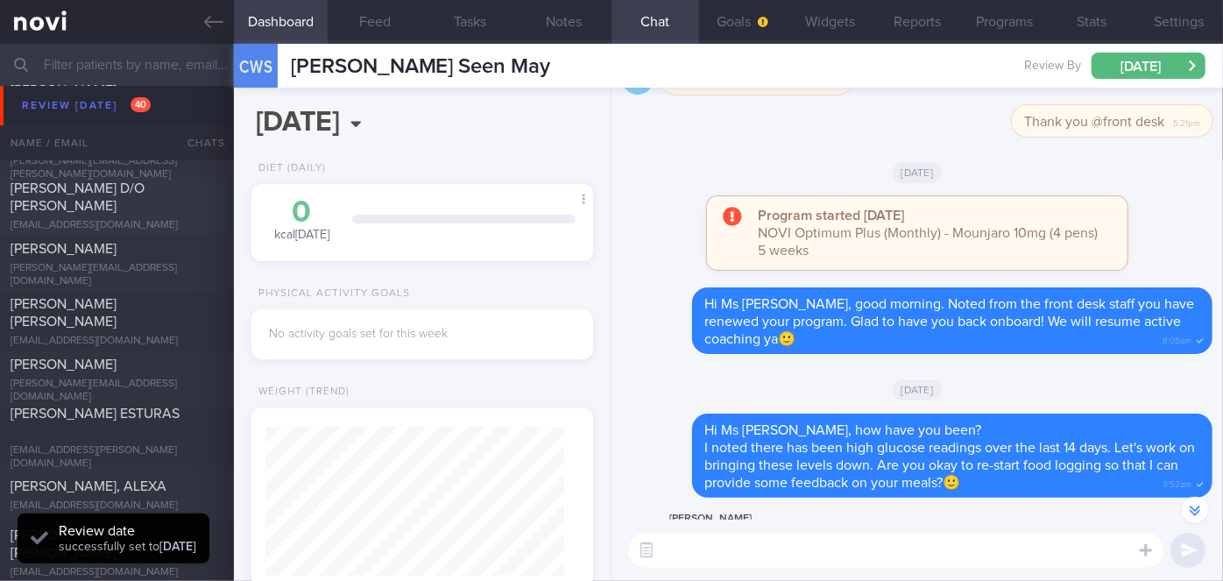
click at [144, 204] on div "[PERSON_NAME] D/O [PERSON_NAME]" at bounding box center [115, 197] width 208 height 35
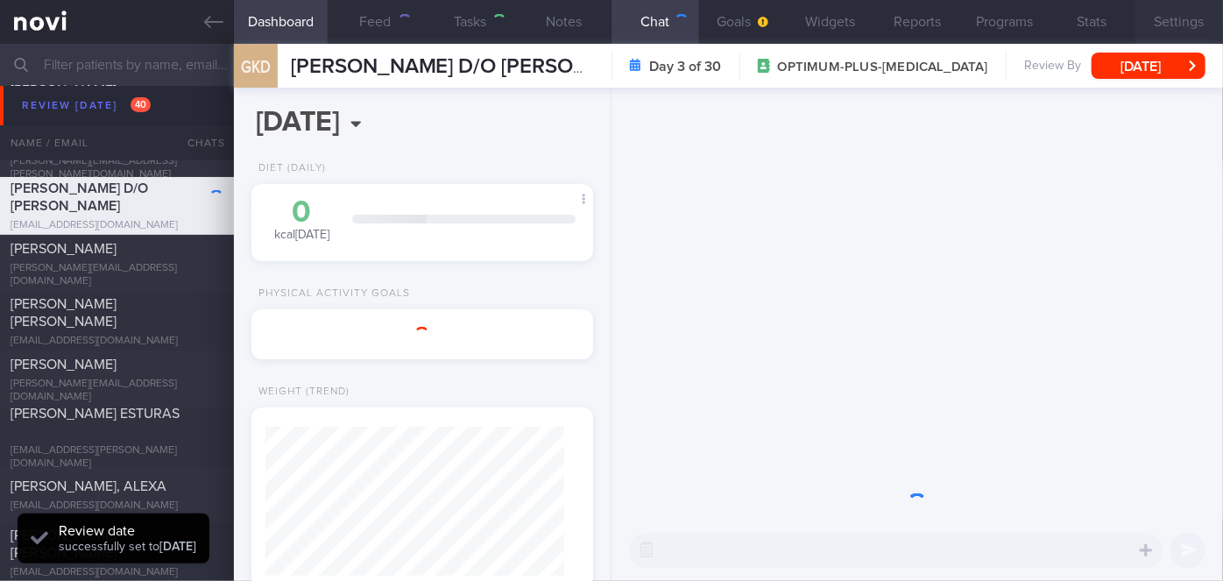
scroll to position [149, 299]
click at [1163, 68] on button "[DATE]" at bounding box center [1148, 66] width 114 height 26
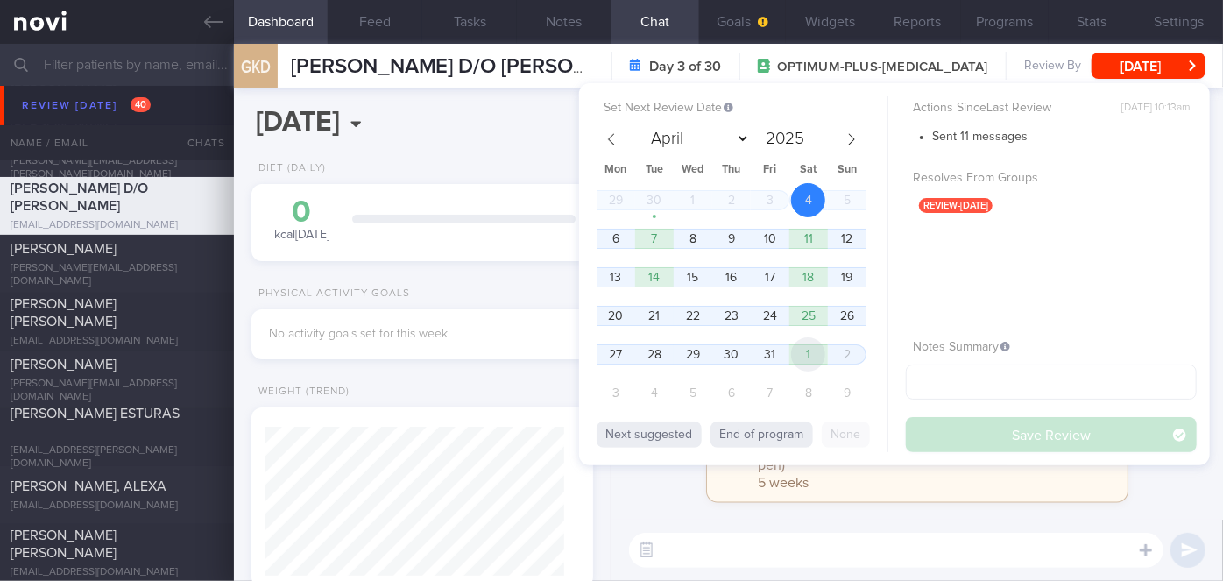
click at [816, 358] on span "1" at bounding box center [808, 354] width 34 height 34
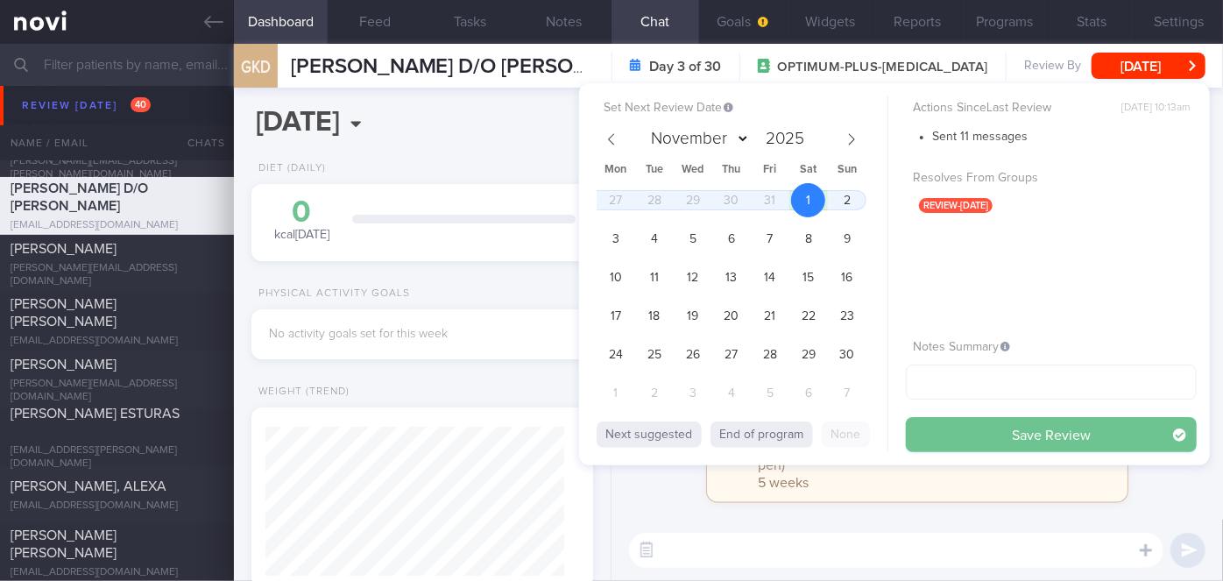
click at [1011, 431] on button "Save Review" at bounding box center [1051, 434] width 291 height 35
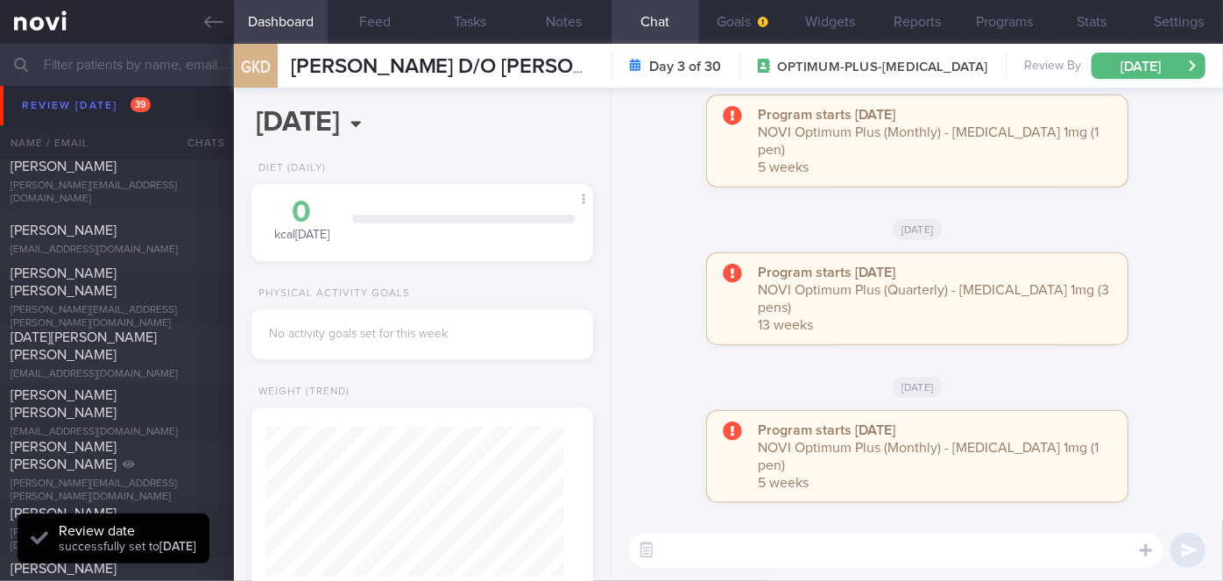
scroll to position [7255, 0]
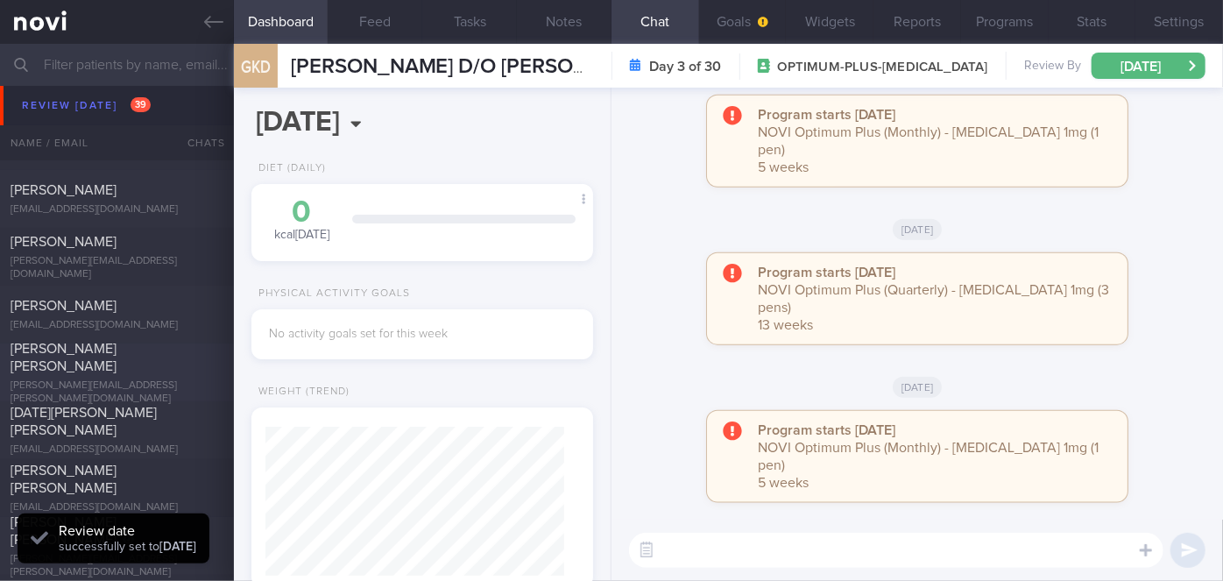
click at [117, 366] on span "[PERSON_NAME] [PERSON_NAME]" at bounding box center [64, 358] width 106 height 32
select select "9"
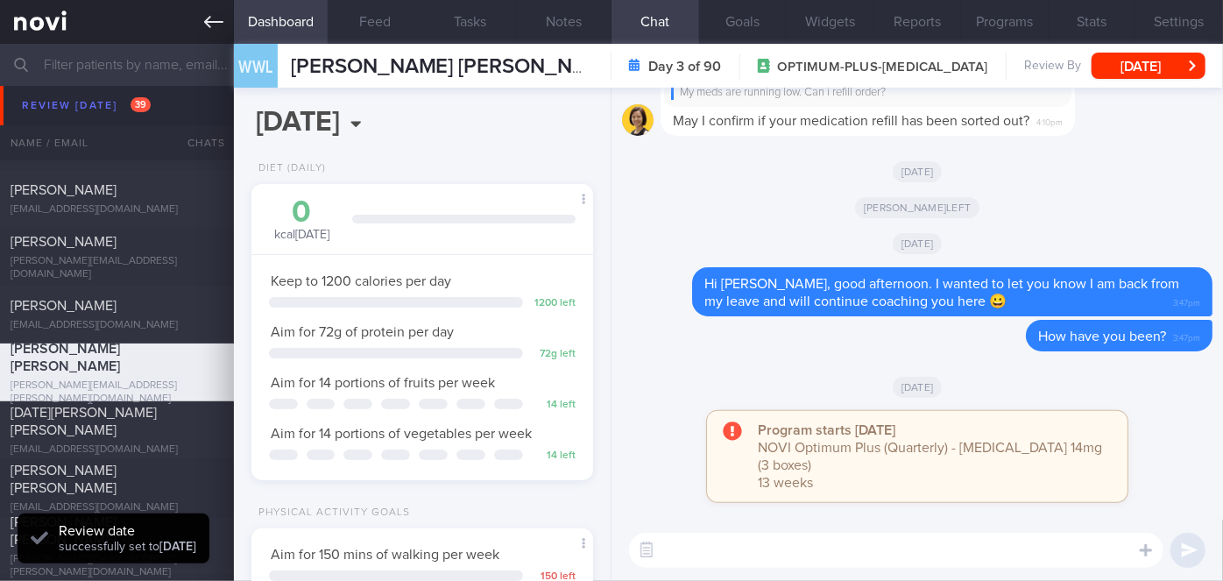
scroll to position [173, 299]
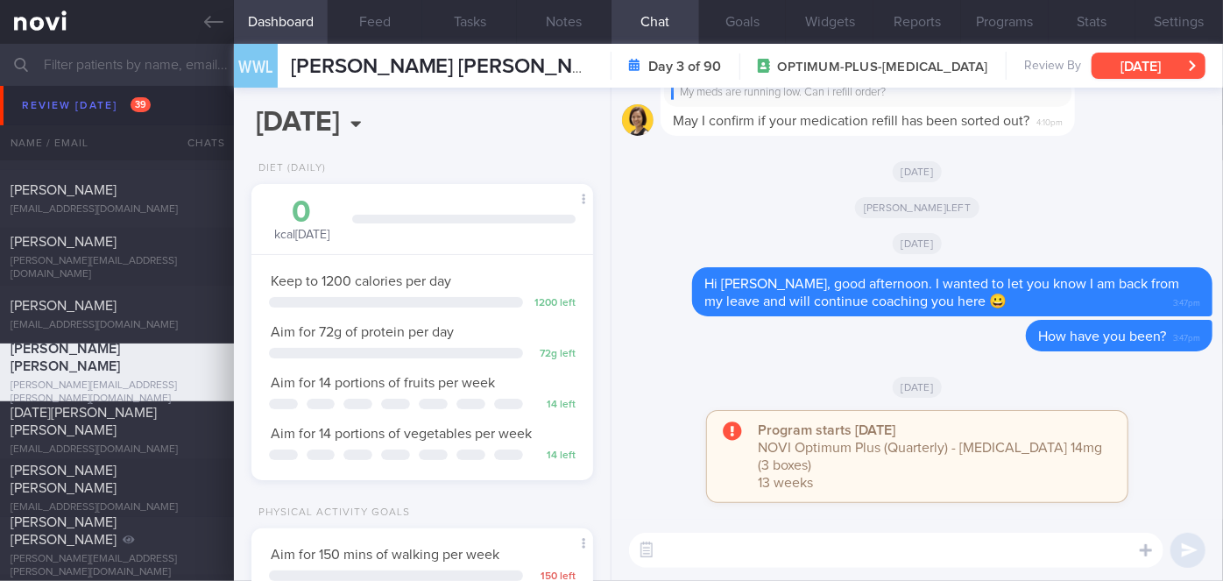
click at [1158, 68] on button "[DATE]" at bounding box center [1148, 66] width 114 height 26
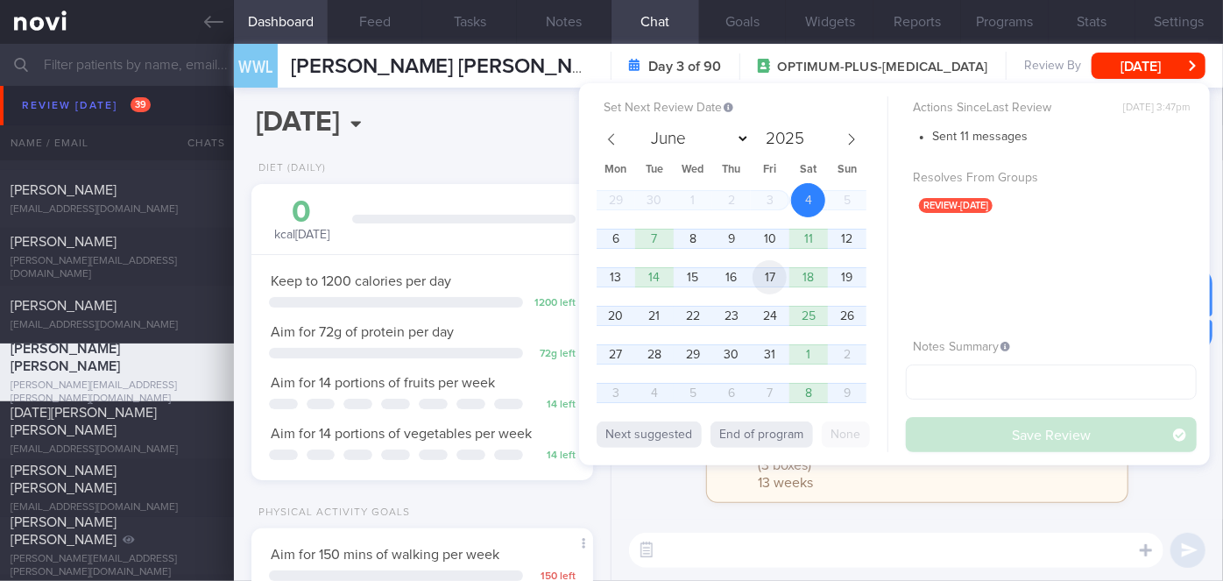
click at [779, 267] on span "17" at bounding box center [769, 277] width 34 height 34
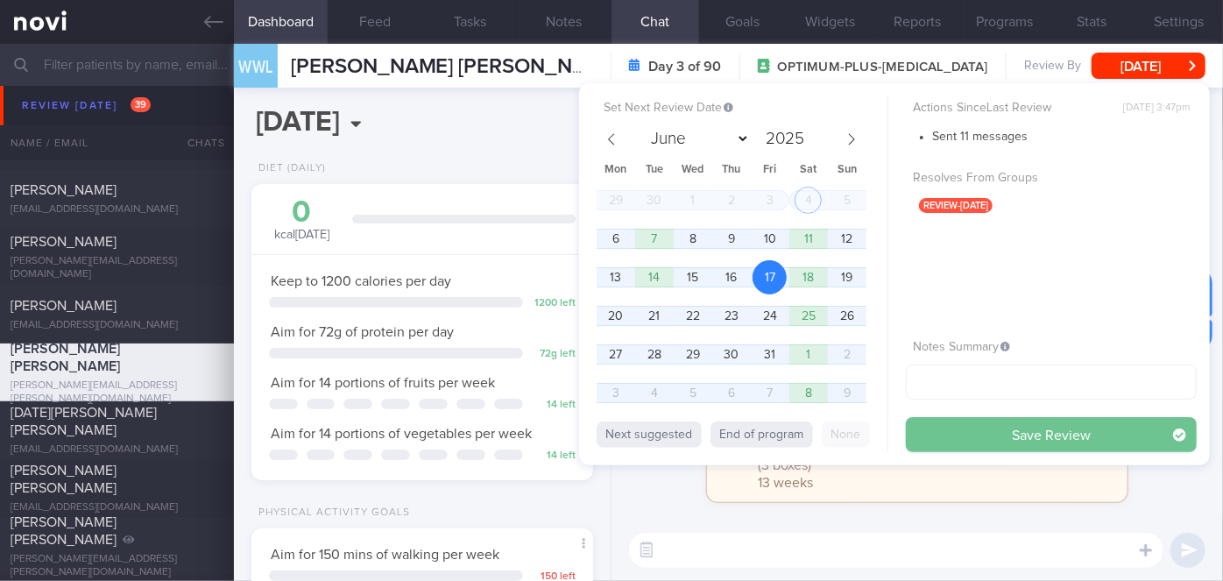
click at [1012, 442] on button "Save Review" at bounding box center [1051, 434] width 291 height 35
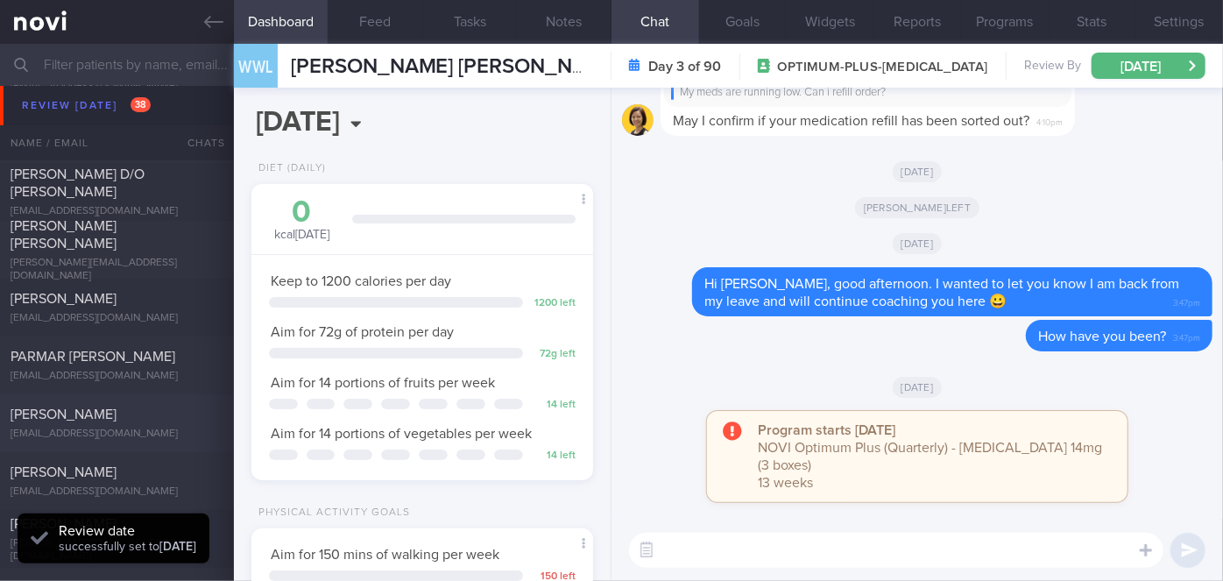
scroll to position [6936, 0]
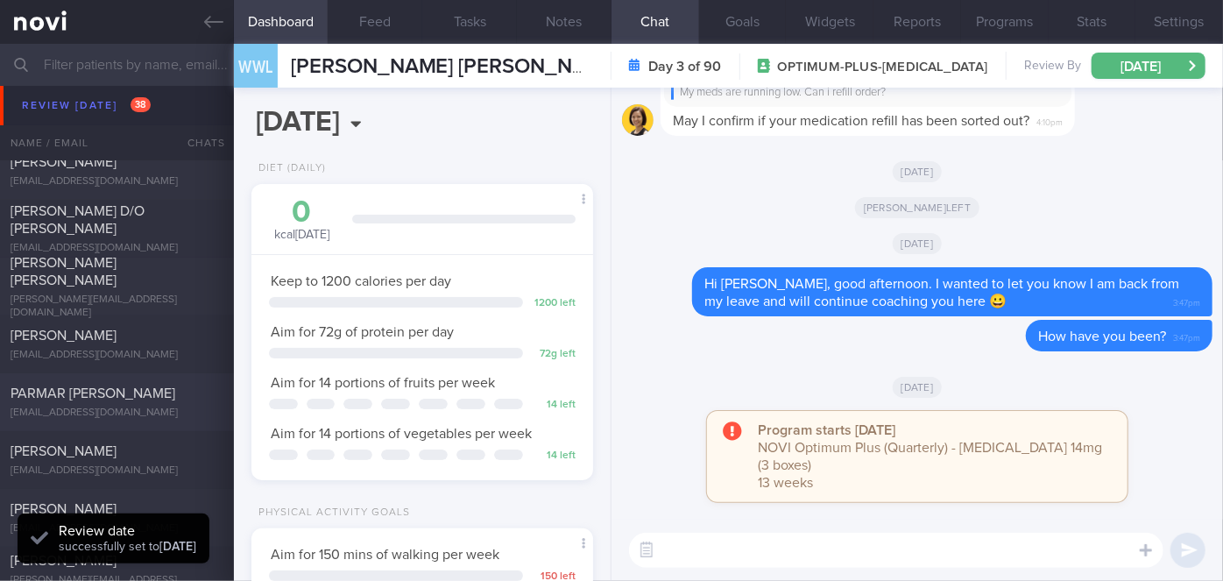
click at [117, 399] on span "PARMAR [PERSON_NAME]" at bounding box center [93, 393] width 165 height 14
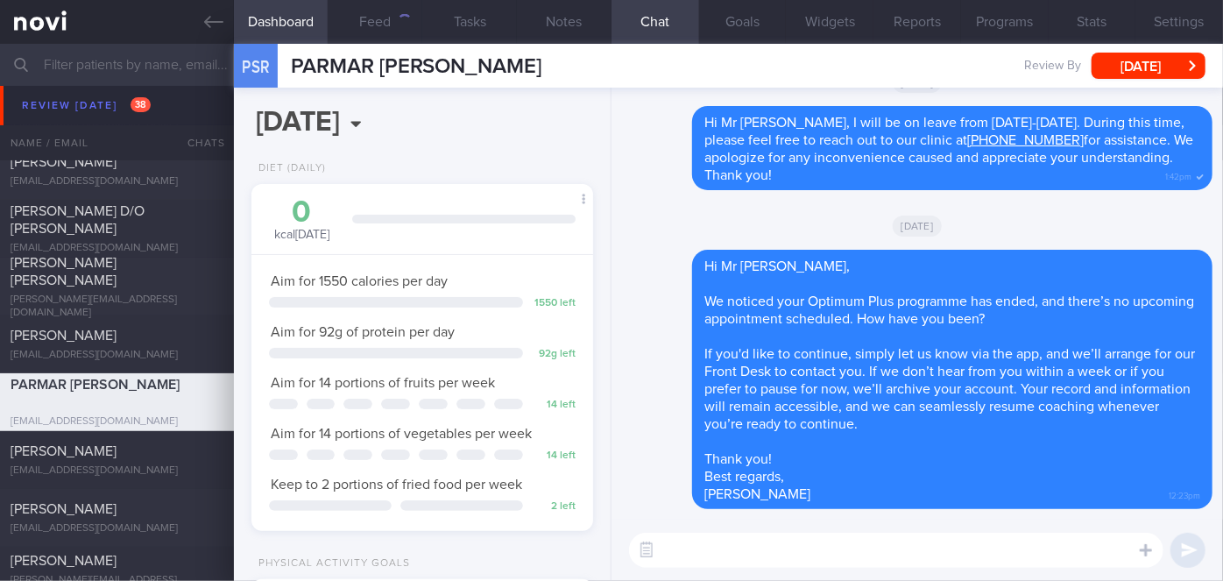
scroll to position [173, 299]
click at [1196, 25] on button "Settings" at bounding box center [1179, 22] width 88 height 44
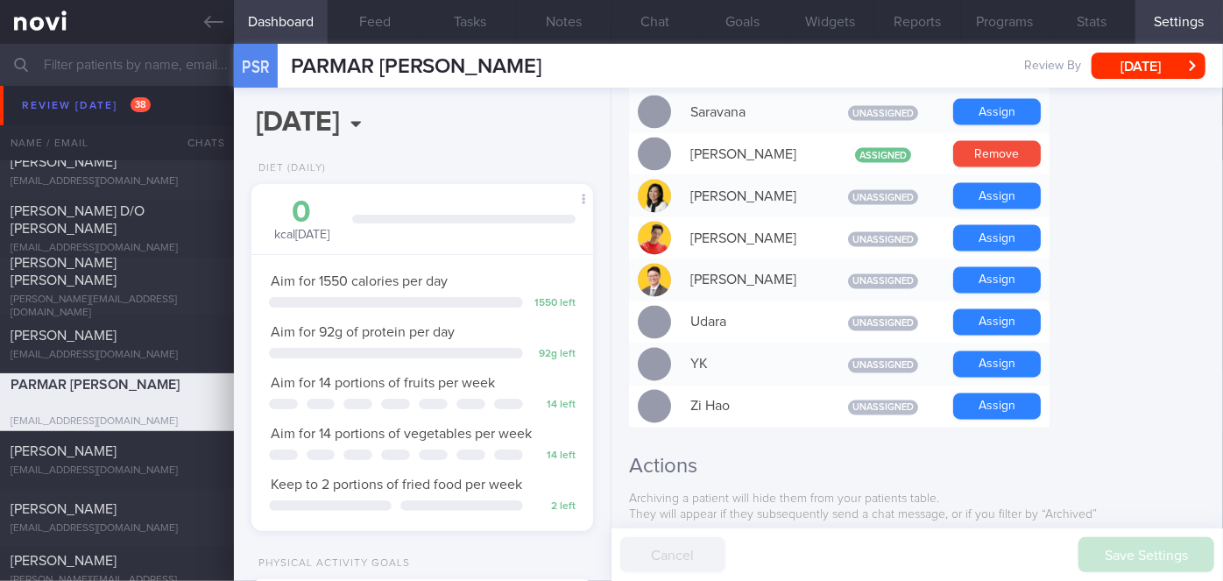
scroll to position [1738, 0]
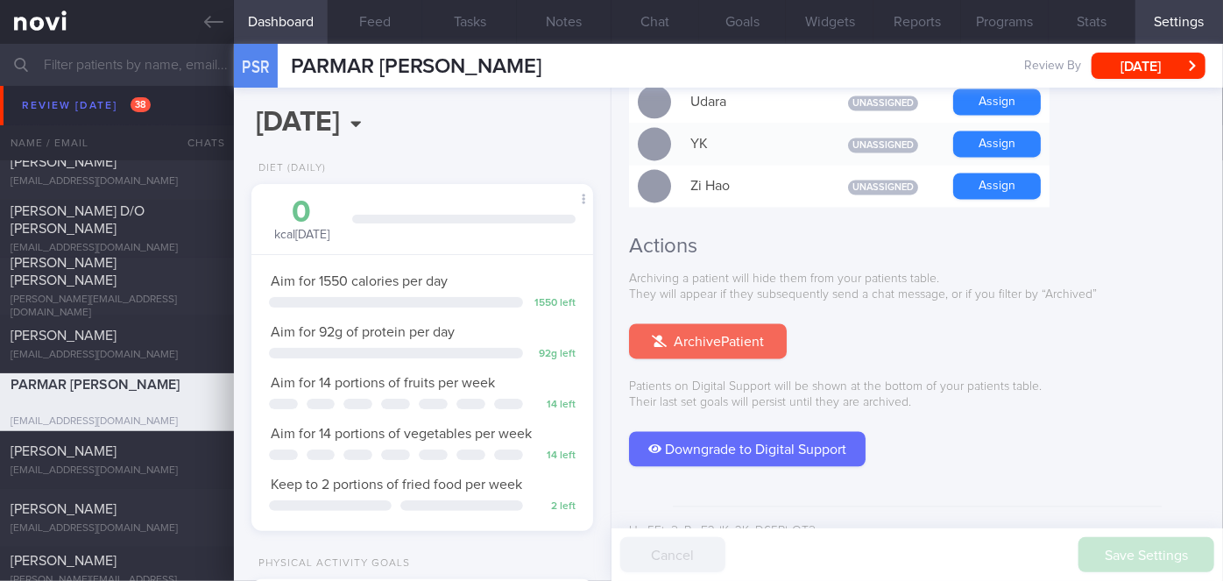
click at [722, 324] on button "Archive Patient" at bounding box center [708, 341] width 158 height 35
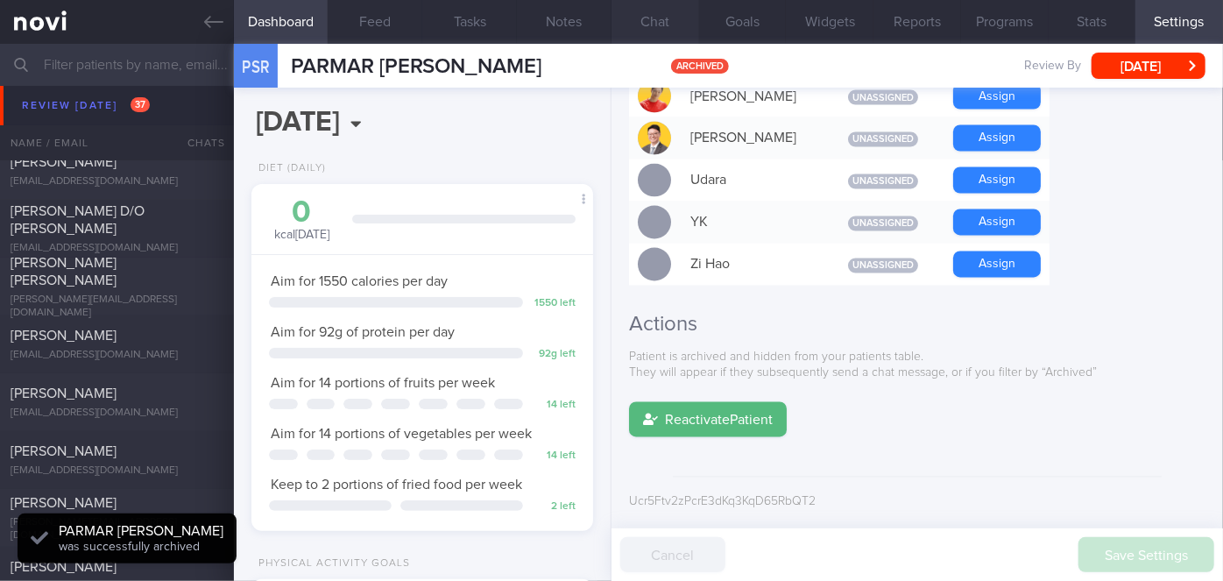
scroll to position [1630, 0]
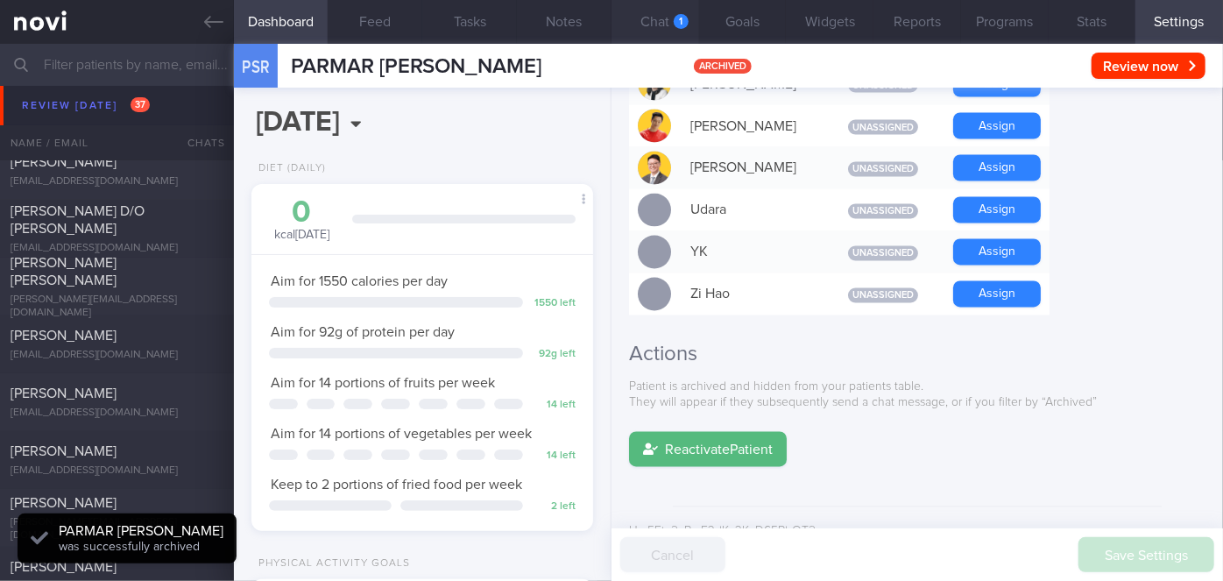
drag, startPoint x: 664, startPoint y: 10, endPoint x: 649, endPoint y: 18, distance: 16.8
click at [664, 11] on button "Chat 1" at bounding box center [655, 22] width 88 height 44
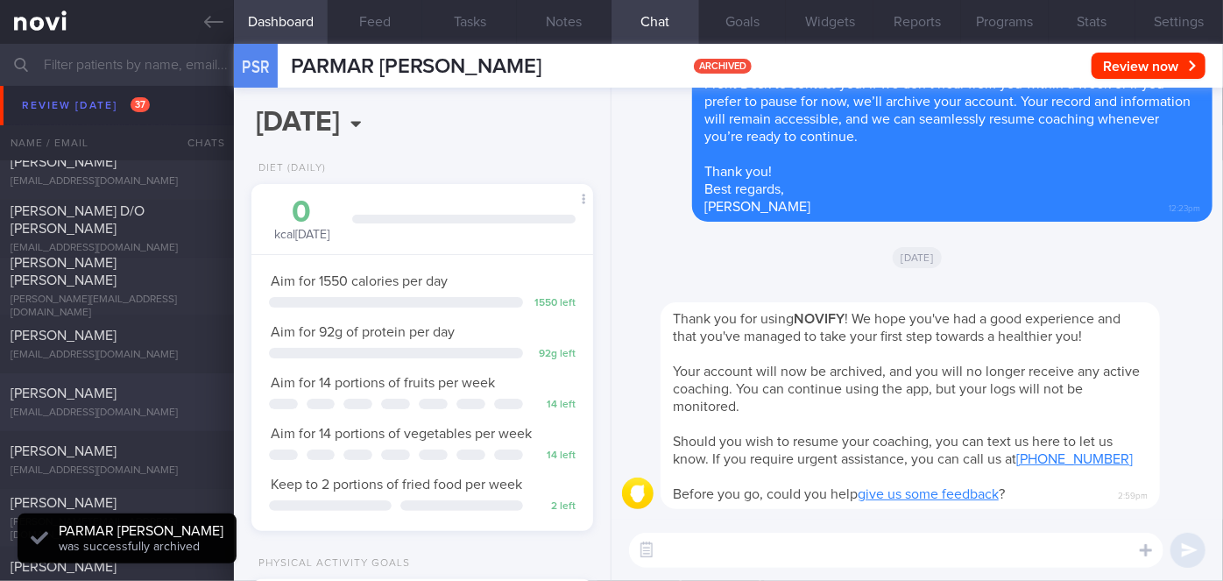
click at [109, 391] on div "[PERSON_NAME]" at bounding box center [115, 394] width 208 height 18
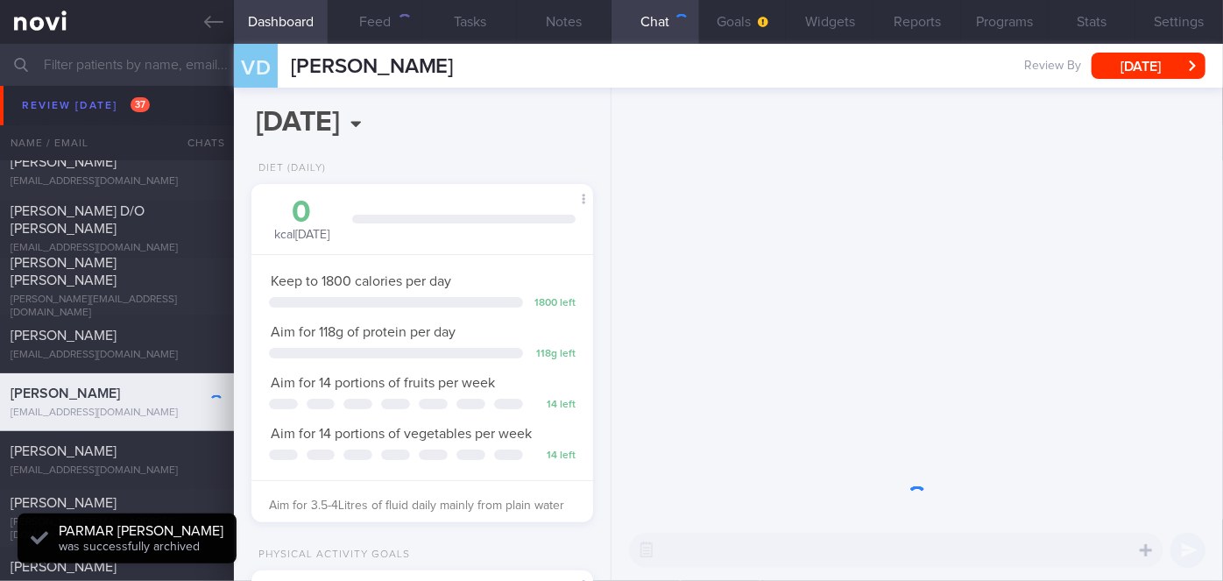
scroll to position [152, 306]
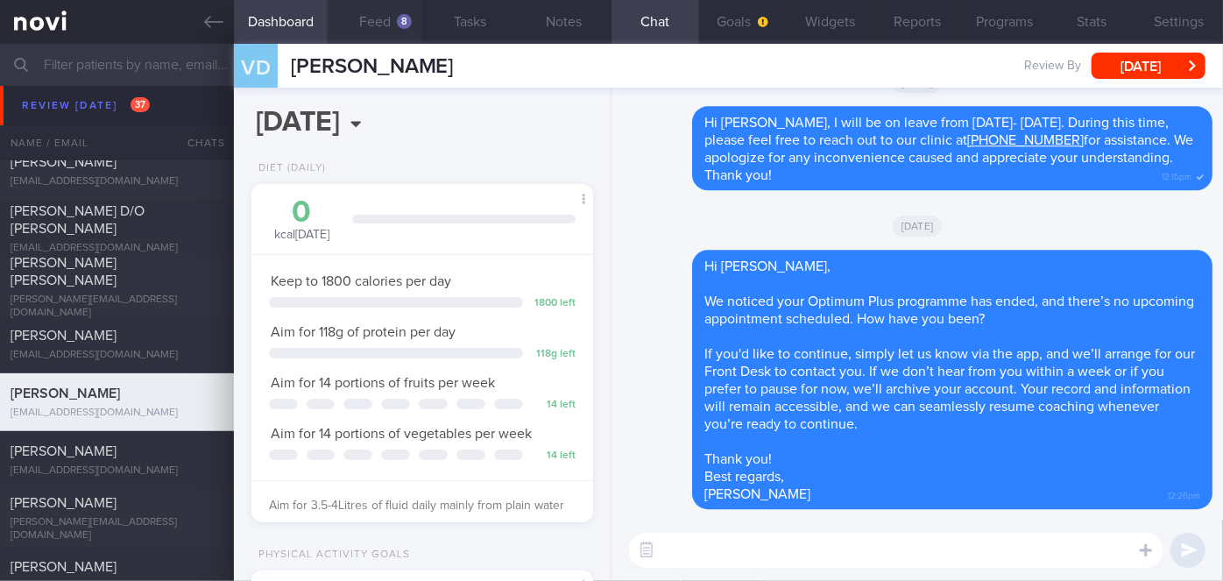
click at [407, 29] on button "Feed 8" at bounding box center [375, 22] width 95 height 44
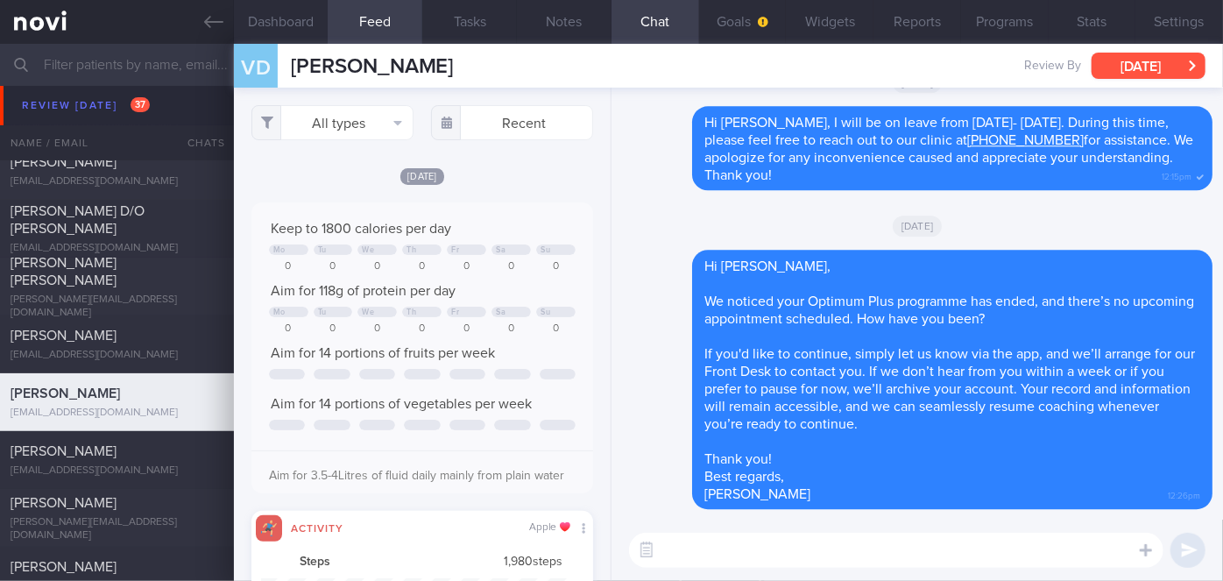
click at [1151, 64] on button "[DATE]" at bounding box center [1148, 66] width 114 height 26
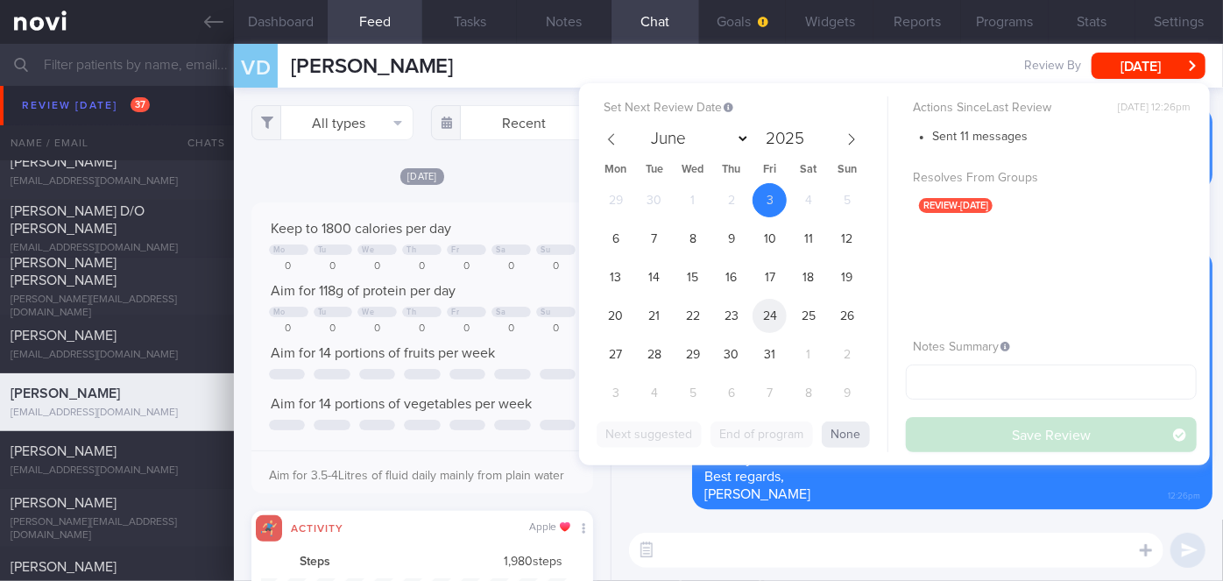
click at [770, 316] on span "24" at bounding box center [769, 316] width 34 height 34
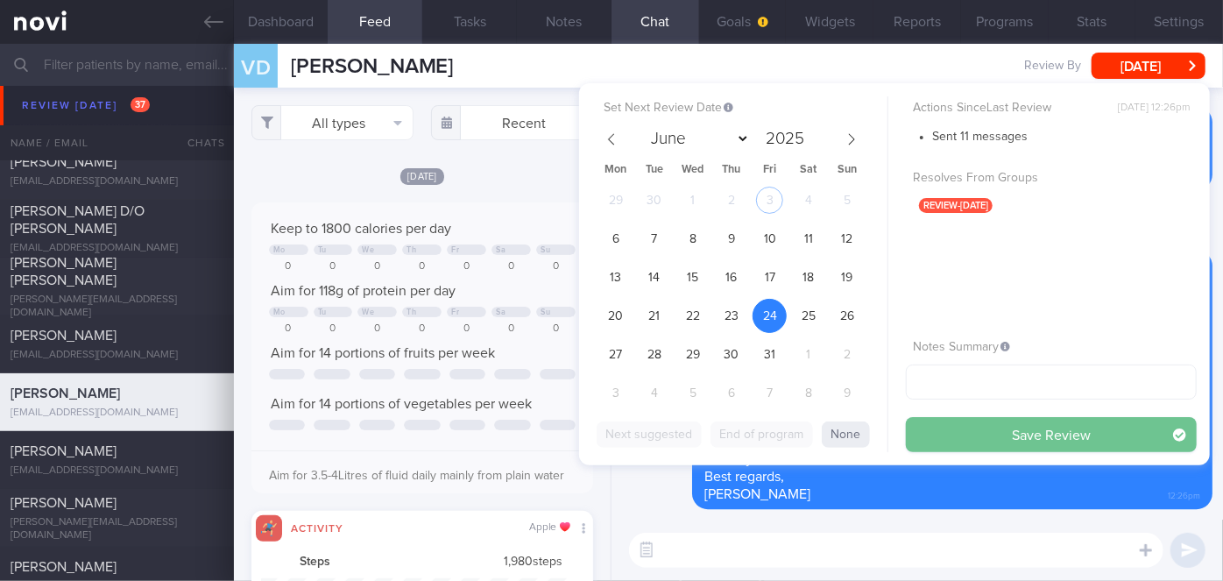
click at [961, 435] on button "Save Review" at bounding box center [1051, 434] width 291 height 35
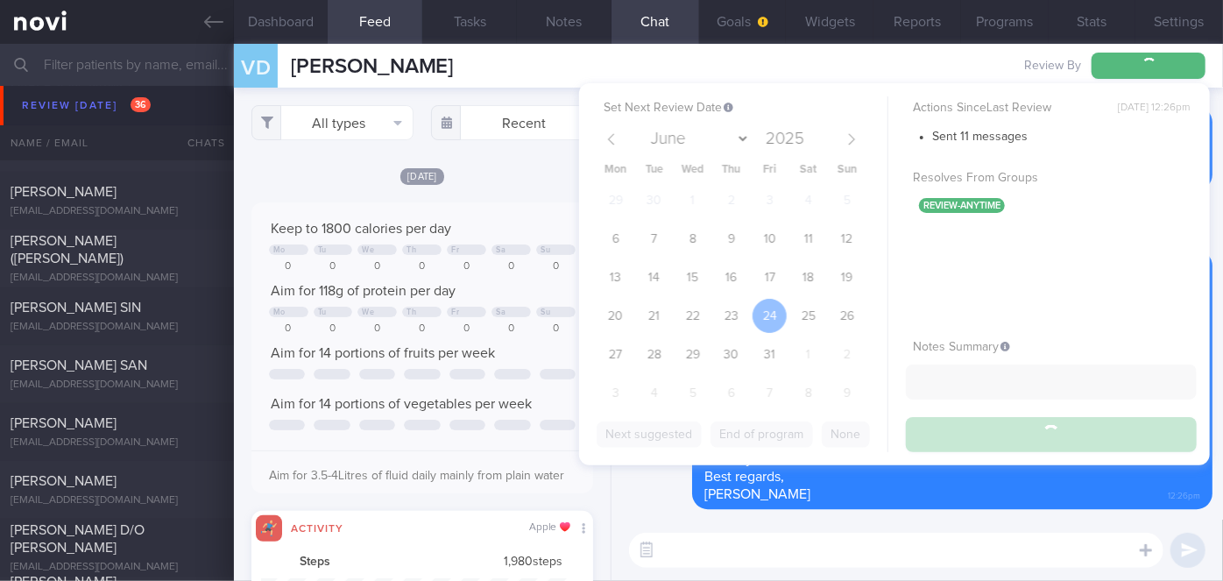
scroll to position [6856, 0]
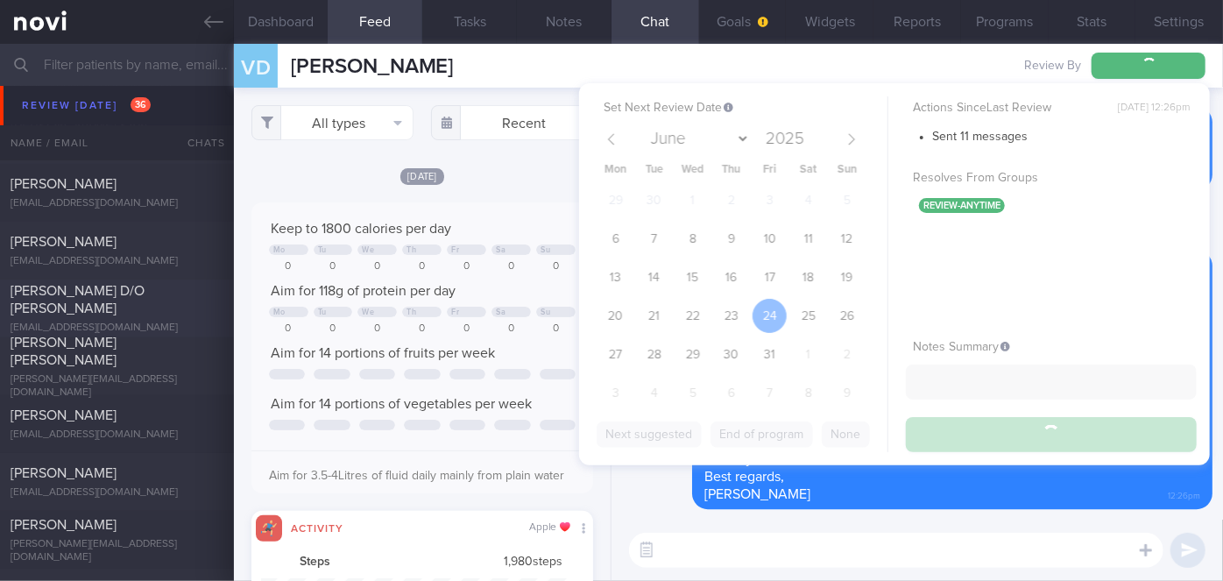
click at [107, 293] on div "[PERSON_NAME] D/O [PERSON_NAME]" at bounding box center [115, 299] width 208 height 35
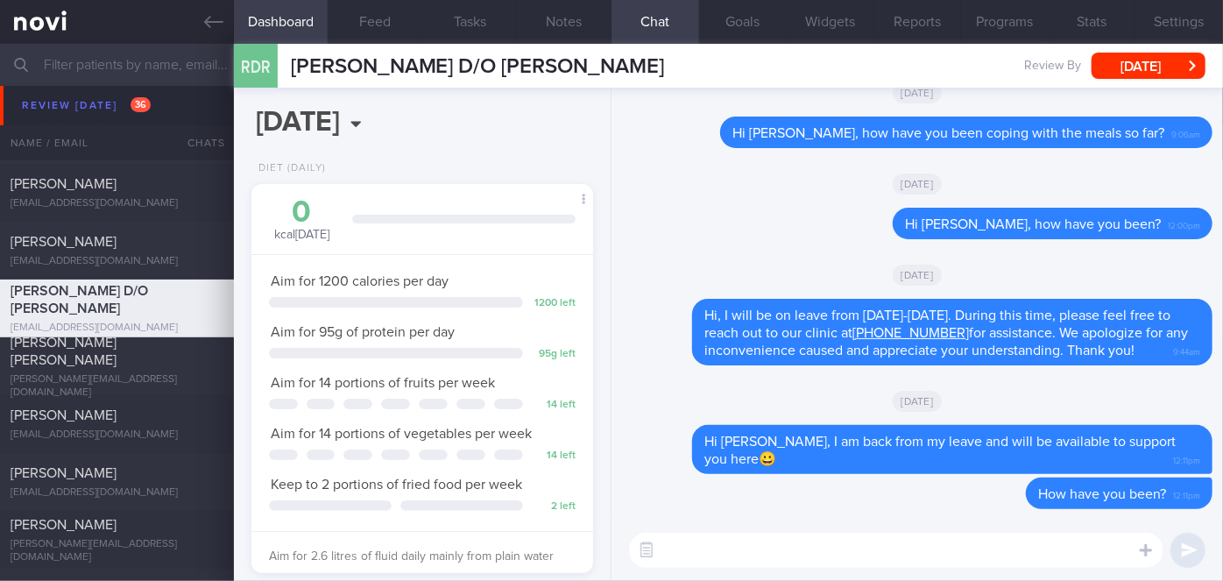
click at [753, 550] on textarea at bounding box center [896, 550] width 534 height 35
paste textarea "Hi [Patient's Name], We noticed there haven’t been any food or workout logs rec…"
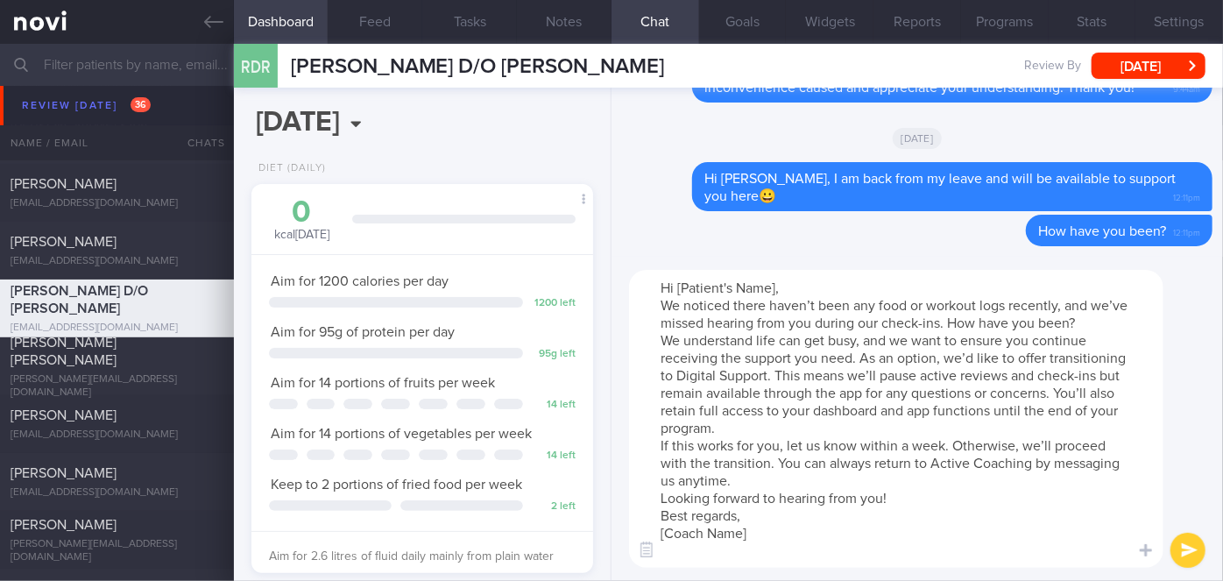
drag, startPoint x: 778, startPoint y: 288, endPoint x: 684, endPoint y: 283, distance: 93.9
click at [684, 283] on textarea "Hi [Patient's Name], We noticed there haven’t been any food or workout logs rec…" at bounding box center [896, 419] width 534 height 298
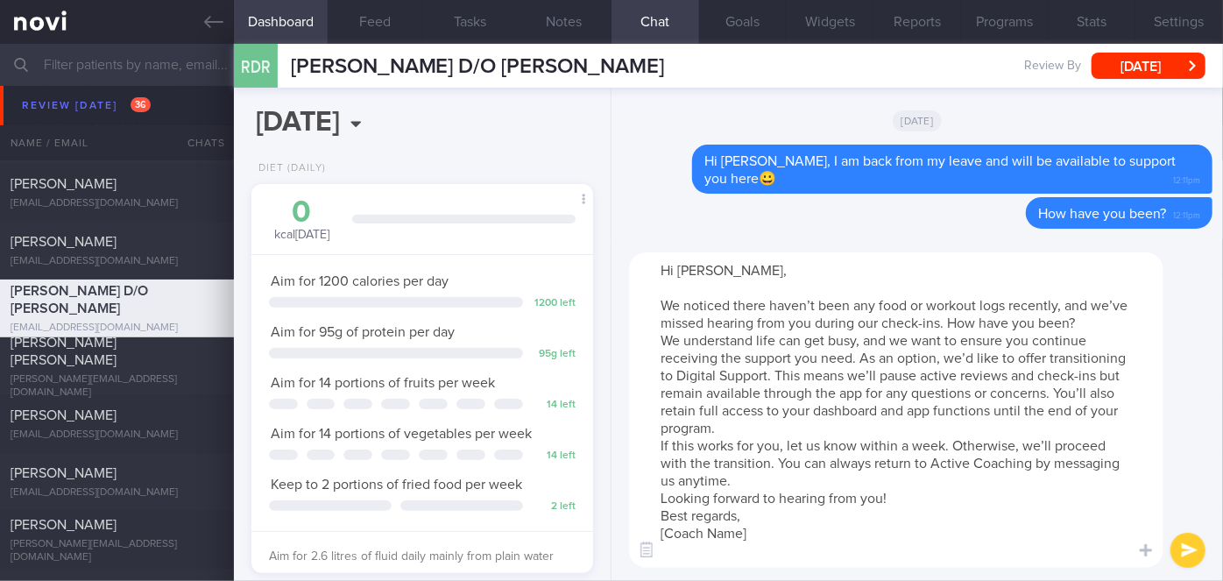
click at [1084, 314] on textarea "Hi [PERSON_NAME], We noticed there haven’t been any food or workout logs recent…" at bounding box center [896, 409] width 534 height 315
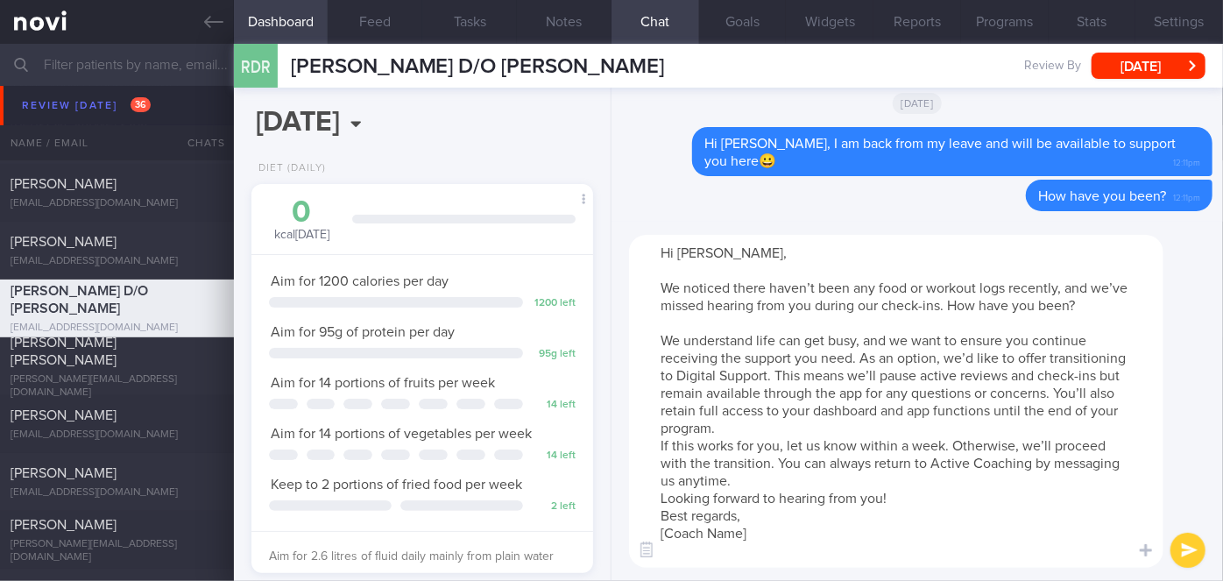
click at [801, 426] on textarea "Hi [PERSON_NAME], We noticed there haven’t been any food or workout logs recent…" at bounding box center [896, 401] width 534 height 333
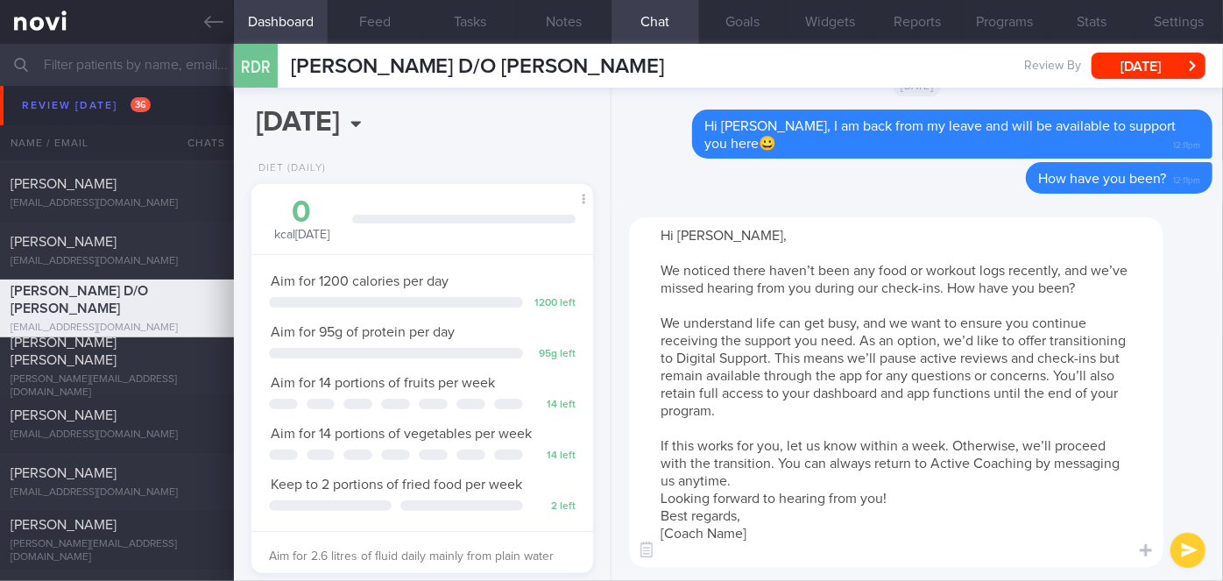
click at [785, 481] on textarea "Hi [PERSON_NAME], We noticed there haven’t been any food or workout logs recent…" at bounding box center [896, 392] width 534 height 350
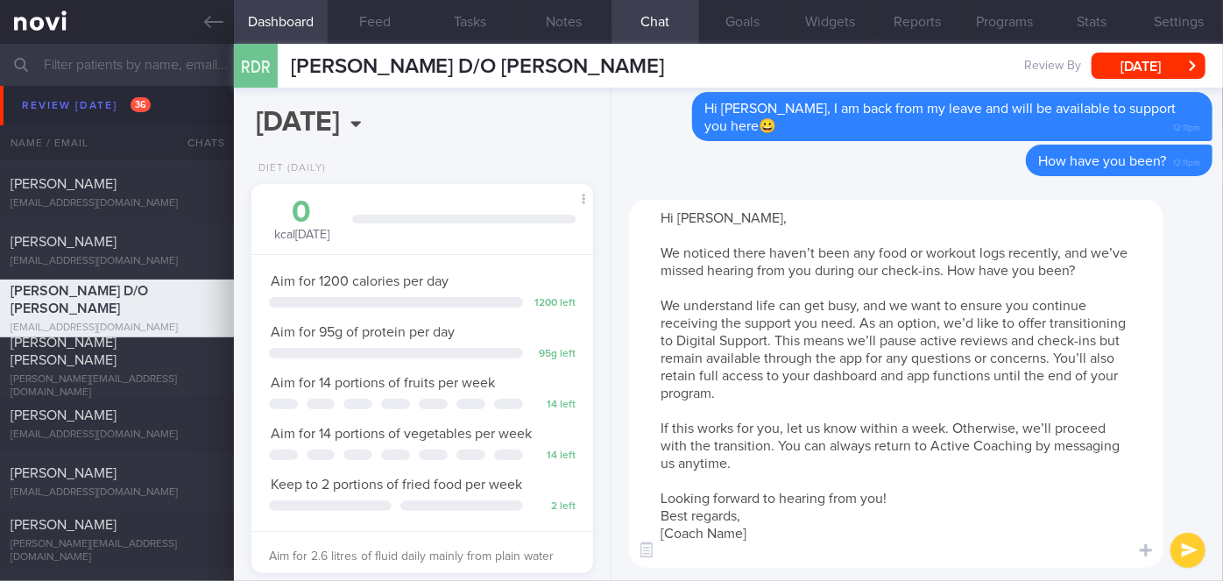
drag, startPoint x: 745, startPoint y: 536, endPoint x: 659, endPoint y: 534, distance: 86.7
click at [659, 534] on textarea "Hi [PERSON_NAME], We noticed there haven’t been any food or workout logs recent…" at bounding box center [896, 384] width 534 height 368
type textarea "Hi [PERSON_NAME], We noticed there haven’t been any food or workout logs recent…"
click at [1184, 542] on button "submit" at bounding box center [1187, 550] width 35 height 35
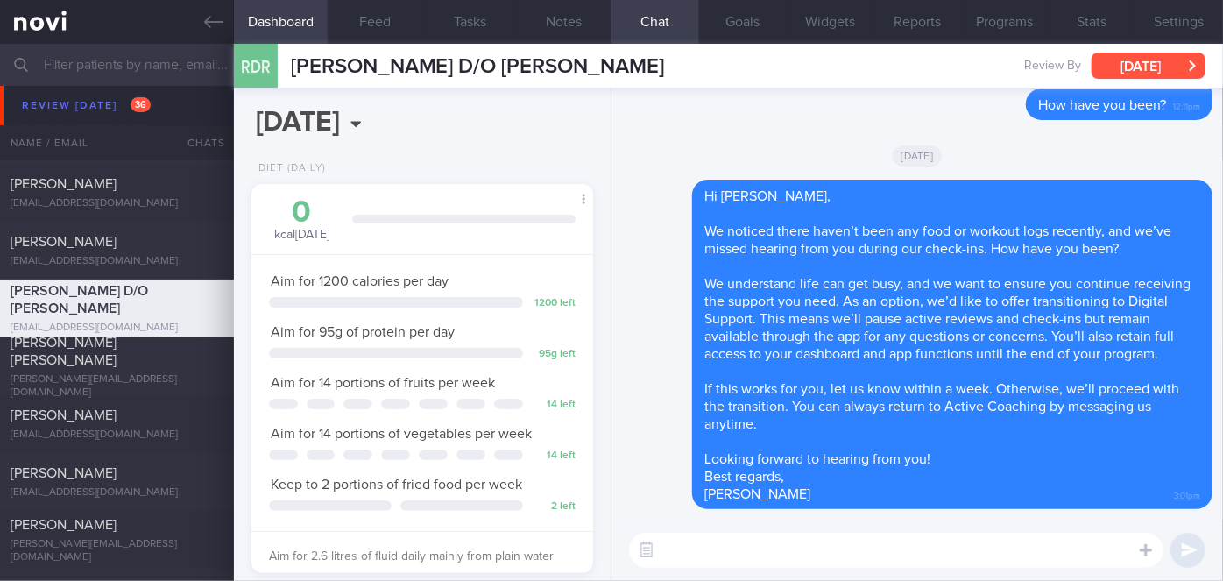
click at [1149, 65] on button "[DATE]" at bounding box center [1148, 66] width 114 height 26
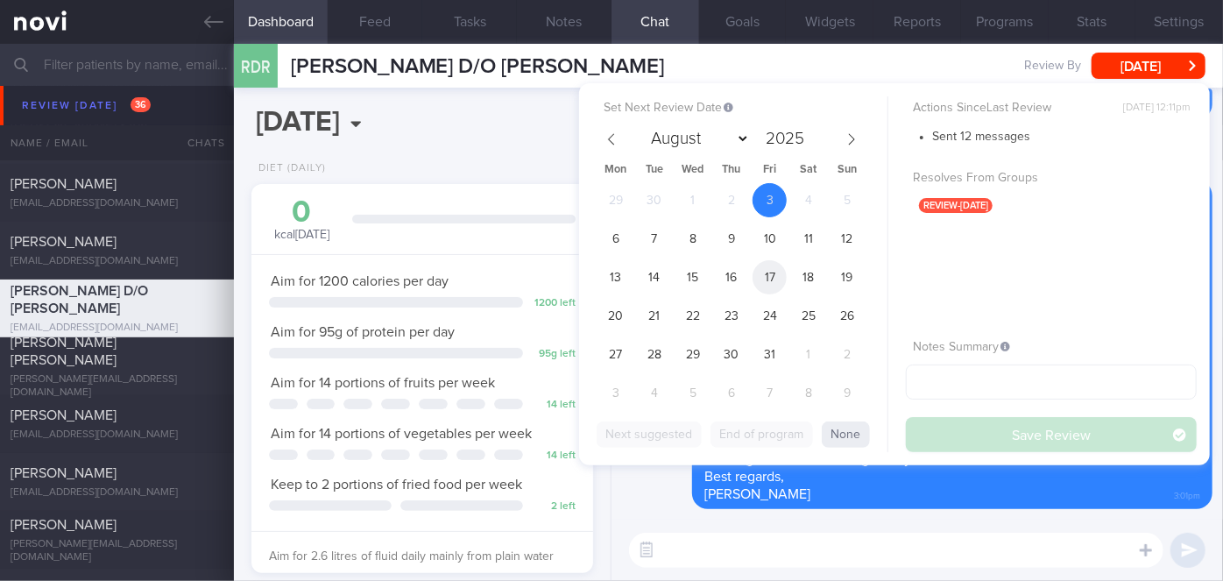
click at [766, 276] on span "17" at bounding box center [769, 277] width 34 height 34
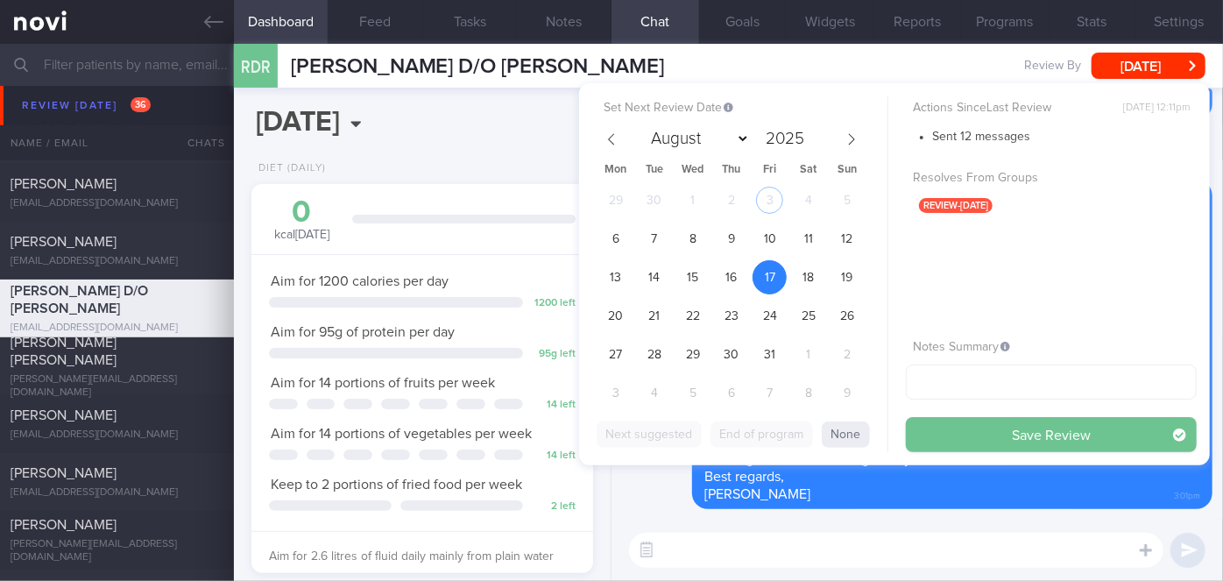
click at [950, 434] on button "Save Review" at bounding box center [1051, 434] width 291 height 35
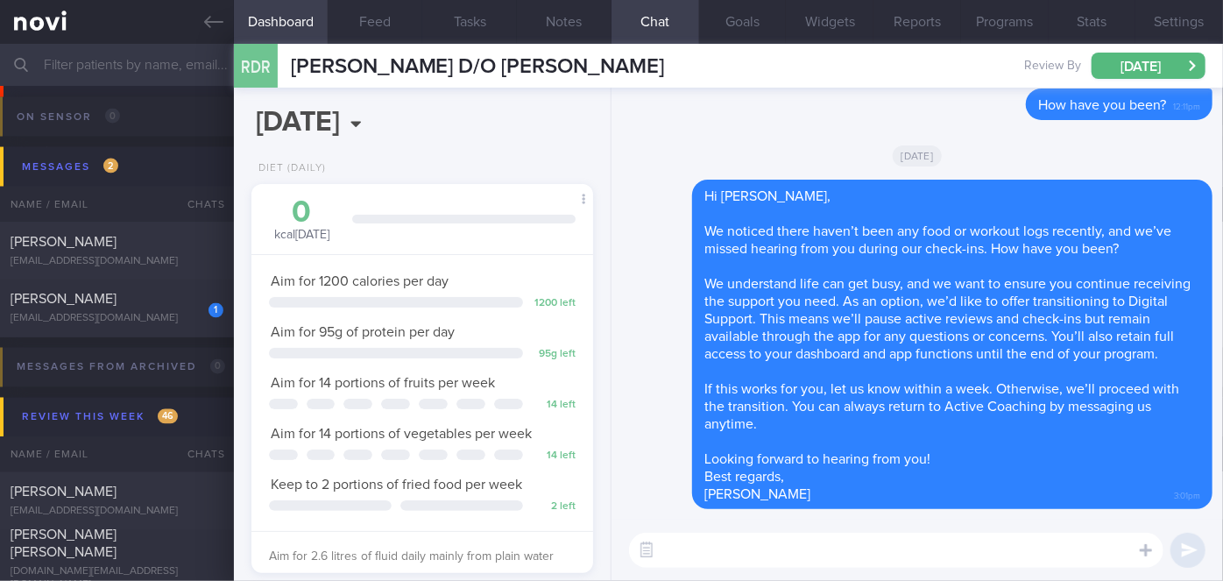
scroll to position [8210, 0]
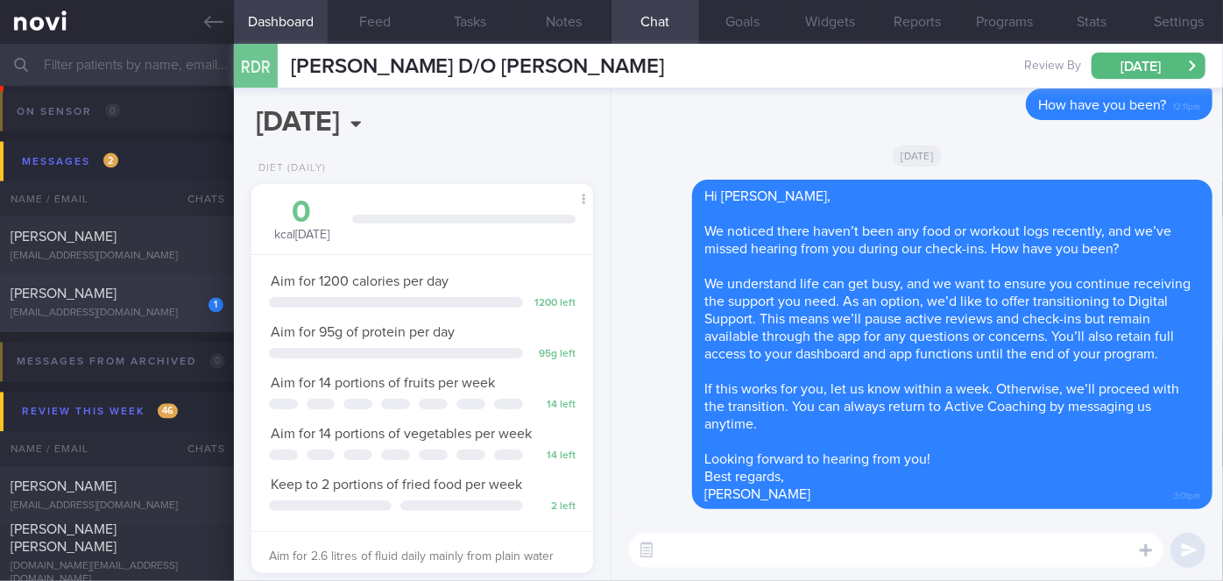
click at [119, 300] on div "[PERSON_NAME]" at bounding box center [115, 295] width 208 height 18
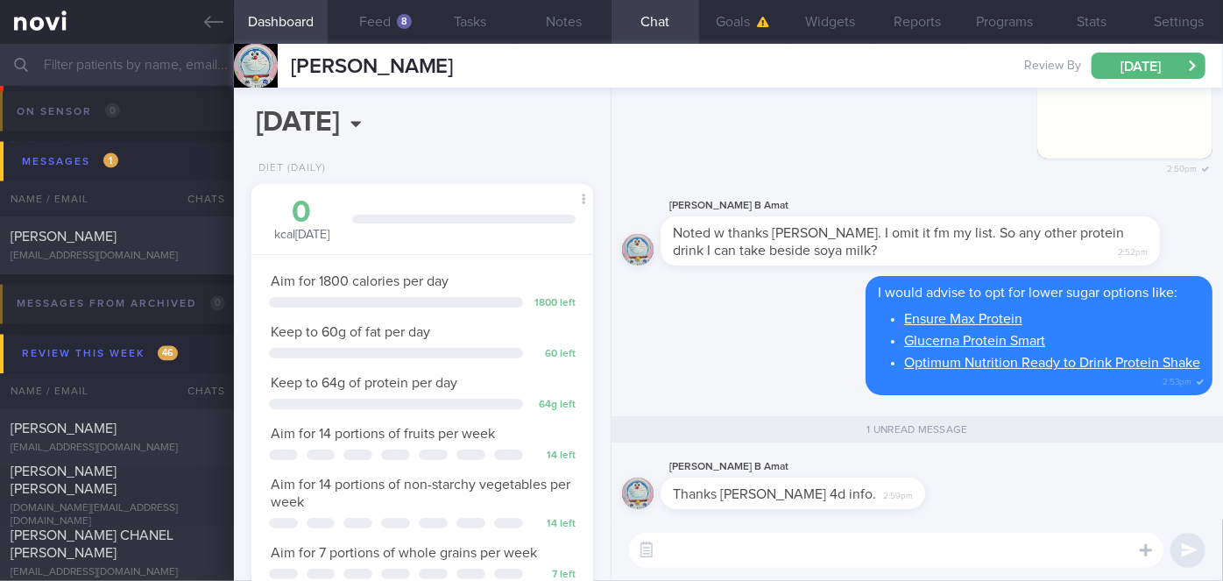
scroll to position [152, 306]
click at [703, 558] on textarea at bounding box center [896, 550] width 534 height 35
type textarea "Most welcome!"
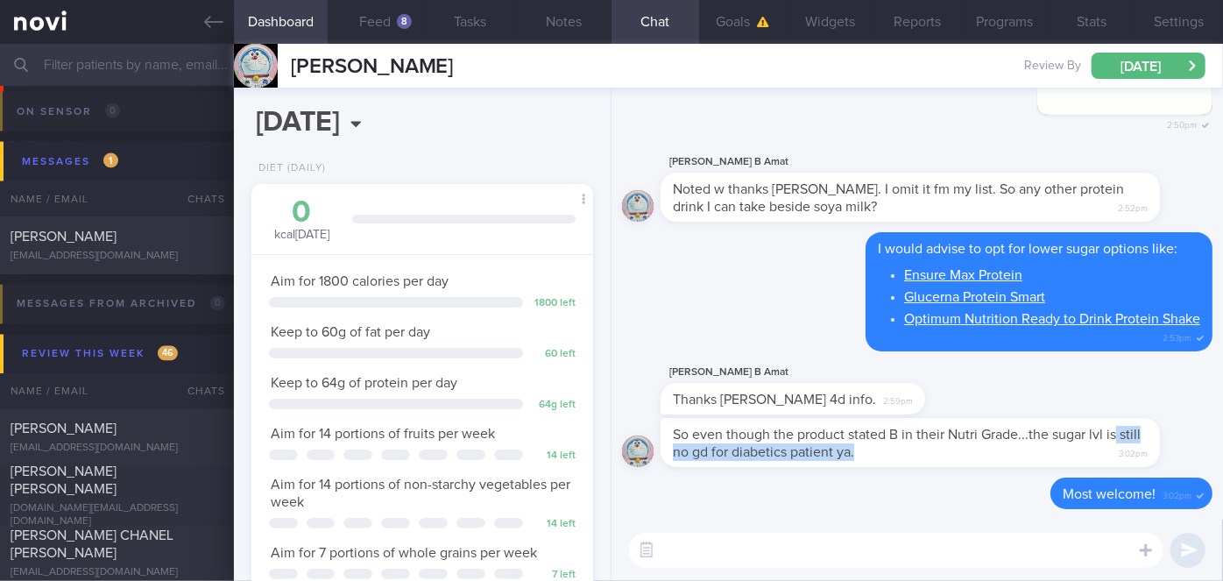
click at [1154, 426] on div "So even though the product stated B in their Nutri Grade...the sugar lvl is sti…" at bounding box center [936, 442] width 552 height 49
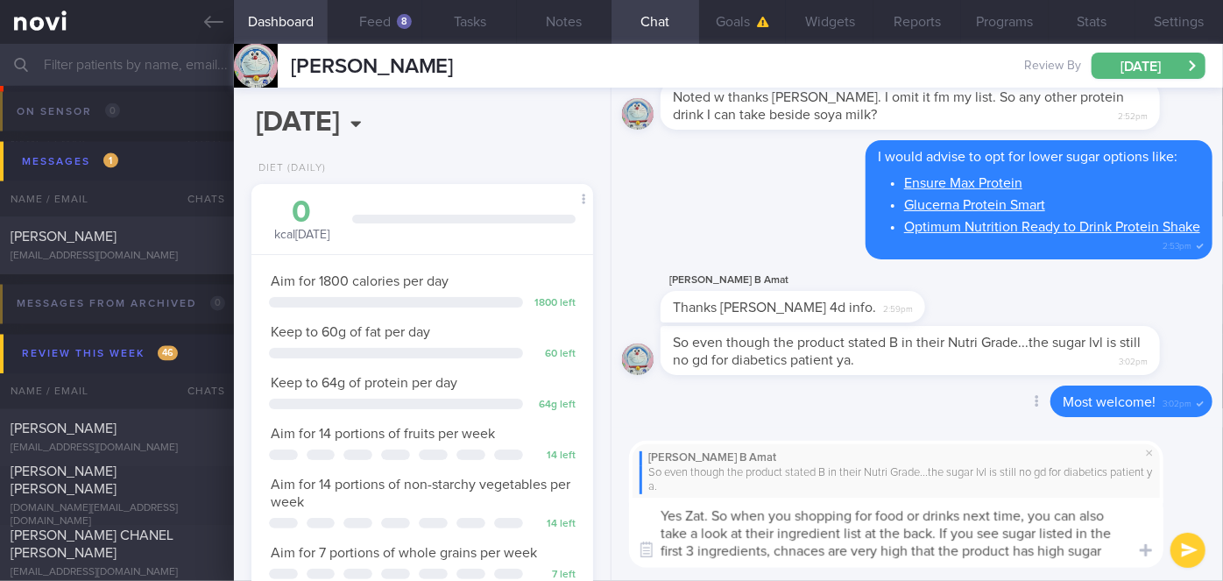
scroll to position [0, 0]
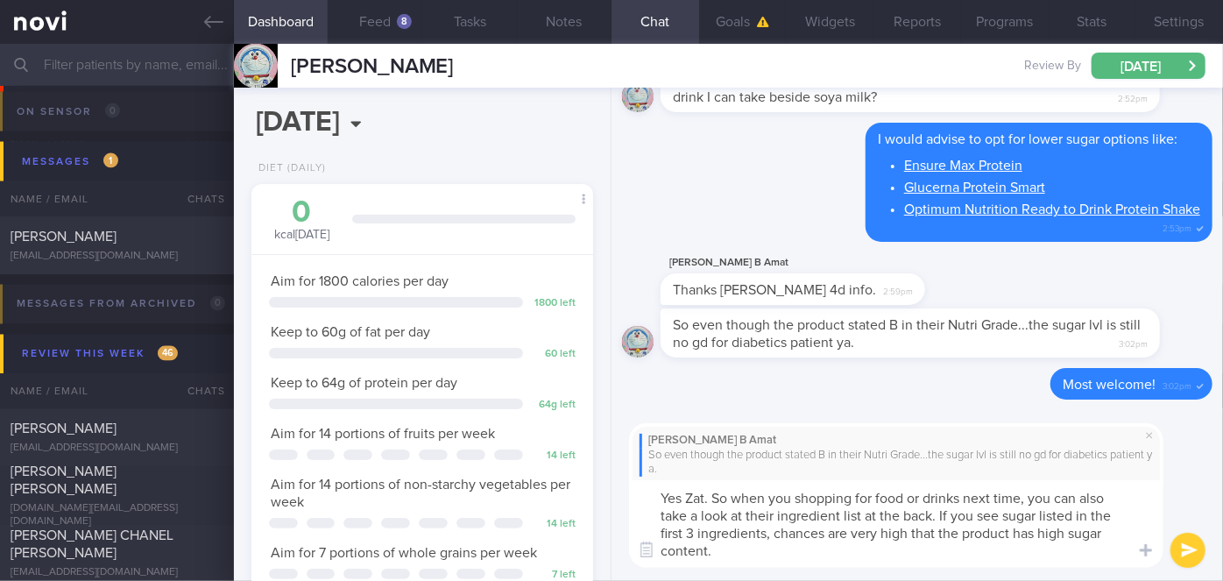
click at [727, 496] on textarea "Yes Zat. So when you shopping for food or drinks next time, you can also take a…" at bounding box center [896, 524] width 534 height 88
click at [796, 497] on textarea "Yes Zat. So, when you shopping for food or drinks next time, you can also take …" at bounding box center [896, 524] width 534 height 88
click at [829, 540] on textarea "Yes Zat. So, when you go shopping for food or drinks next time, you can also ta…" at bounding box center [896, 524] width 534 height 88
type textarea "Yes Zat. So, when you go shopping for food or drinks next time, you can also ta…"
click at [1191, 544] on button "submit" at bounding box center [1187, 550] width 35 height 35
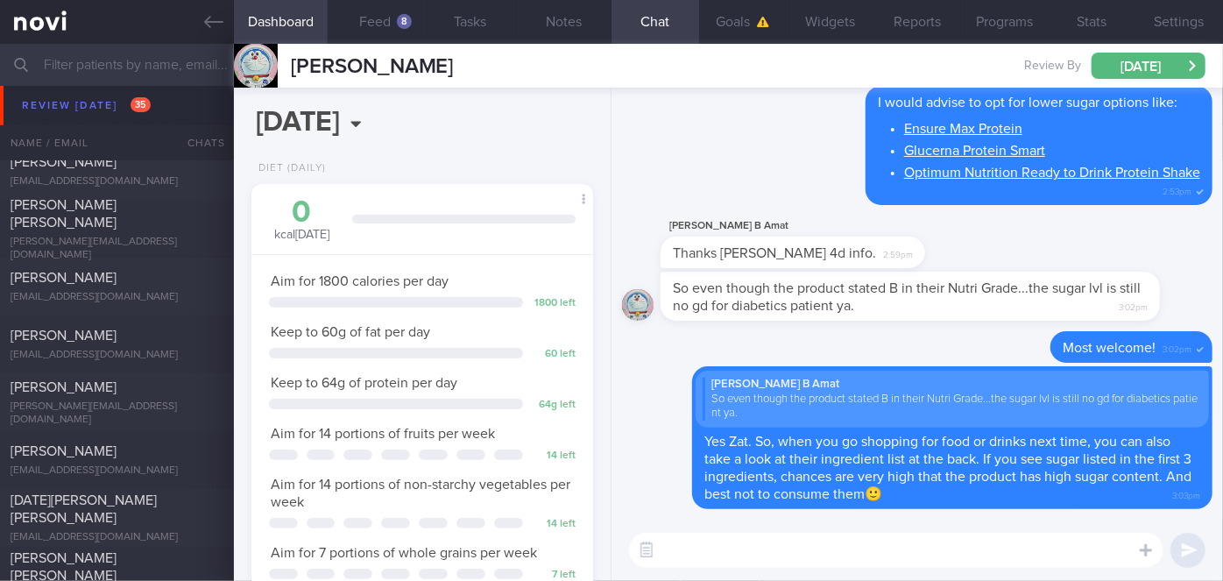
scroll to position [7414, 0]
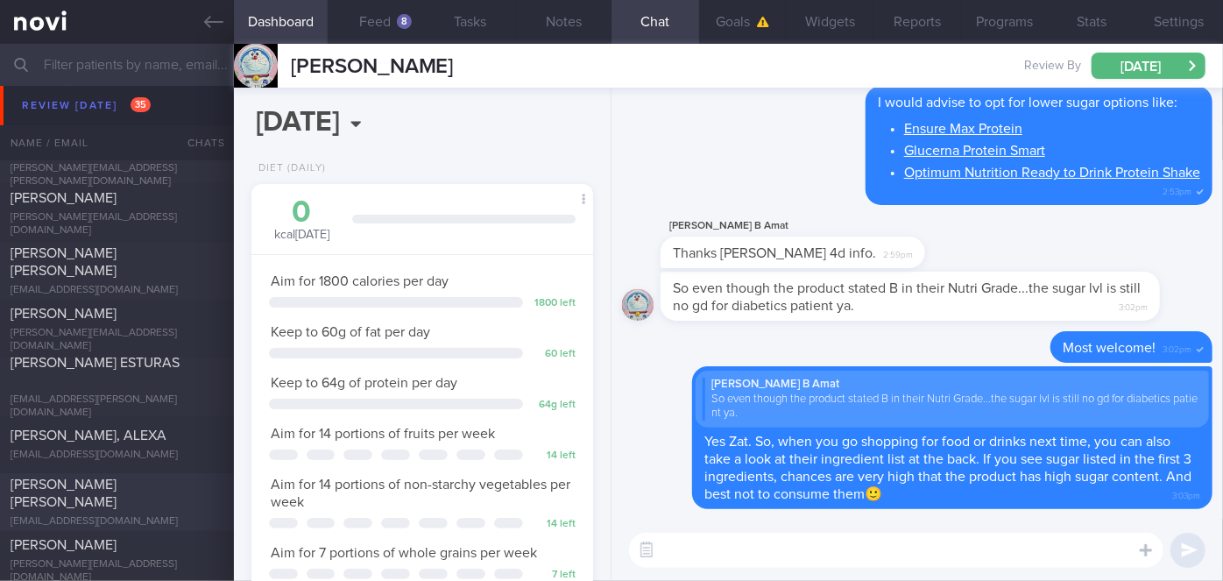
click at [127, 489] on div "[PERSON_NAME] [PERSON_NAME]" at bounding box center [115, 493] width 208 height 35
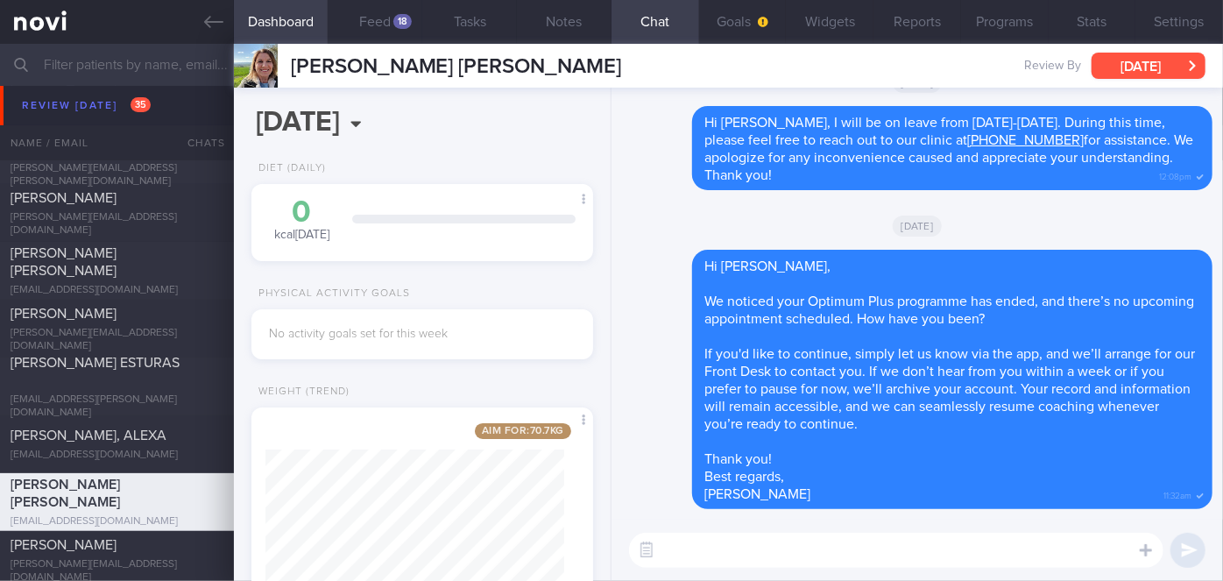
scroll to position [173, 299]
click at [1119, 57] on button "[DATE]" at bounding box center [1148, 66] width 114 height 26
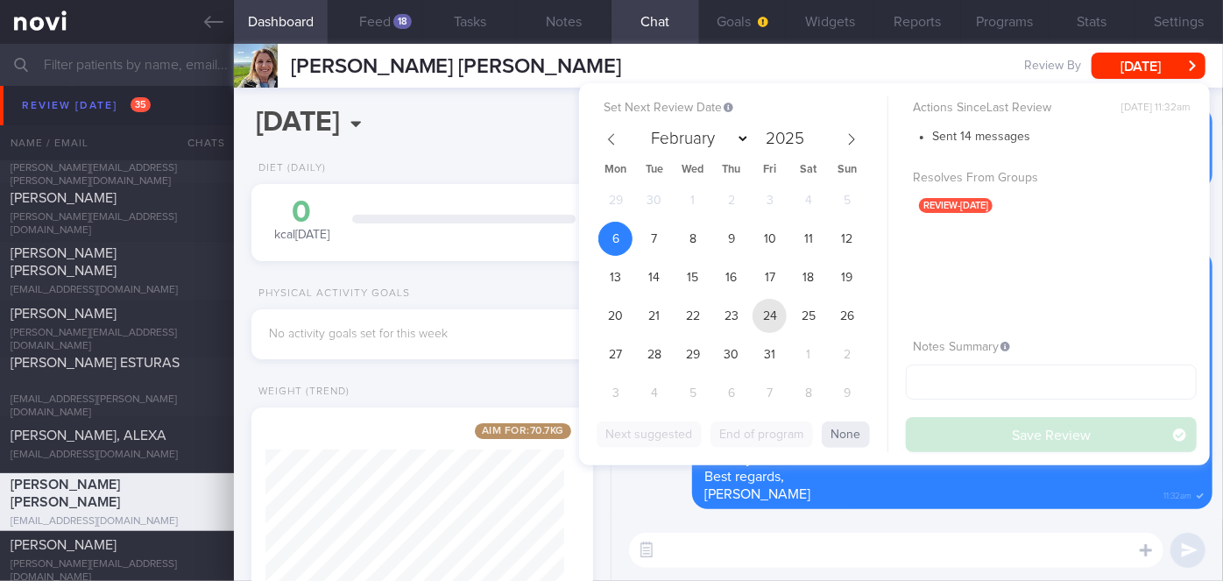
click at [766, 324] on span "24" at bounding box center [769, 316] width 34 height 34
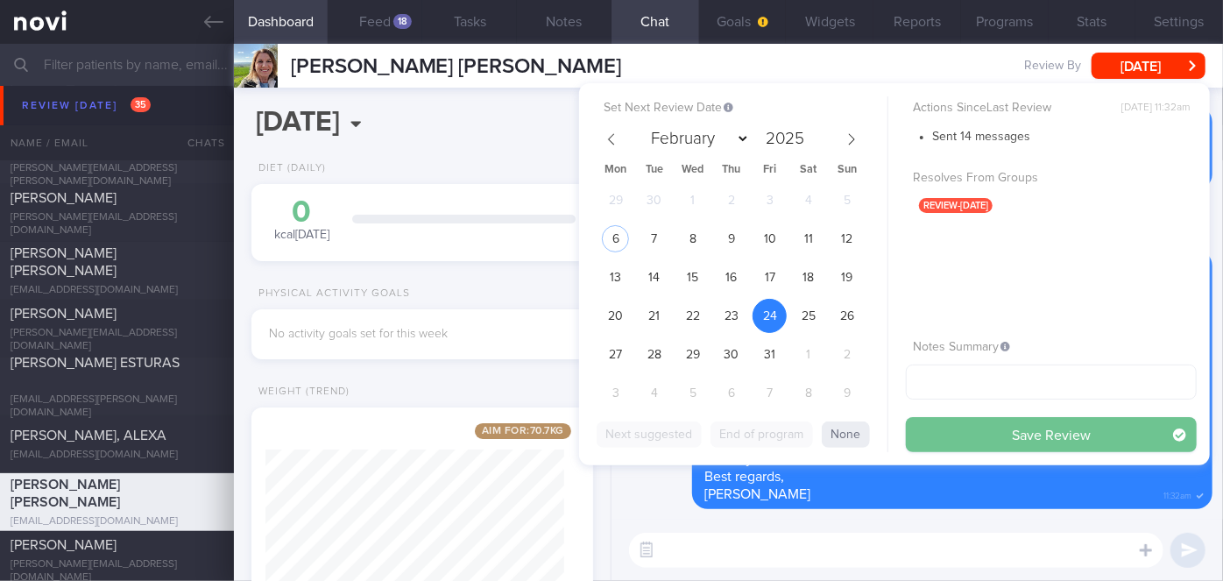
click at [1028, 435] on button "Save Review" at bounding box center [1051, 434] width 291 height 35
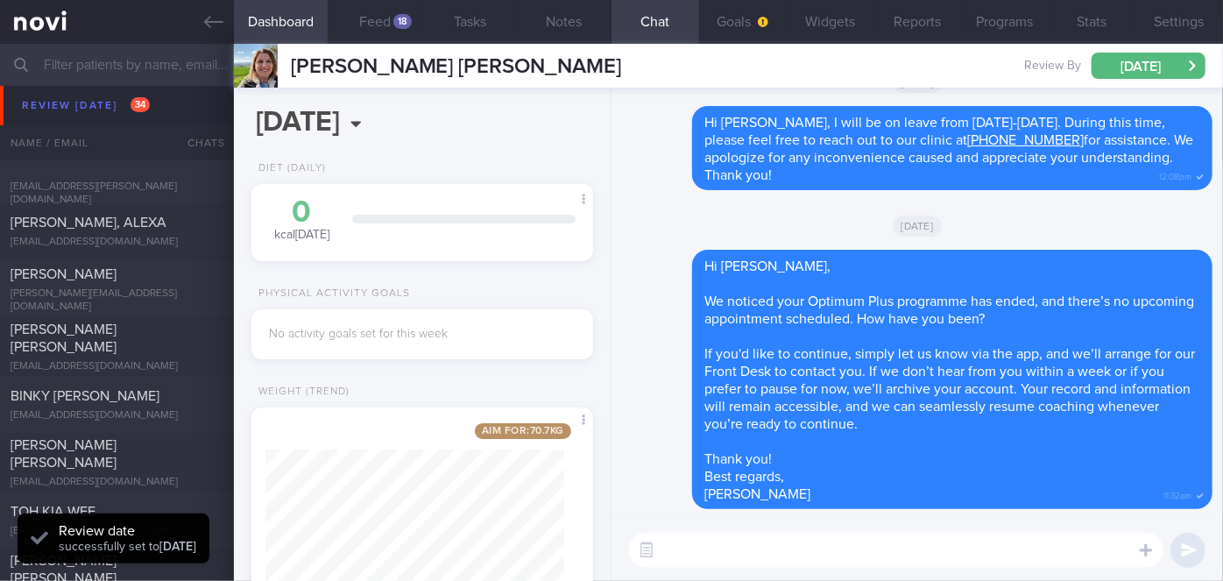
scroll to position [7652, 0]
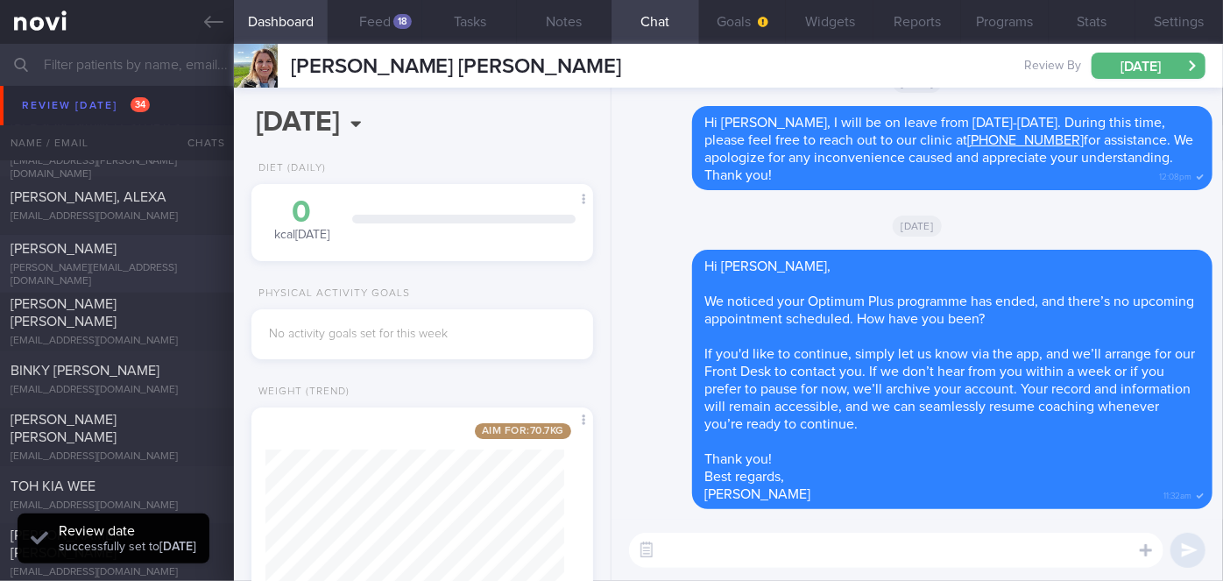
click at [49, 267] on div "[PERSON_NAME][EMAIL_ADDRESS][DOMAIN_NAME]" at bounding box center [117, 275] width 213 height 26
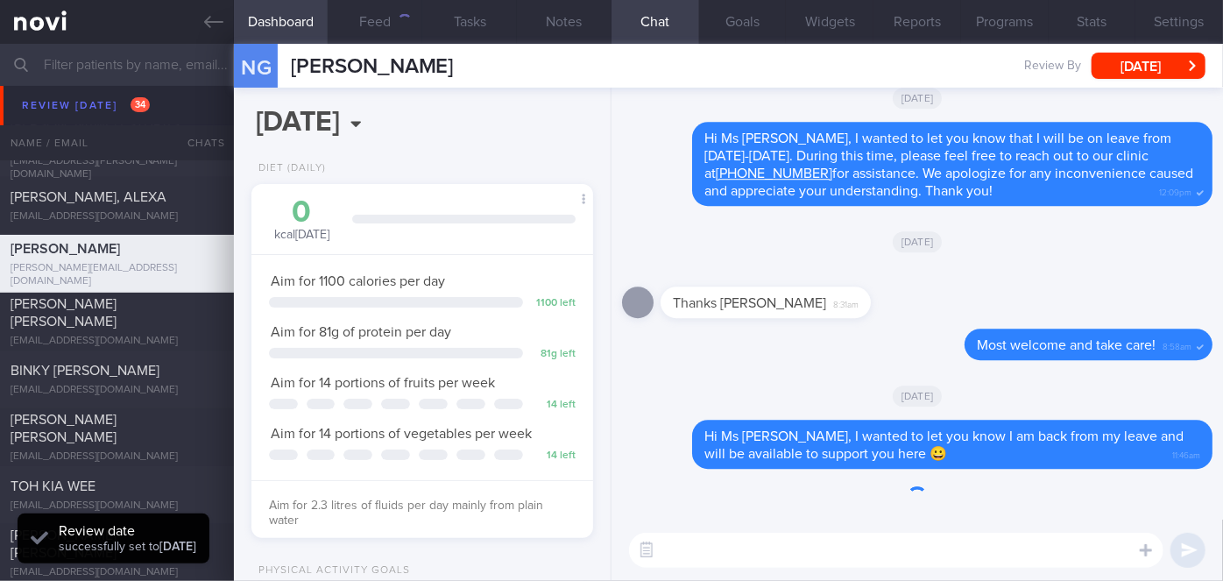
scroll to position [173, 299]
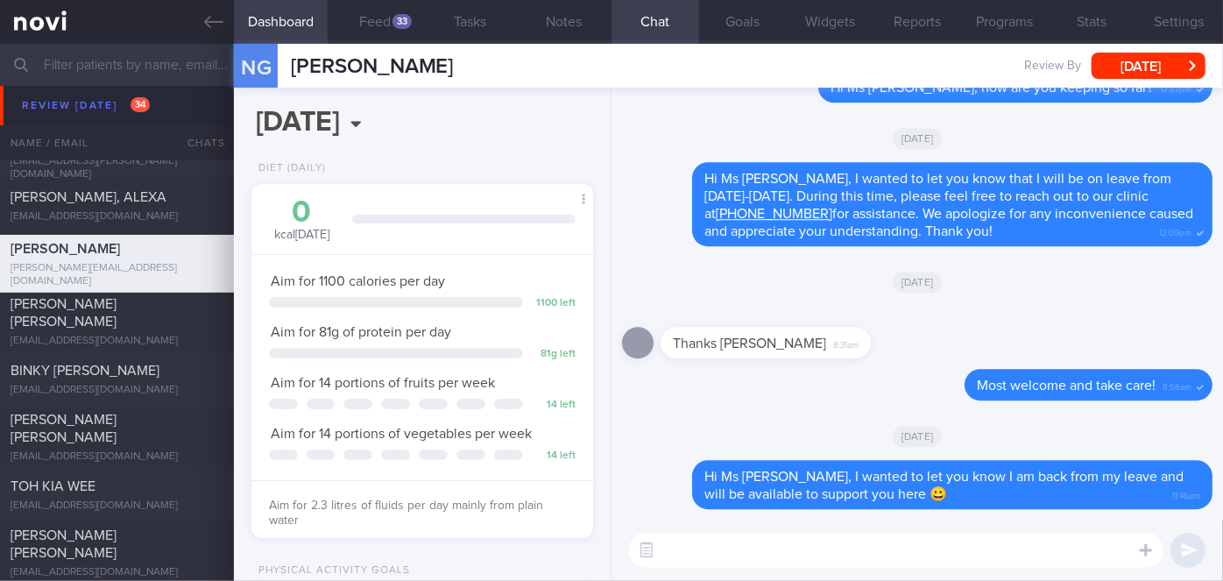
click at [757, 550] on textarea at bounding box center [896, 550] width 534 height 35
type textarea "Hi Ms [PERSON_NAME], how have you been keeping?"
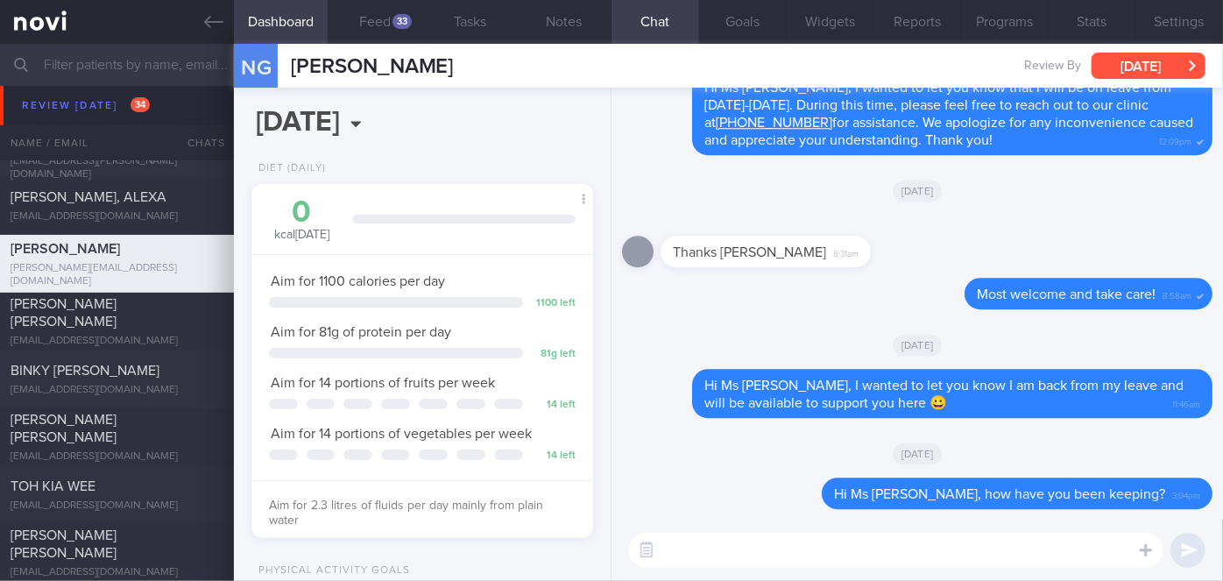
click at [1144, 65] on button "[DATE]" at bounding box center [1148, 66] width 114 height 26
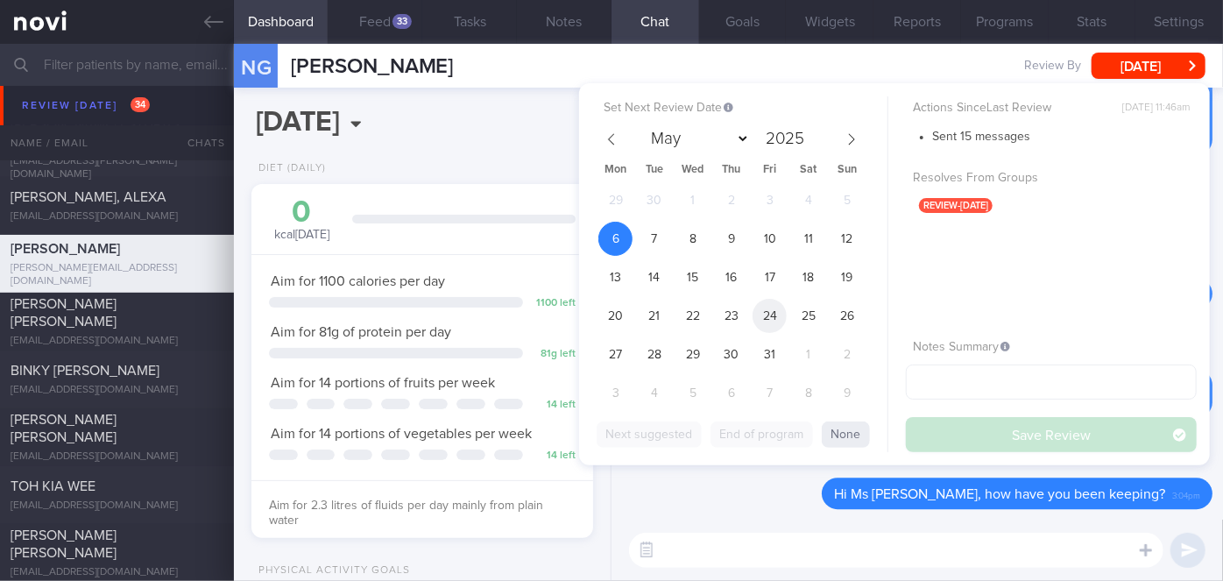
click at [766, 306] on span "24" at bounding box center [769, 316] width 34 height 34
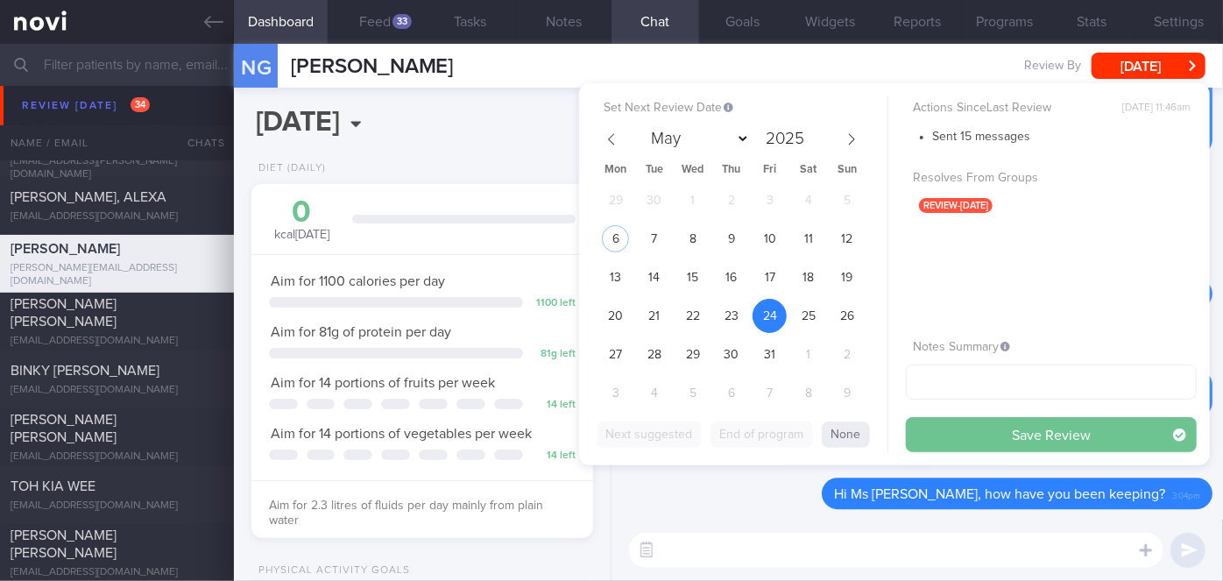
click at [955, 438] on button "Save Review" at bounding box center [1051, 434] width 291 height 35
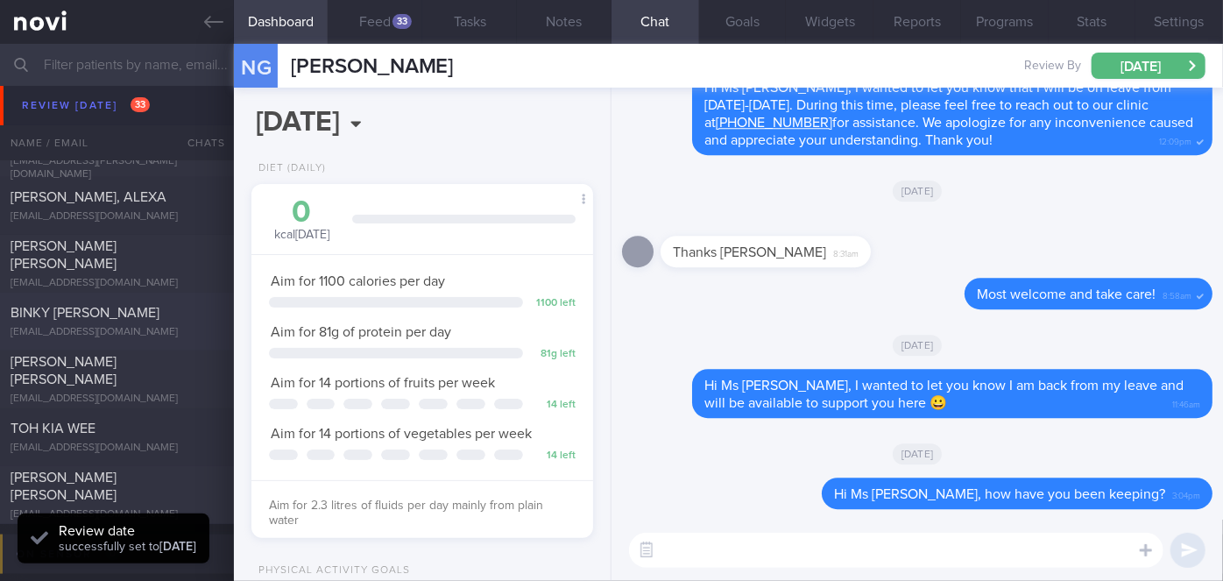
click at [143, 318] on div "BINKY [PERSON_NAME]" at bounding box center [115, 313] width 208 height 18
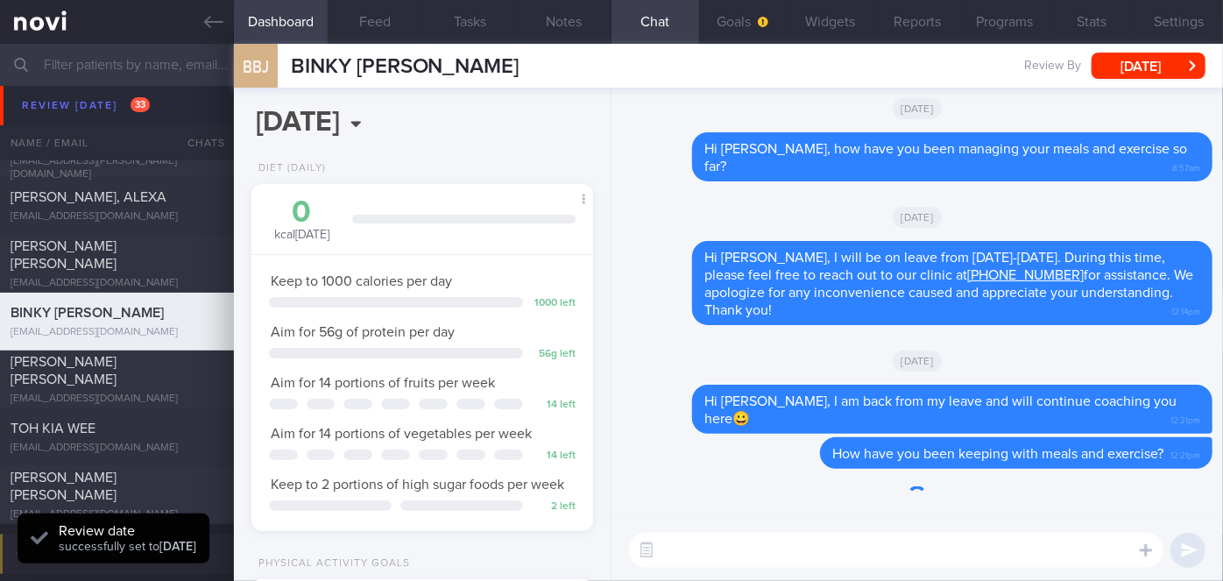
scroll to position [152, 306]
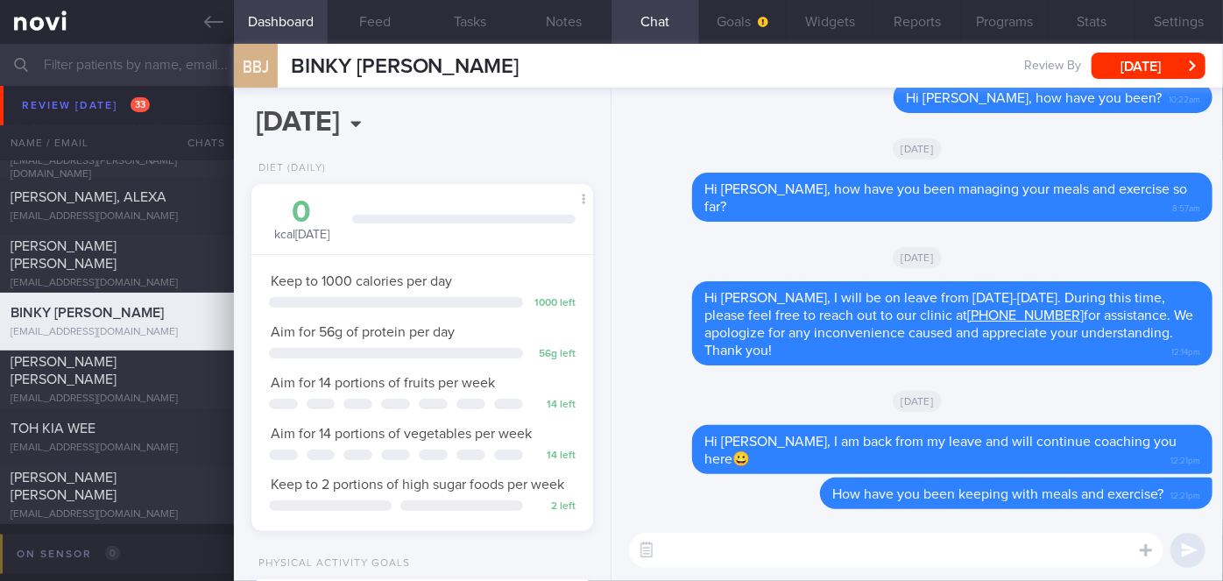
click at [775, 559] on textarea at bounding box center [896, 550] width 534 height 35
type textarea "Hi [PERSON_NAME], how are you so far?"
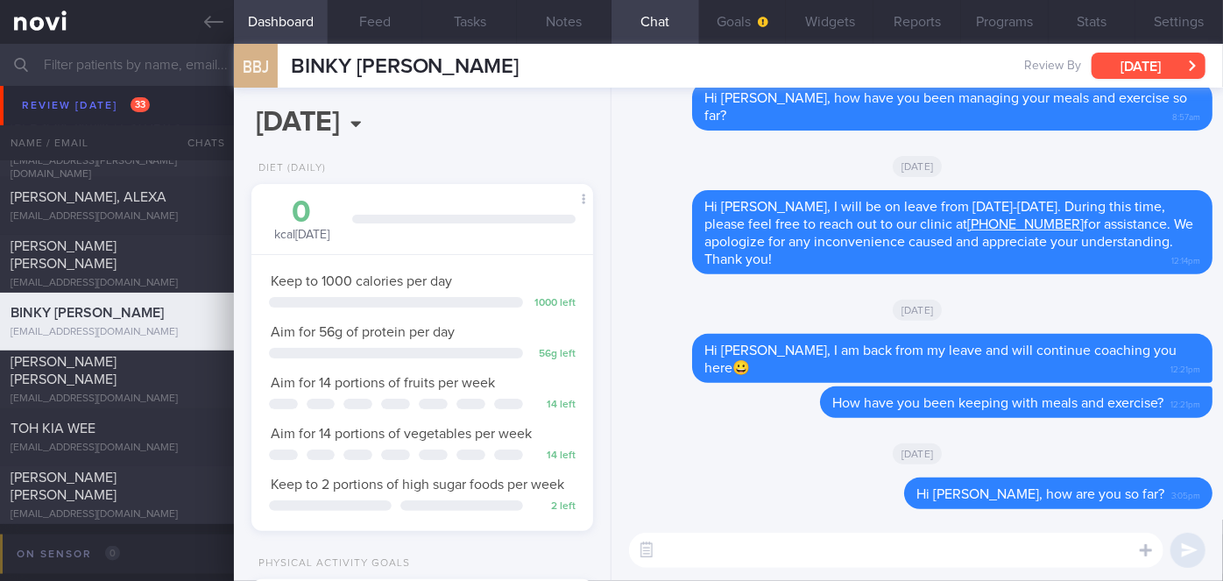
click at [1173, 64] on button "[DATE]" at bounding box center [1148, 66] width 114 height 26
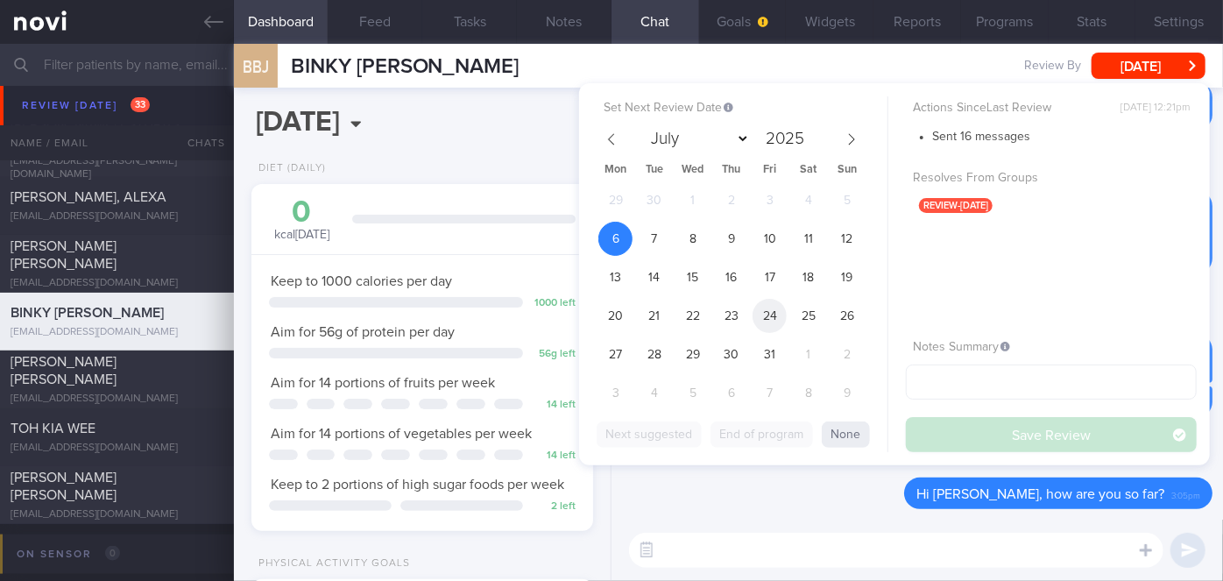
click at [766, 314] on span "24" at bounding box center [769, 316] width 34 height 34
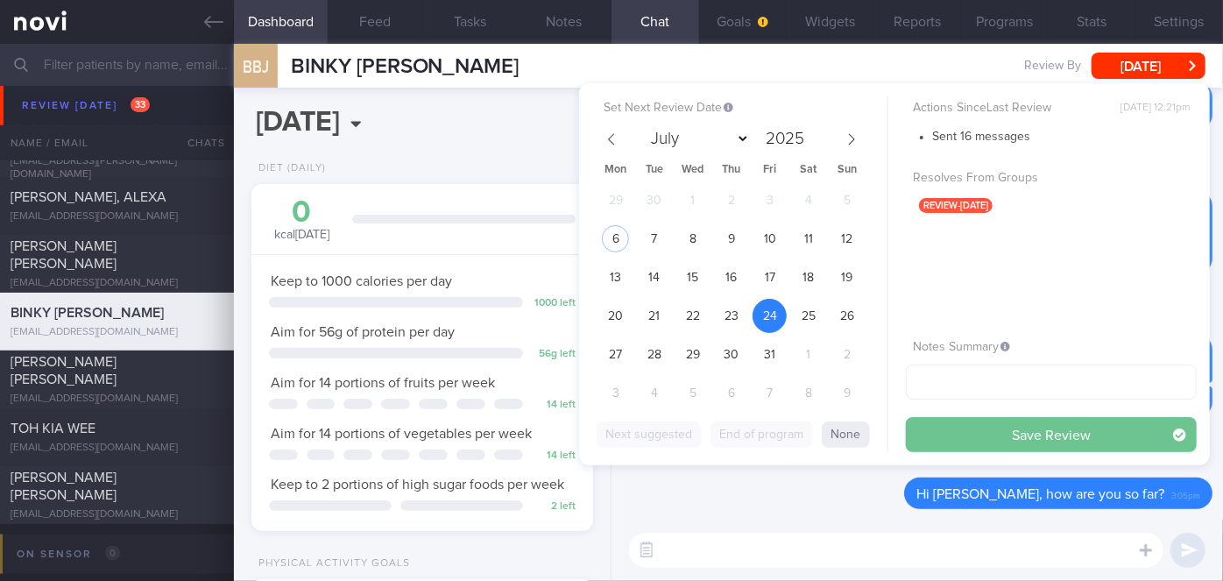
click at [958, 428] on button "Save Review" at bounding box center [1051, 434] width 291 height 35
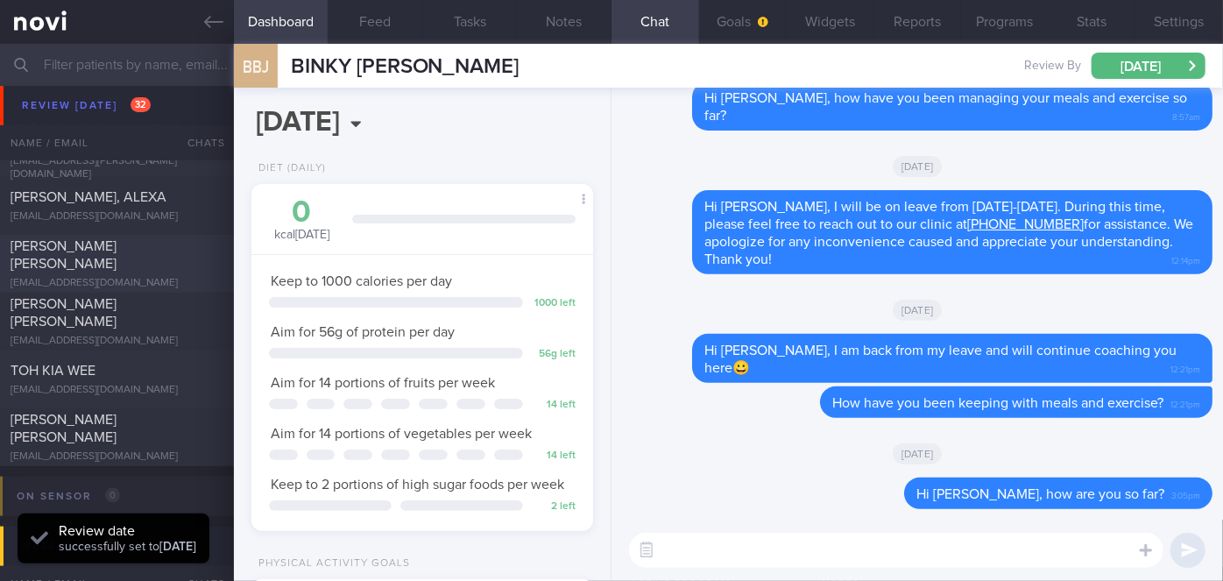
click at [117, 258] on span "[PERSON_NAME] [PERSON_NAME]" at bounding box center [64, 255] width 106 height 32
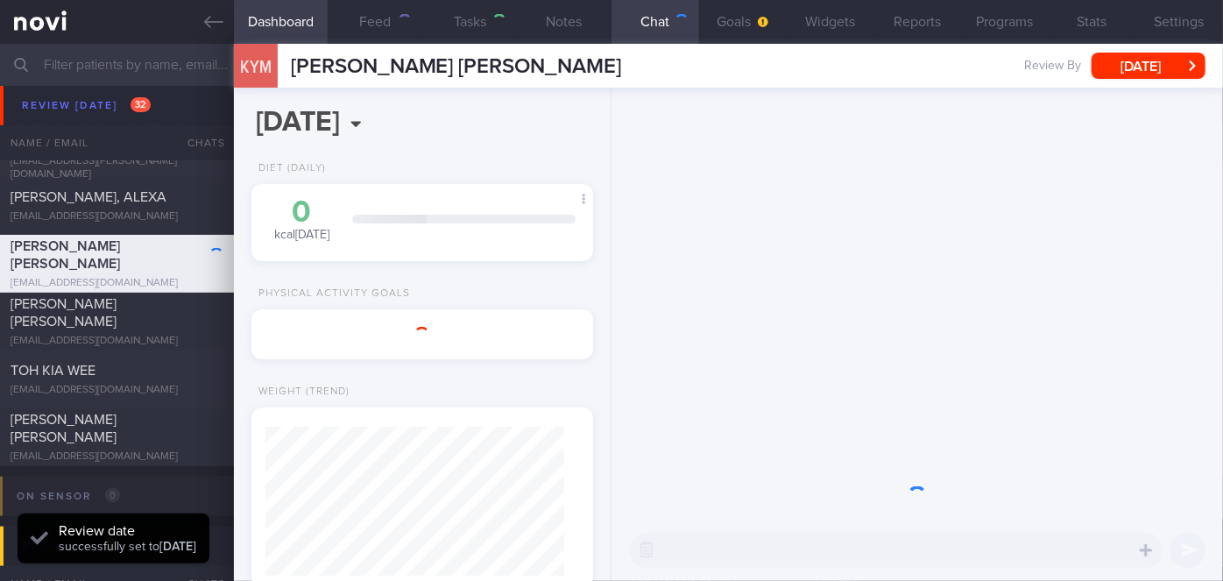
scroll to position [173, 299]
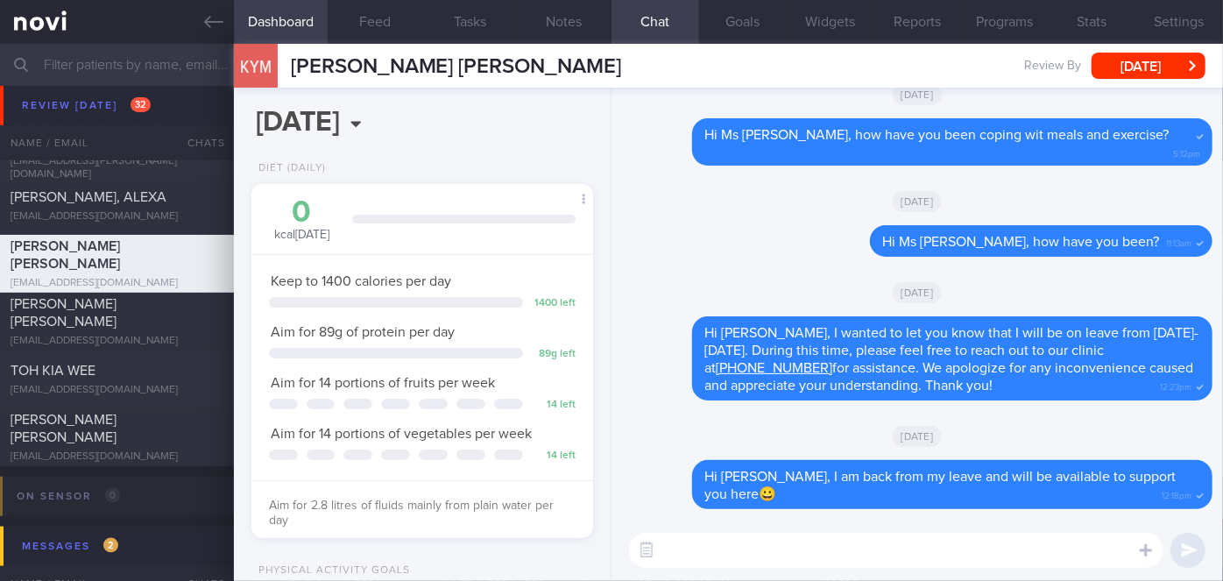
click at [813, 551] on textarea at bounding box center [896, 550] width 534 height 35
type textarea "Hi [PERSON_NAME], how have you been?"
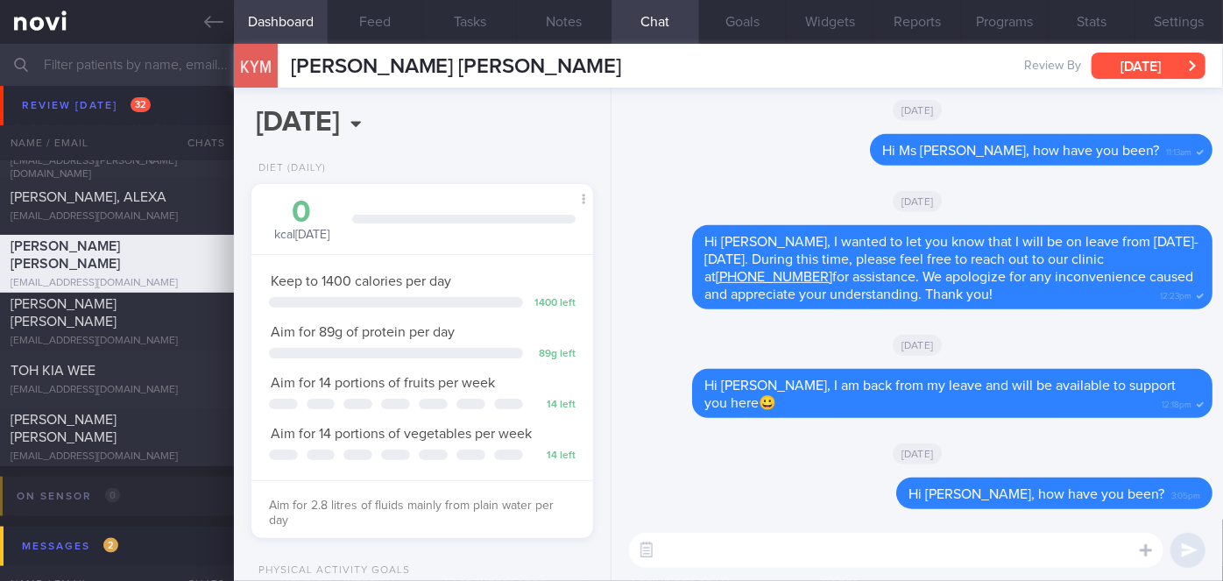
click at [1149, 59] on button "[DATE]" at bounding box center [1148, 66] width 114 height 26
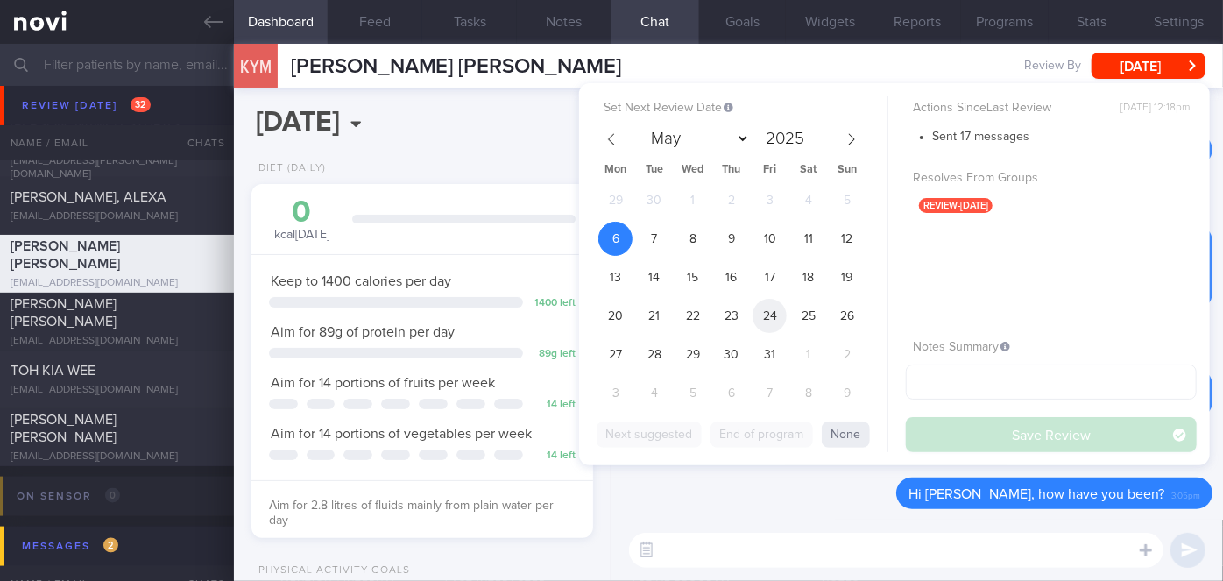
click at [773, 324] on span "24" at bounding box center [769, 316] width 34 height 34
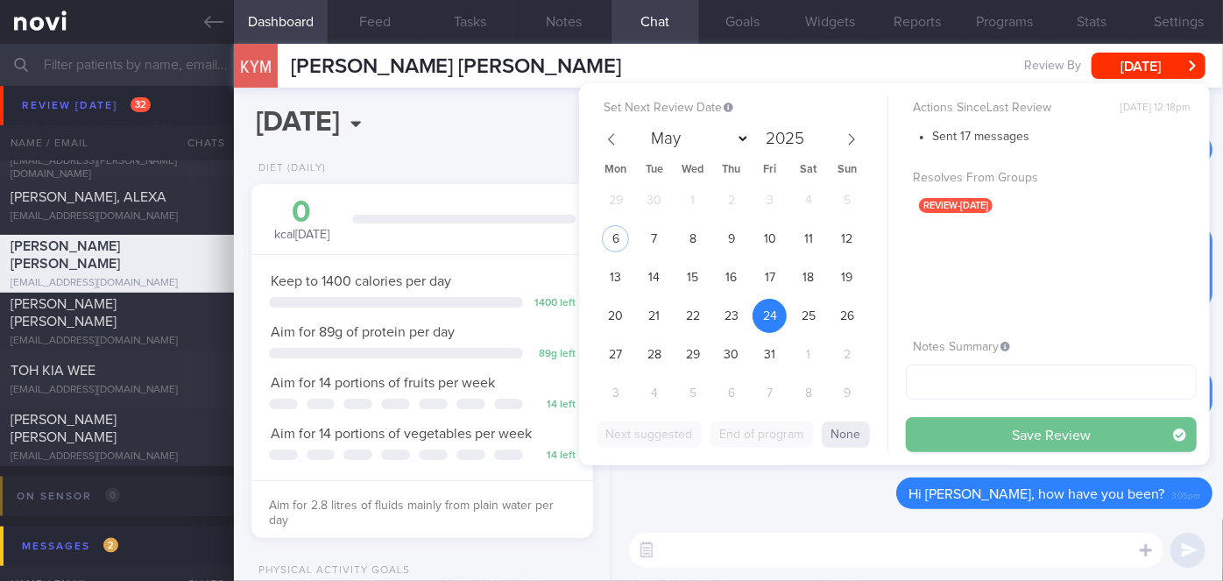
click at [967, 434] on button "Save Review" at bounding box center [1051, 434] width 291 height 35
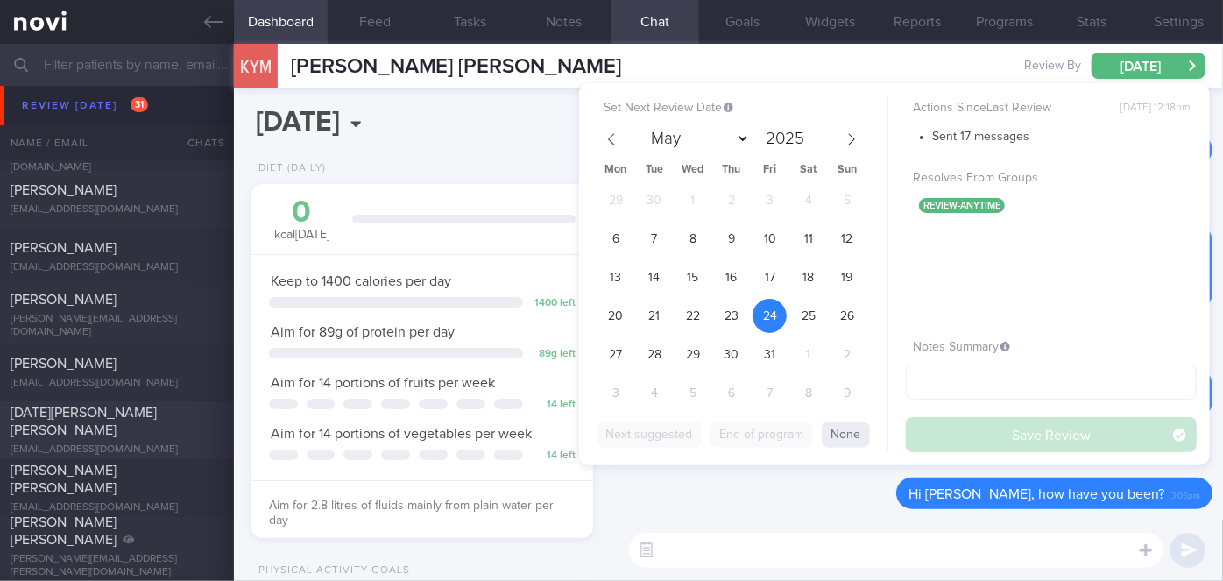
scroll to position [7103, 0]
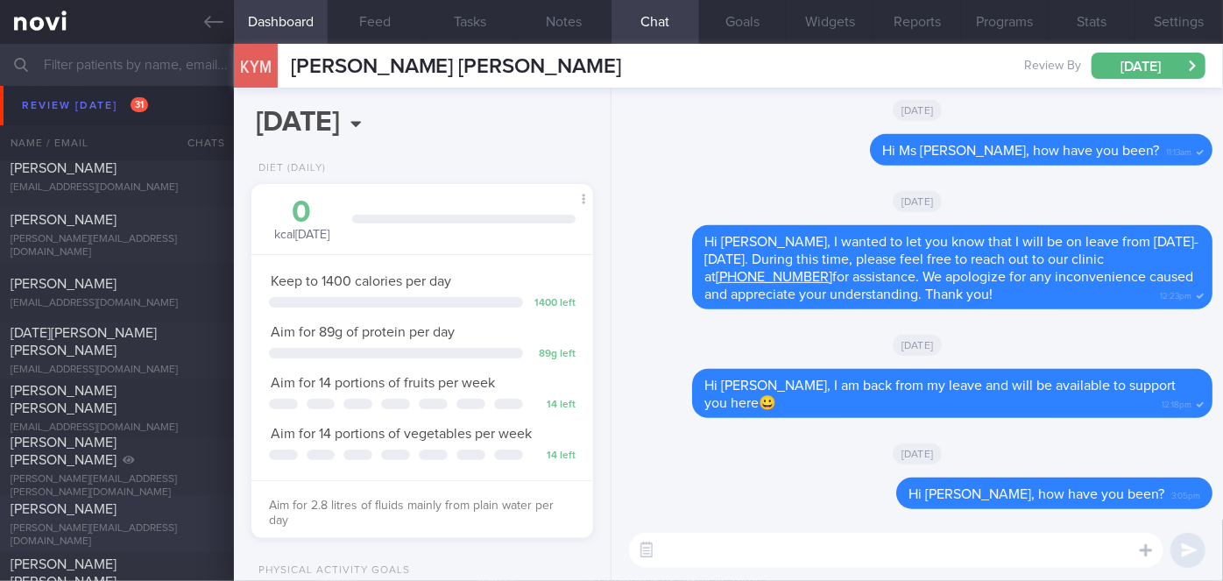
click at [104, 514] on div "[PERSON_NAME]" at bounding box center [115, 509] width 208 height 18
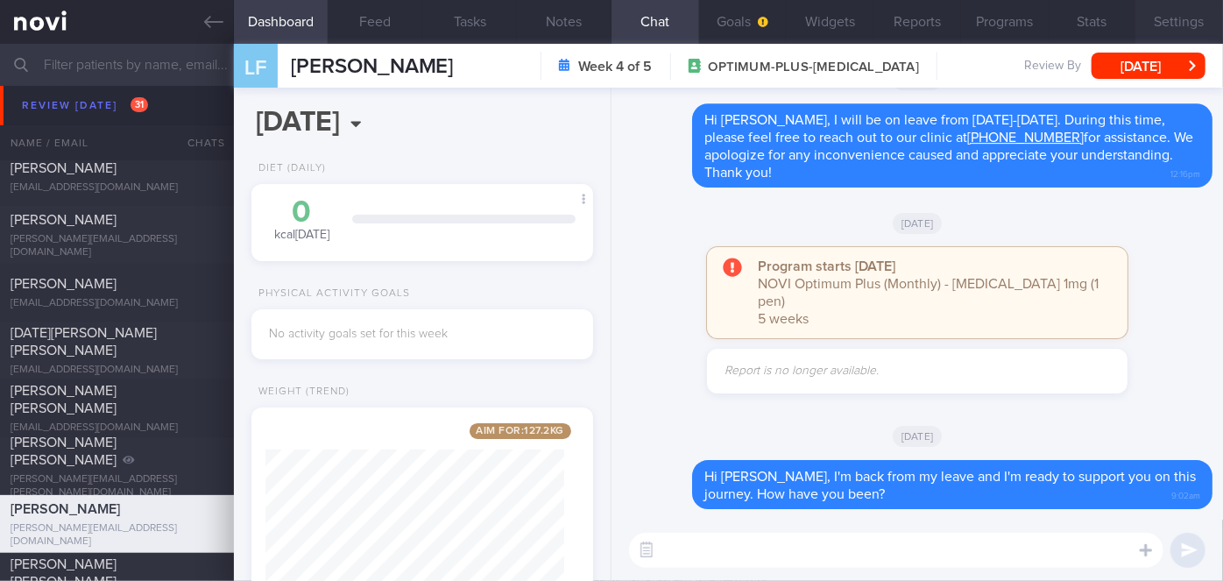
click at [1215, 21] on button "Settings" at bounding box center [1179, 22] width 88 height 44
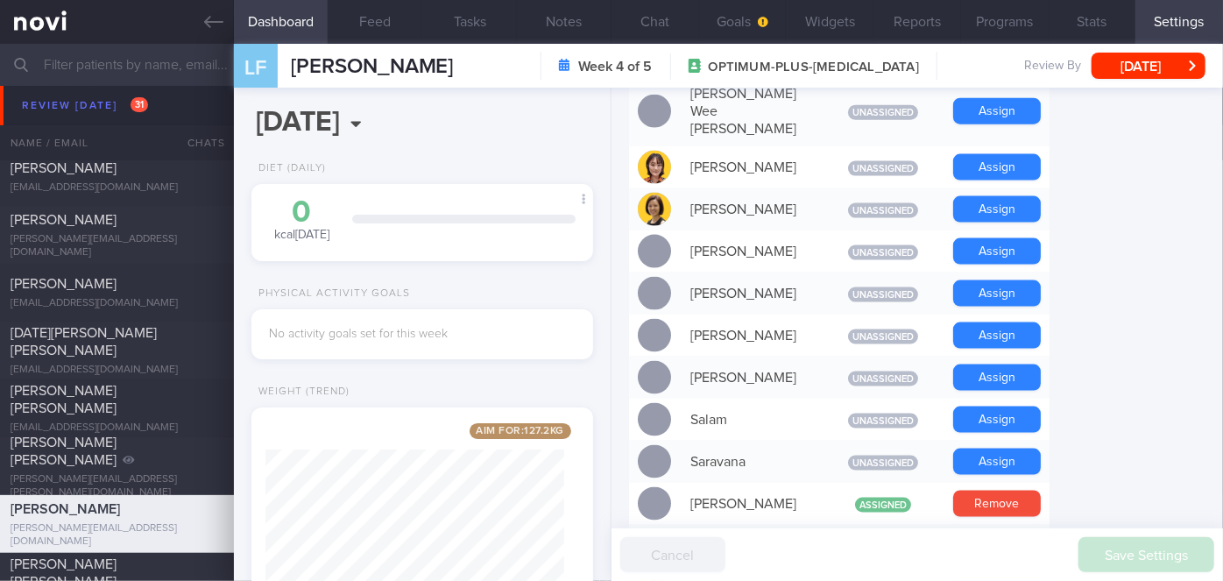
scroll to position [1433, 0]
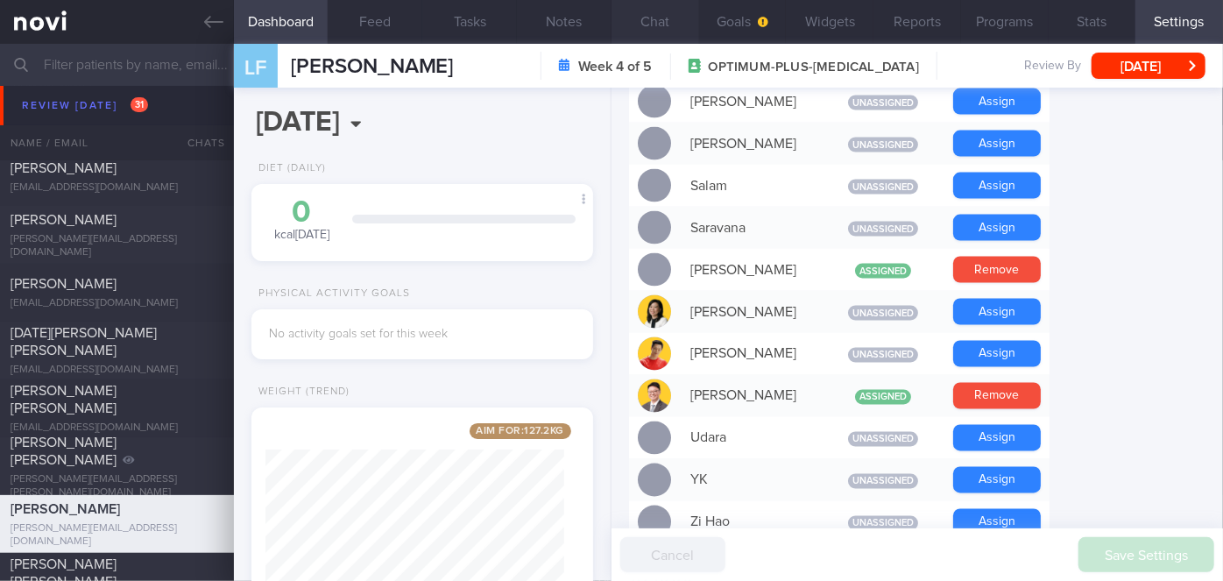
click at [660, 18] on button "Chat" at bounding box center [655, 22] width 88 height 44
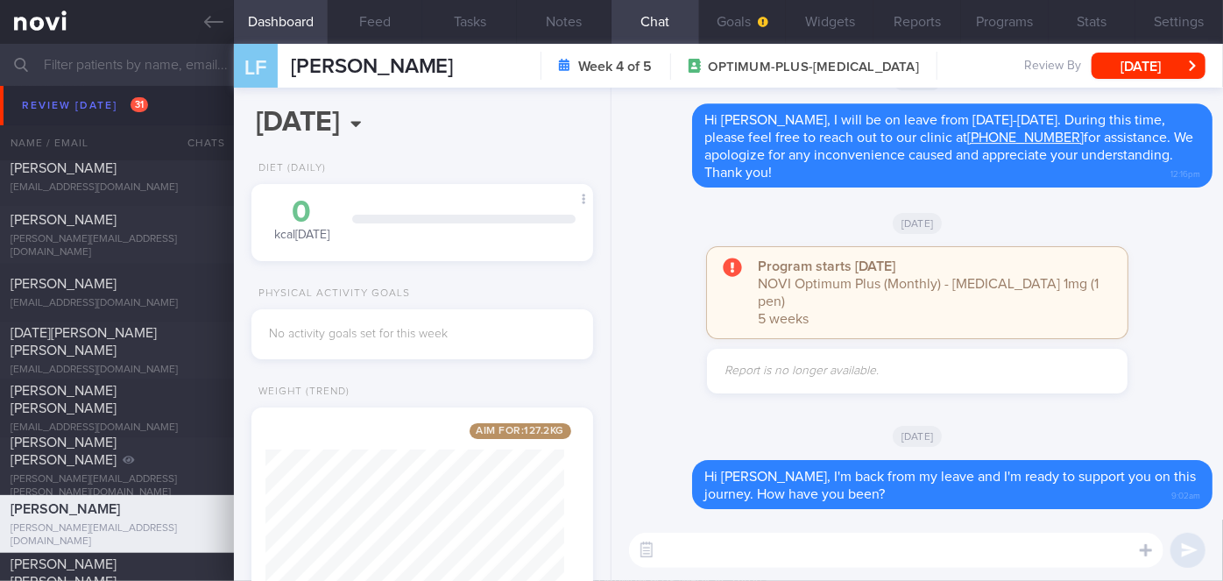
click at [732, 549] on textarea at bounding box center [896, 550] width 534 height 35
type textarea "Hi [PERSON_NAME], how have you been keeping with your meals and exercise so far?"
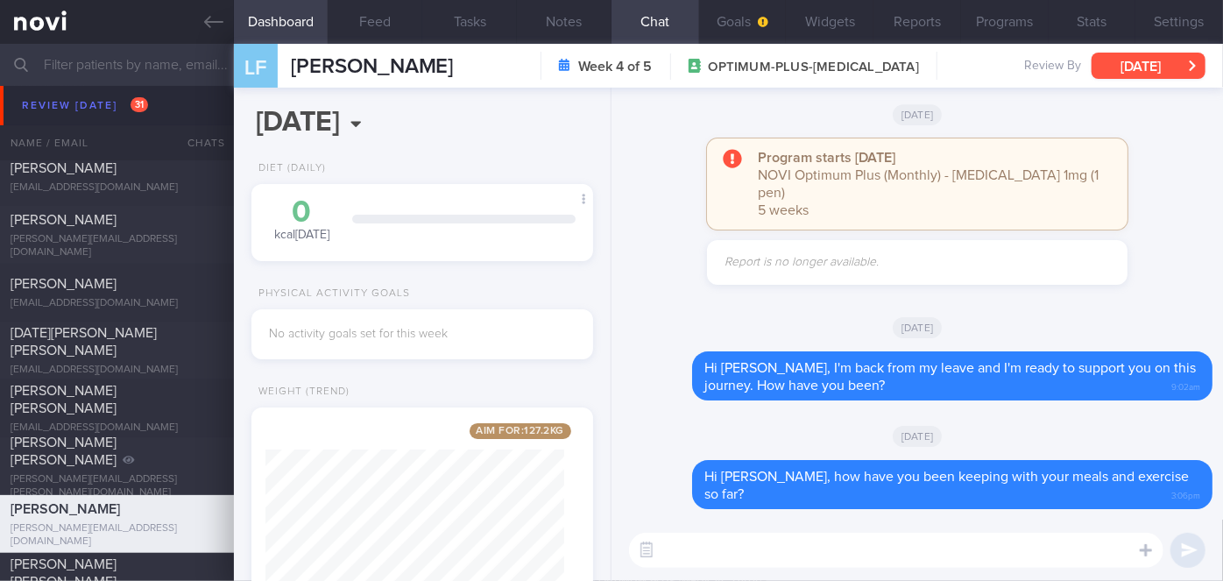
click at [1135, 68] on button "[DATE]" at bounding box center [1148, 66] width 114 height 26
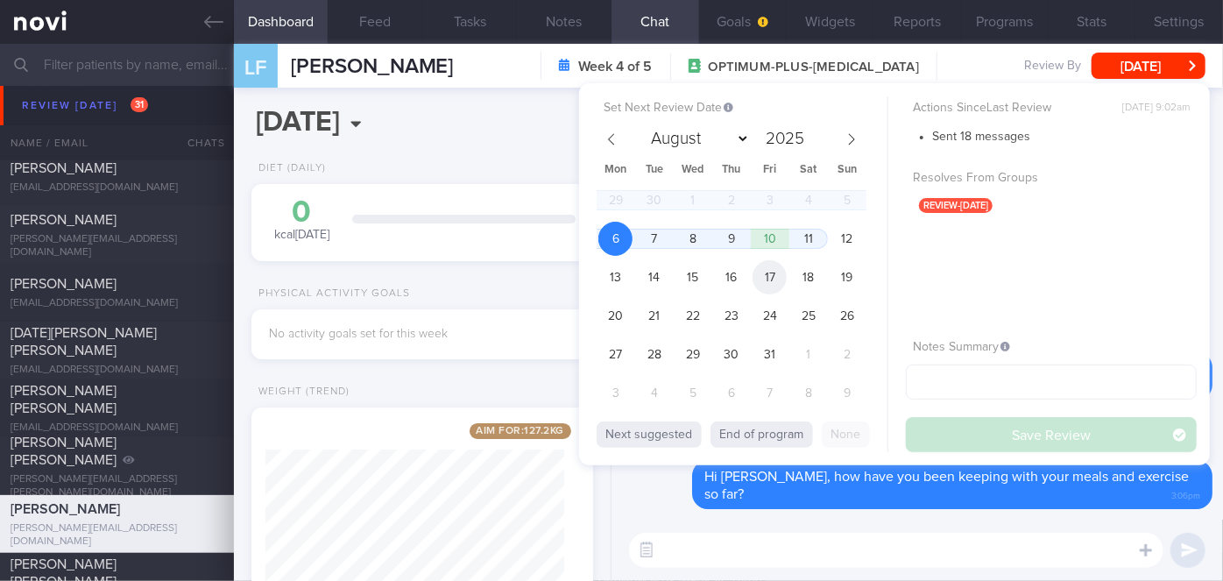
click at [773, 286] on span "17" at bounding box center [769, 277] width 34 height 34
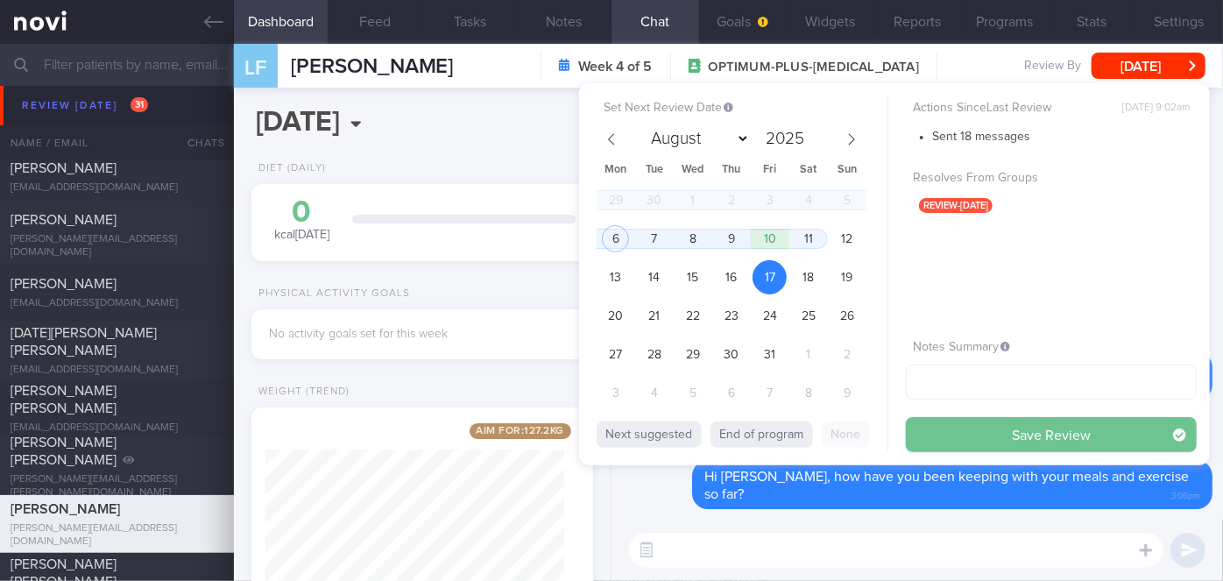
click at [985, 433] on button "Save Review" at bounding box center [1051, 434] width 291 height 35
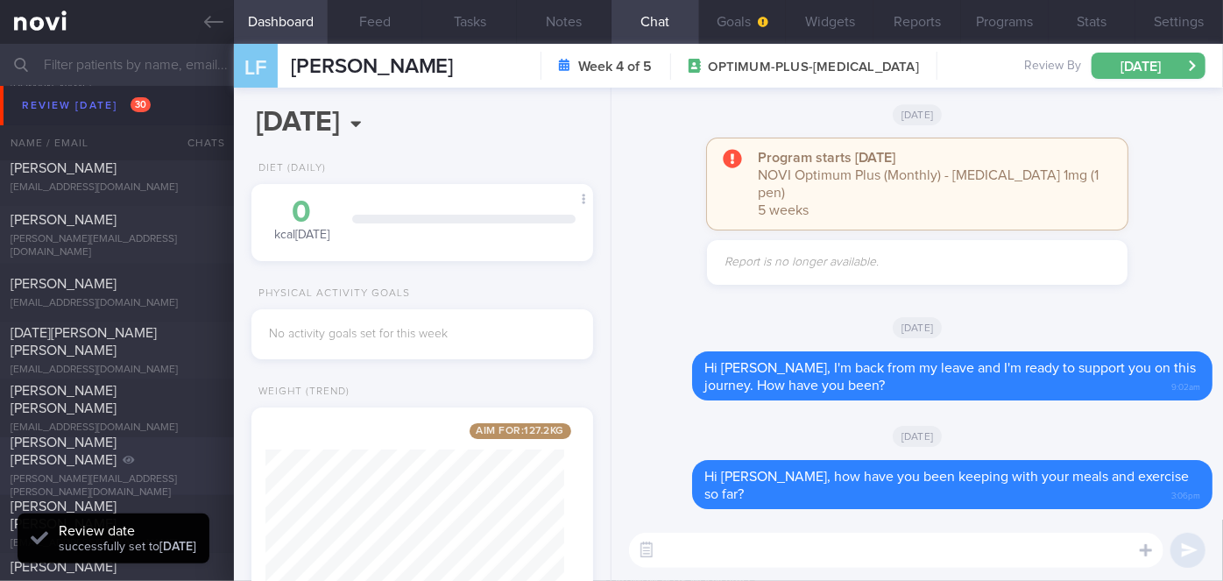
click at [133, 466] on div "[PERSON_NAME] [PERSON_NAME]" at bounding box center [115, 451] width 208 height 35
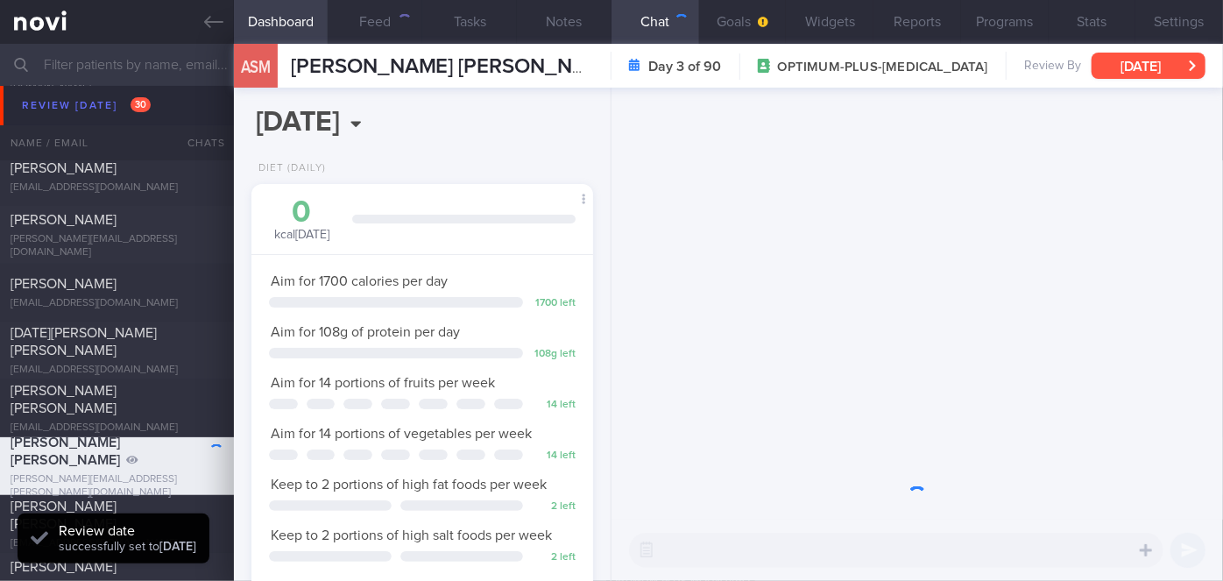
scroll to position [149, 299]
click at [1163, 61] on button "[DATE]" at bounding box center [1148, 66] width 114 height 26
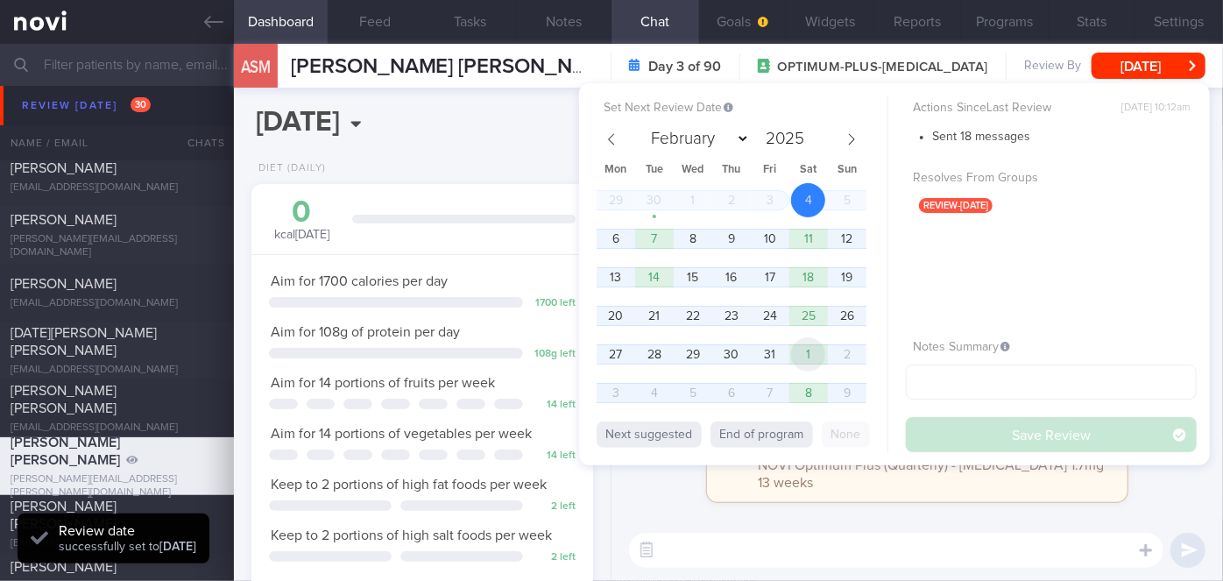
click at [808, 353] on span "1" at bounding box center [808, 354] width 34 height 34
select select "10"
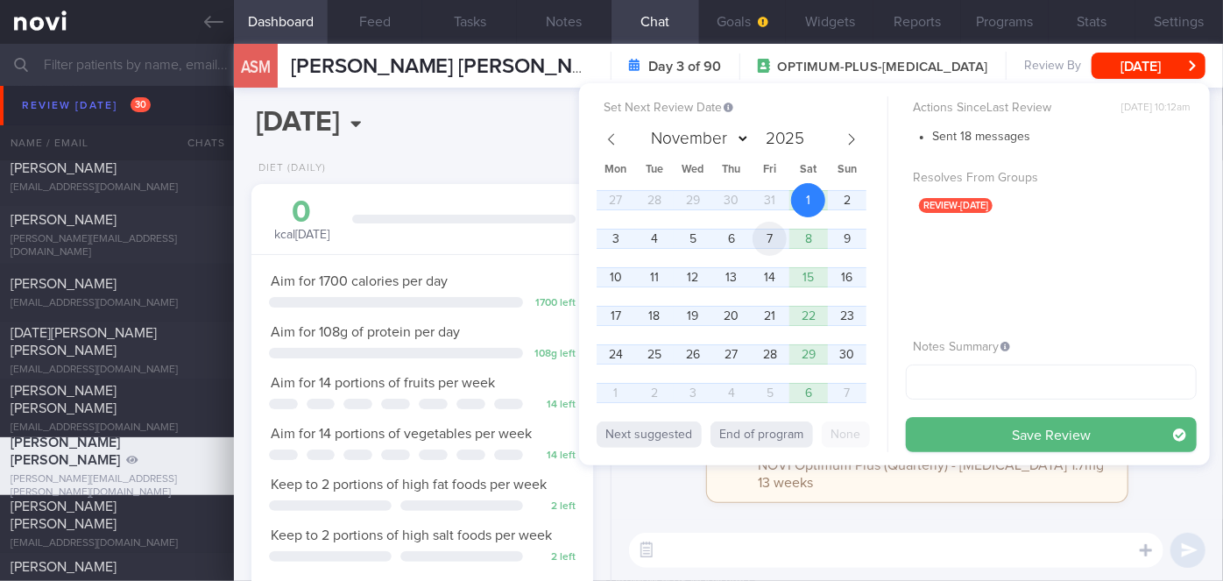
click at [775, 233] on span "7" at bounding box center [769, 239] width 34 height 34
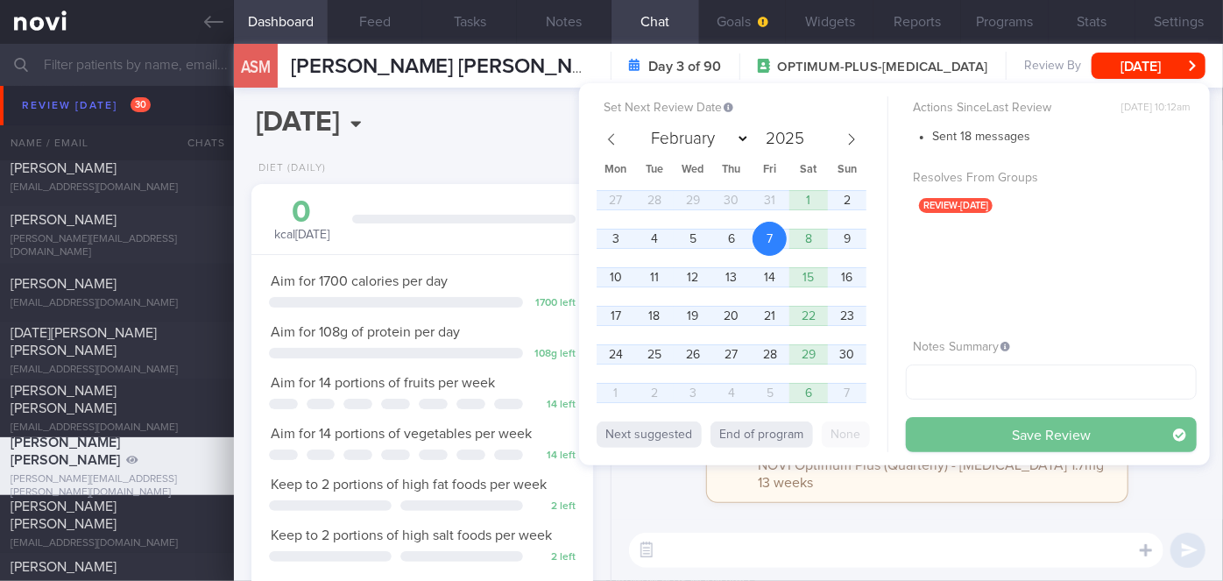
click at [1011, 443] on button "Save Review" at bounding box center [1051, 434] width 291 height 35
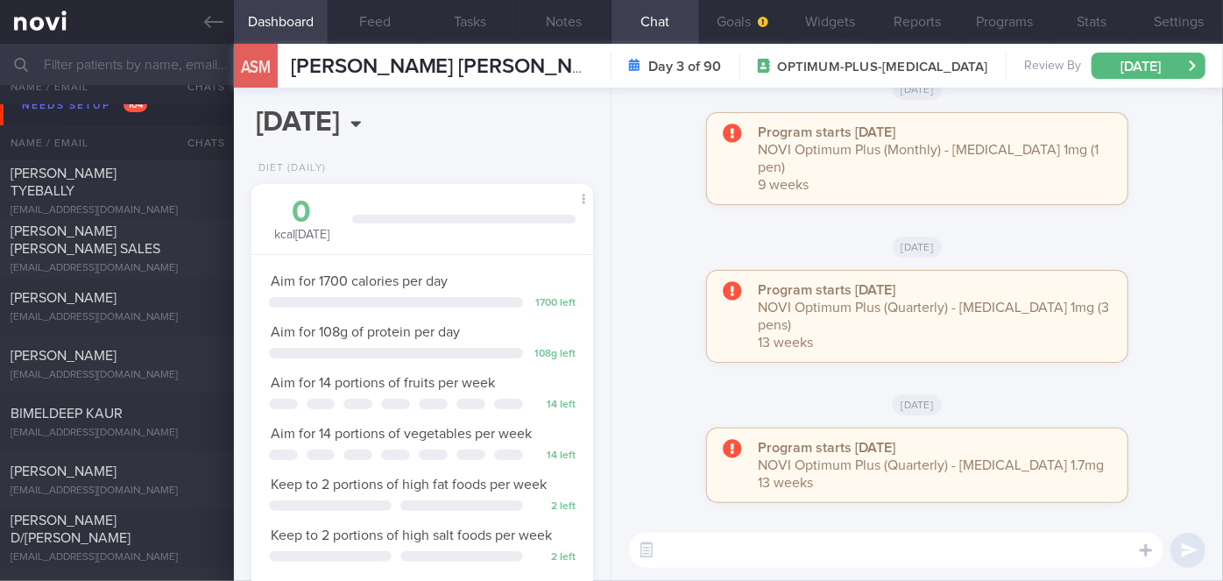
scroll to position [6010, 0]
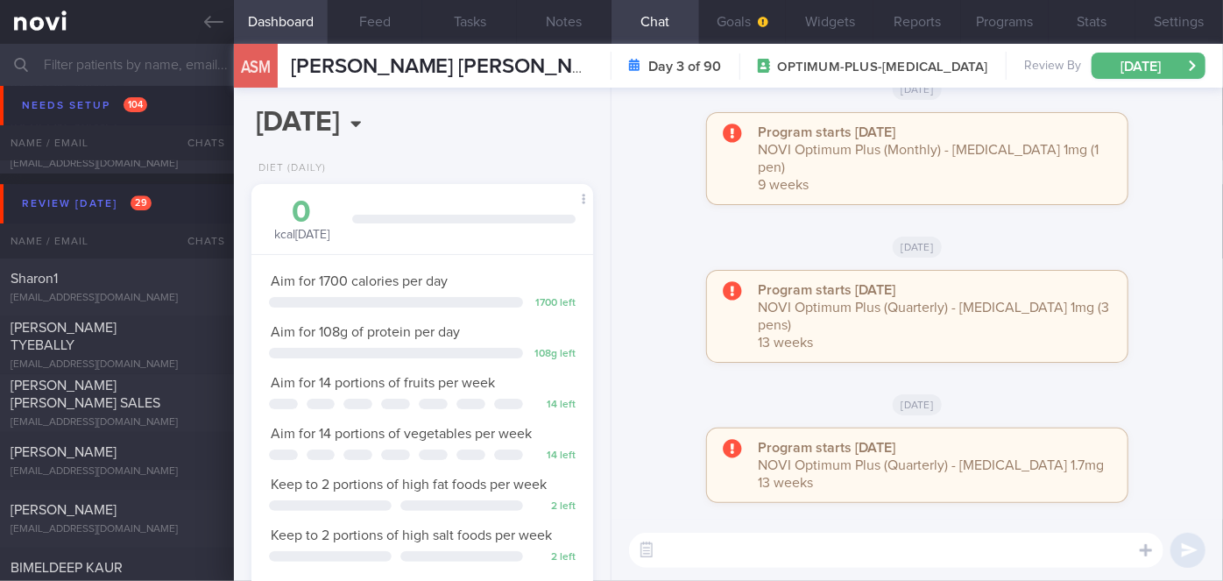
click at [121, 63] on input "text" at bounding box center [611, 65] width 1223 height 42
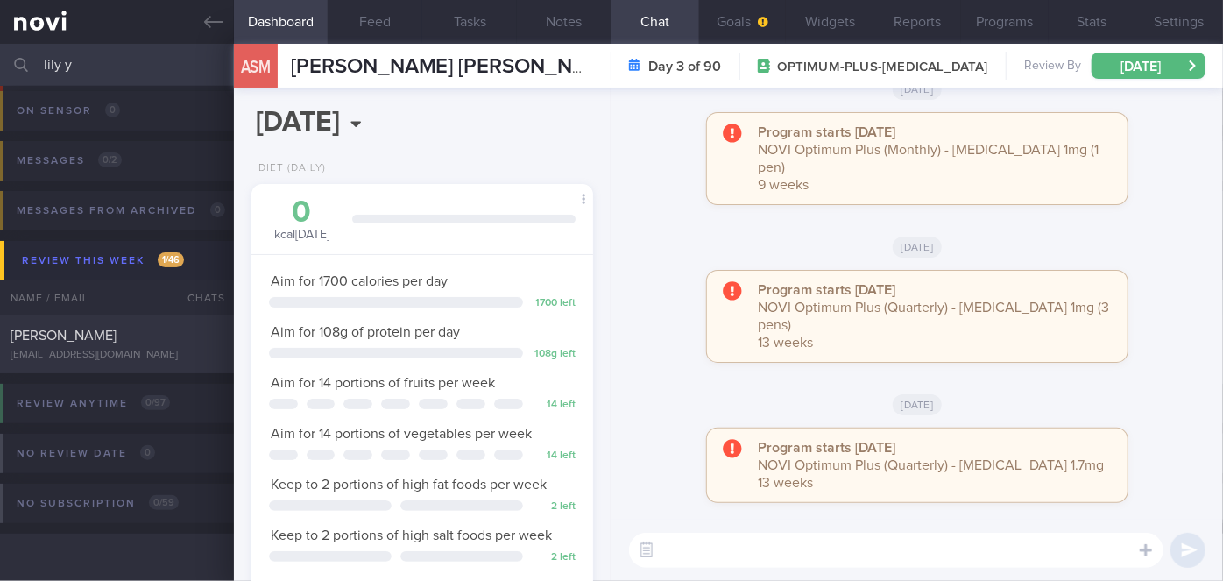
scroll to position [105, 0]
type input "[PERSON_NAME]"
click at [154, 352] on div "[EMAIL_ADDRESS][DOMAIN_NAME]" at bounding box center [117, 355] width 213 height 13
select select "9"
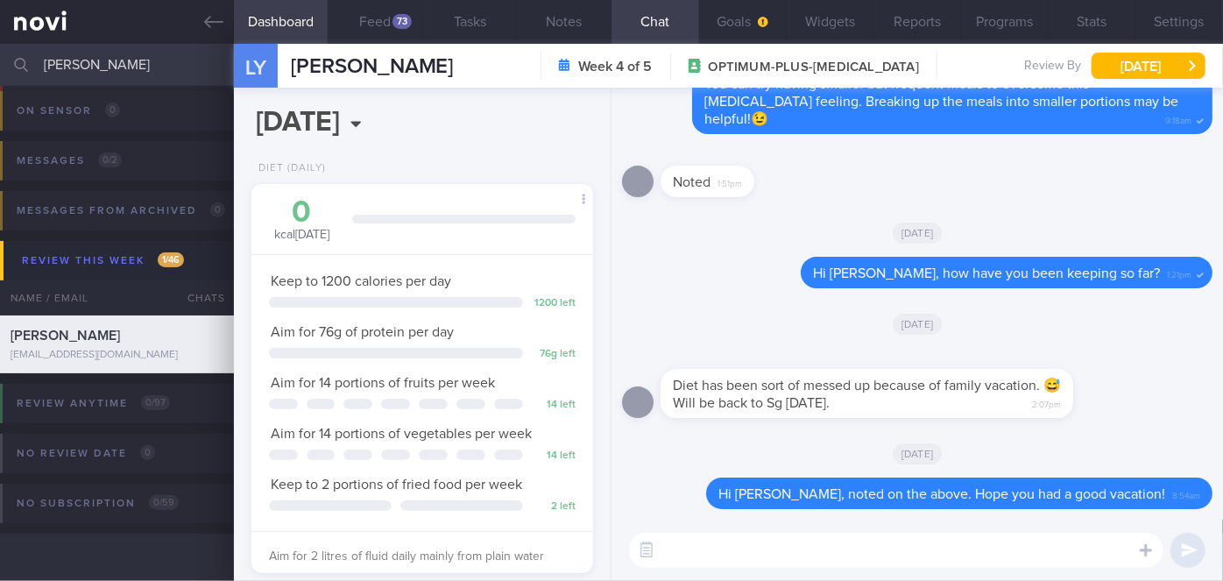
scroll to position [152, 306]
click at [387, 29] on button "Feed 73" at bounding box center [375, 22] width 95 height 44
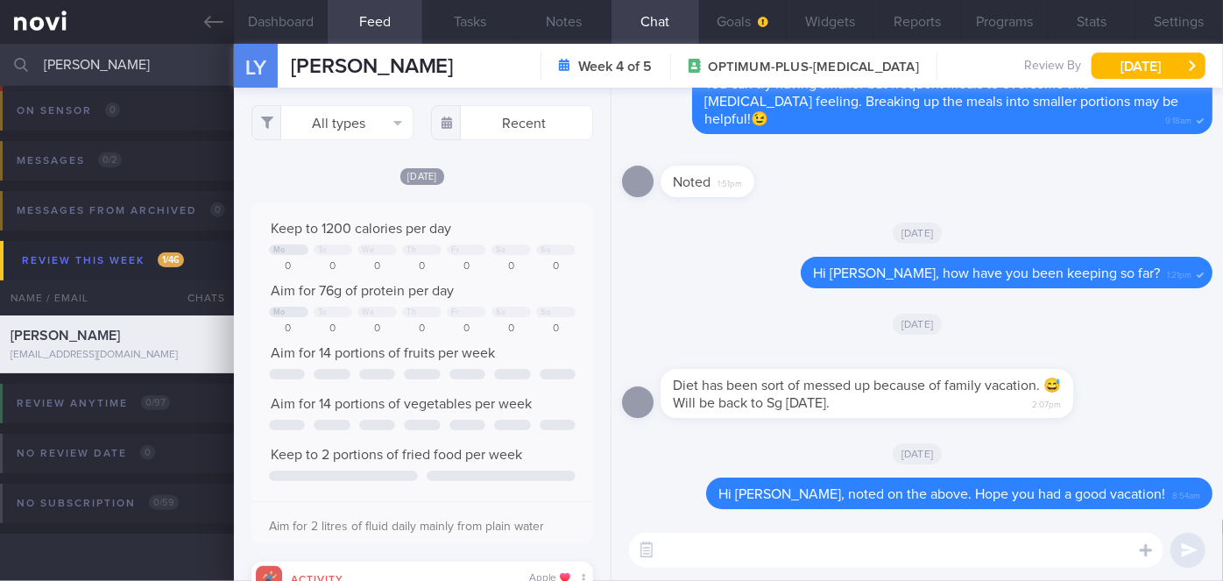
scroll to position [75, 307]
click at [910, 556] on textarea at bounding box center [896, 550] width 534 height 35
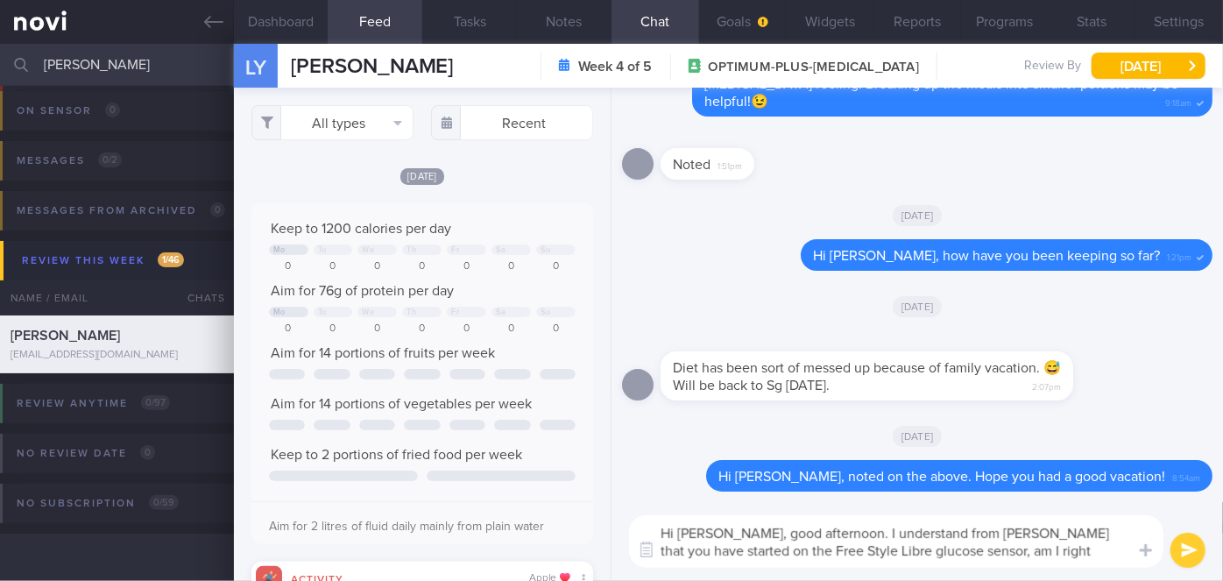
type textarea "Hi [PERSON_NAME], good afternoon. I understand from [PERSON_NAME] that you have…"
click at [1184, 550] on button "submit" at bounding box center [1187, 550] width 35 height 35
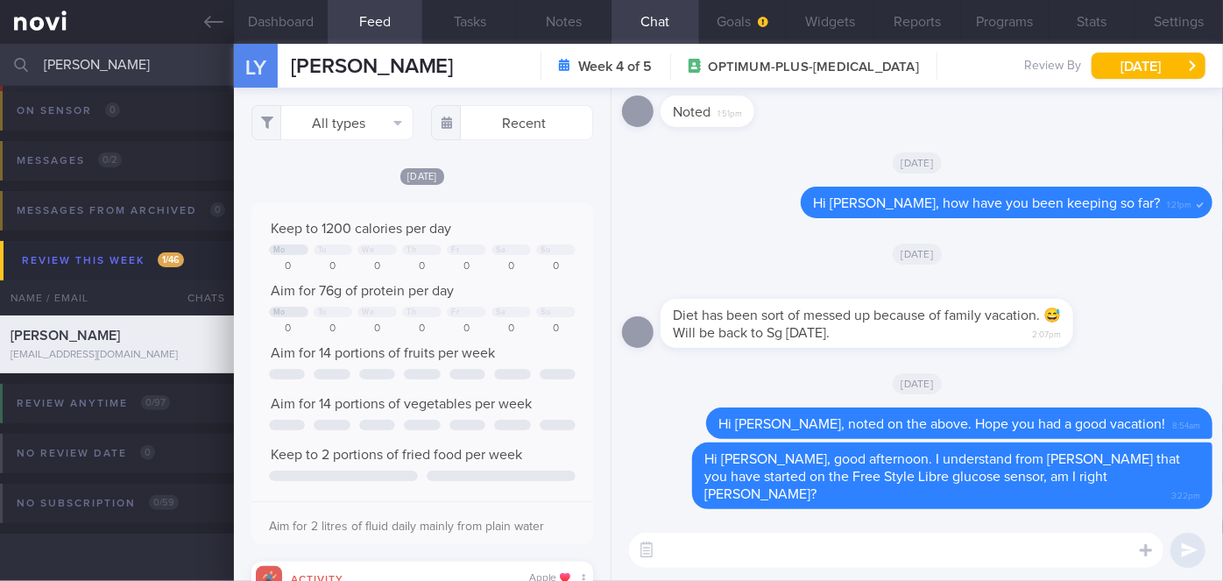
click at [115, 69] on input "[PERSON_NAME]" at bounding box center [611, 65] width 1223 height 42
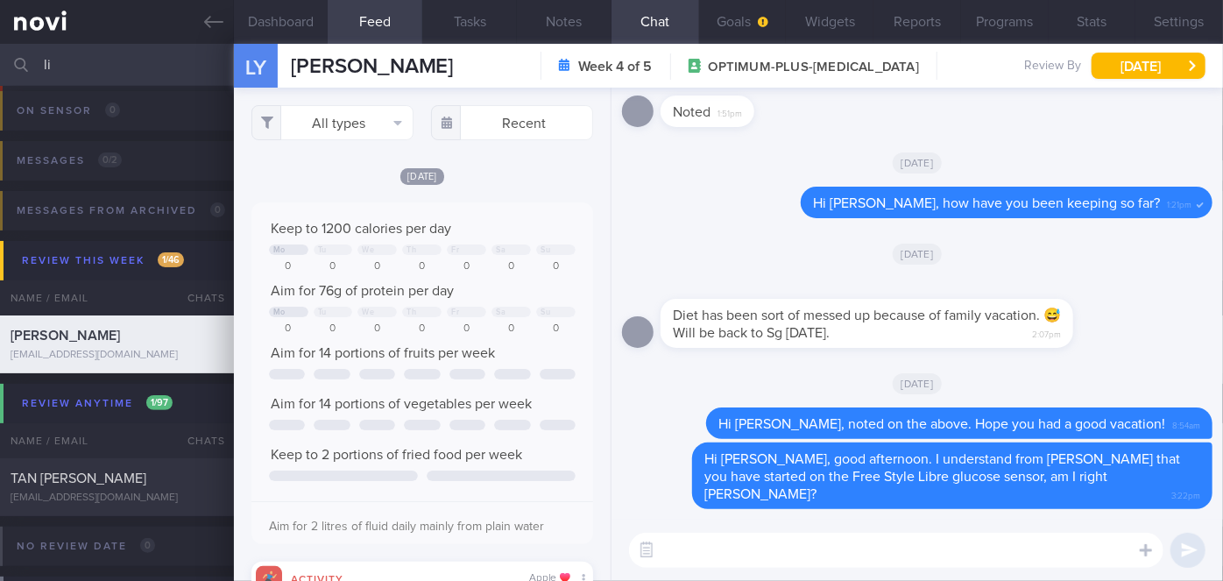
type input "l"
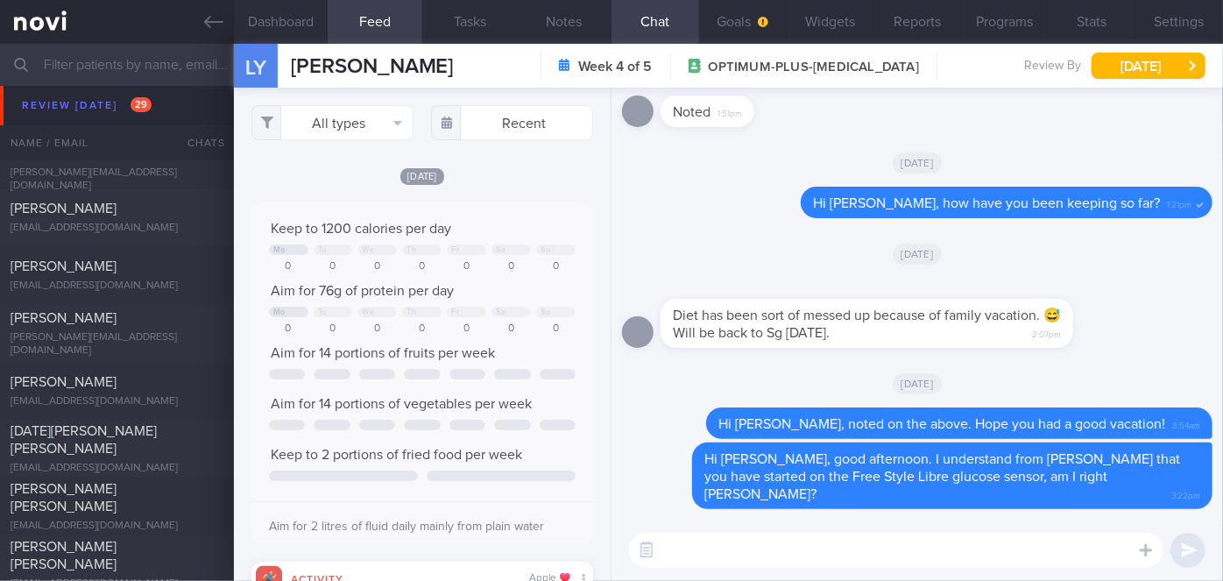
scroll to position [6858, 0]
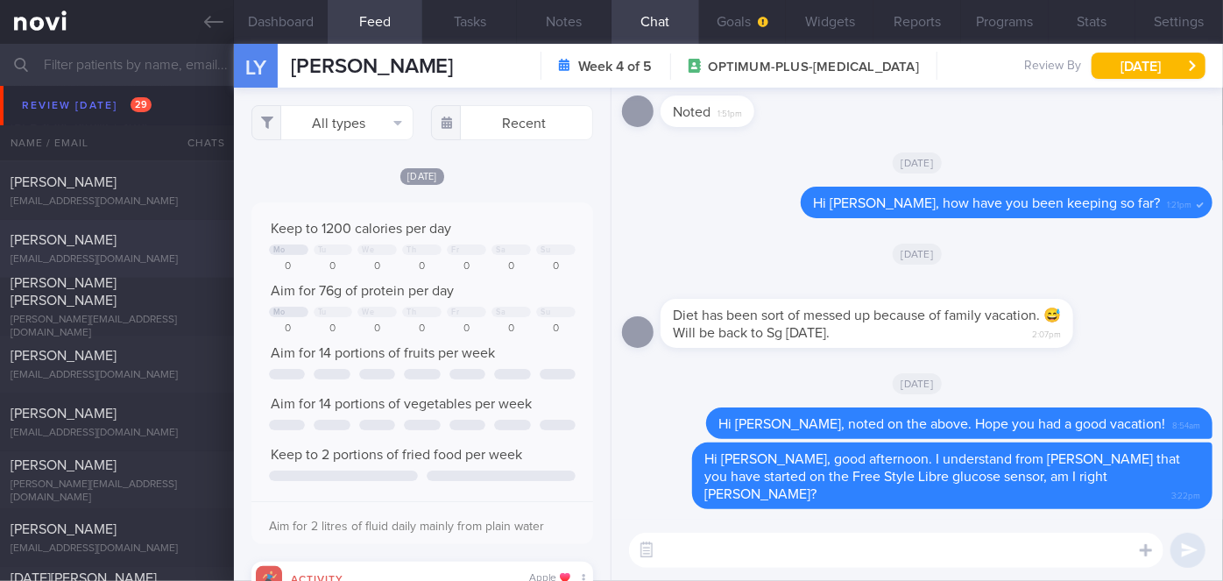
click at [133, 249] on div "[PERSON_NAME] [EMAIL_ADDRESS][DOMAIN_NAME]" at bounding box center [117, 248] width 234 height 35
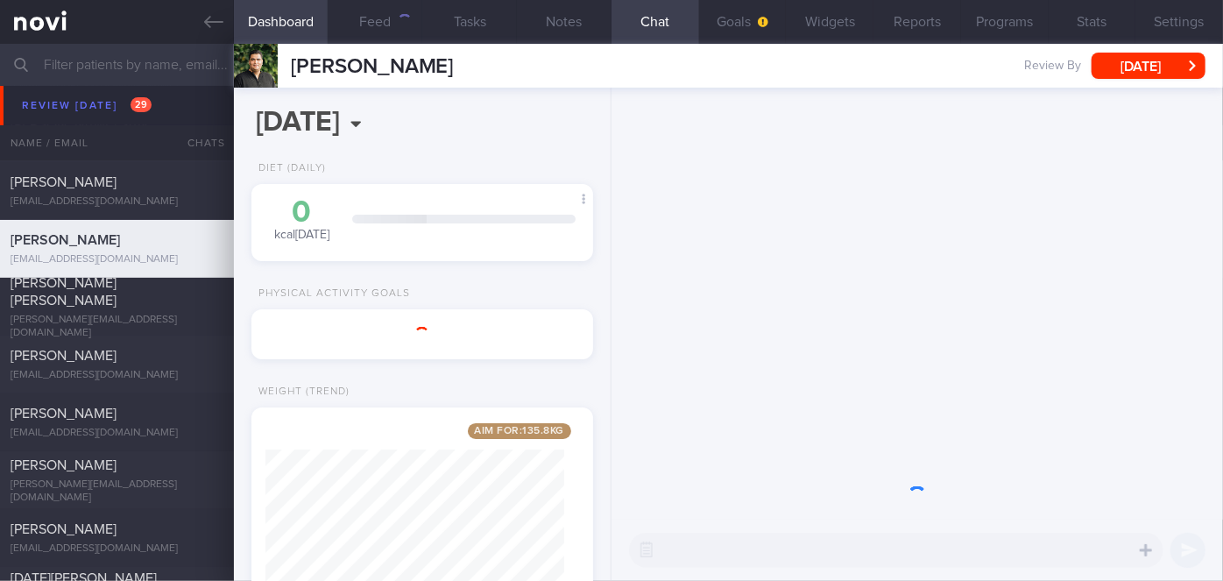
scroll to position [173, 299]
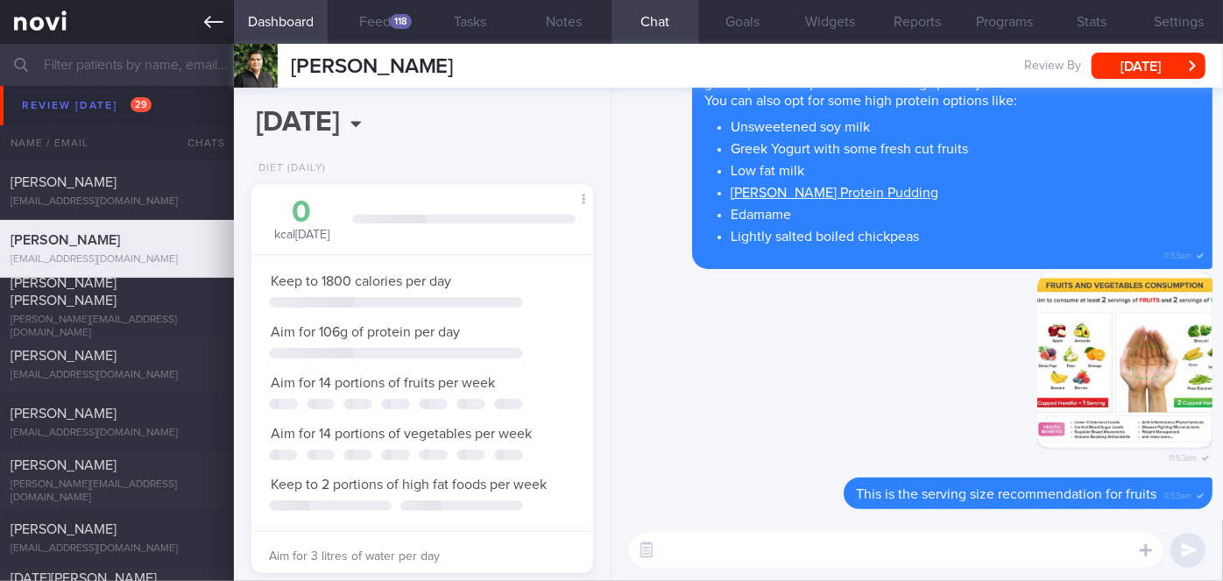
click at [399, 14] on div "118" at bounding box center [401, 21] width 22 height 15
